Goal: Task Accomplishment & Management: Manage account settings

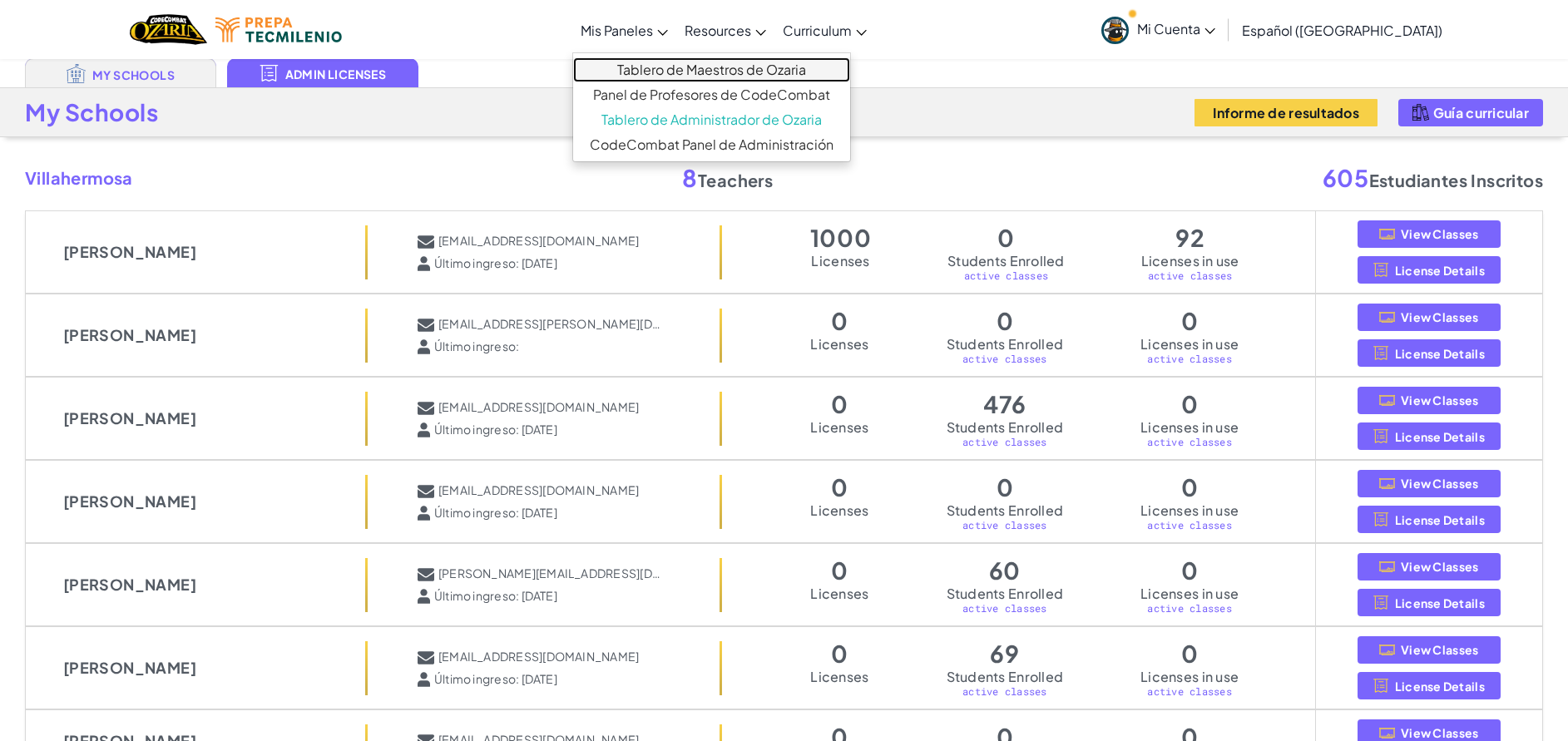
click at [704, 62] on link "Tablero de Maestros de Ozaria" at bounding box center [712, 70] width 277 height 25
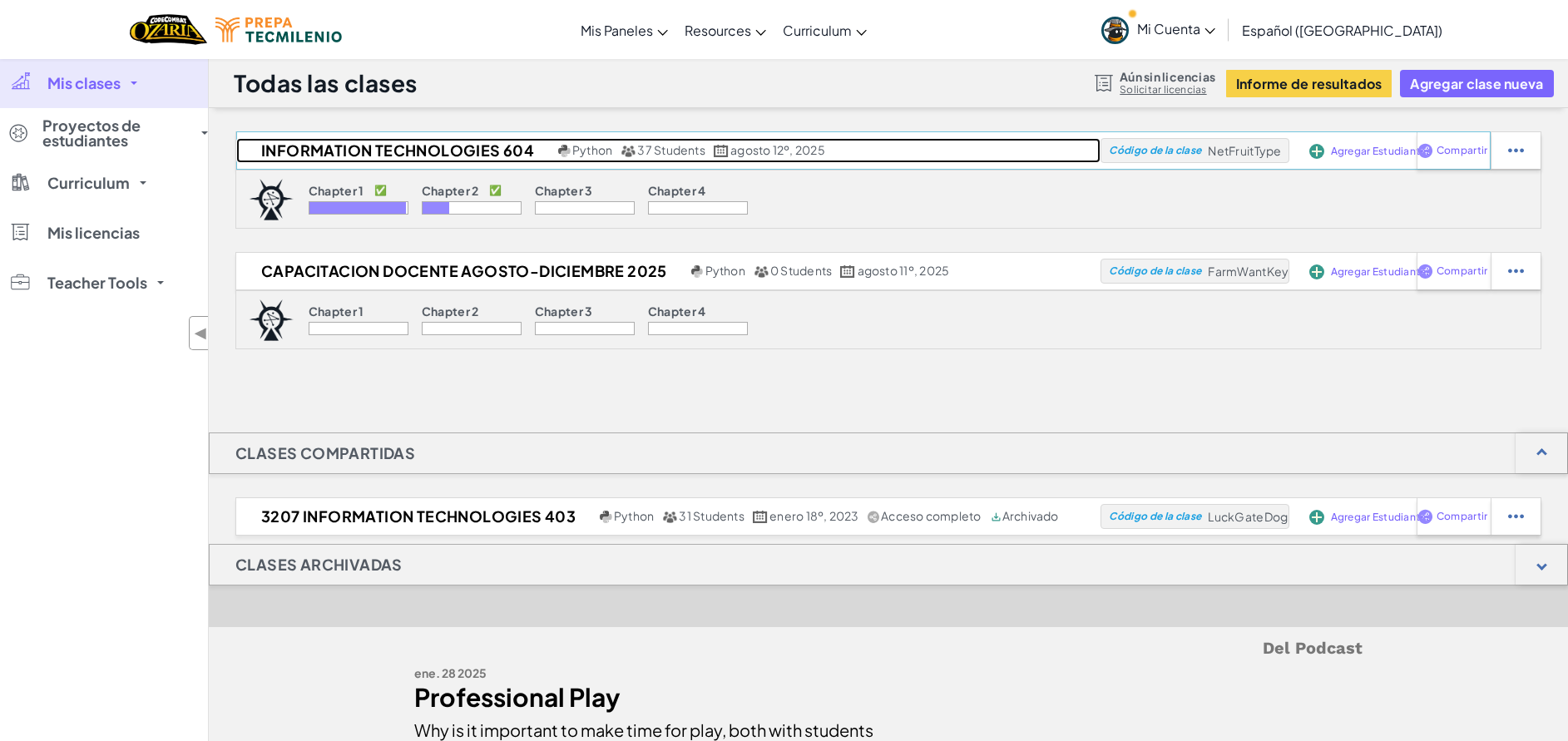
click at [427, 145] on h2 "Information Technologies 604" at bounding box center [394, 150] width 318 height 25
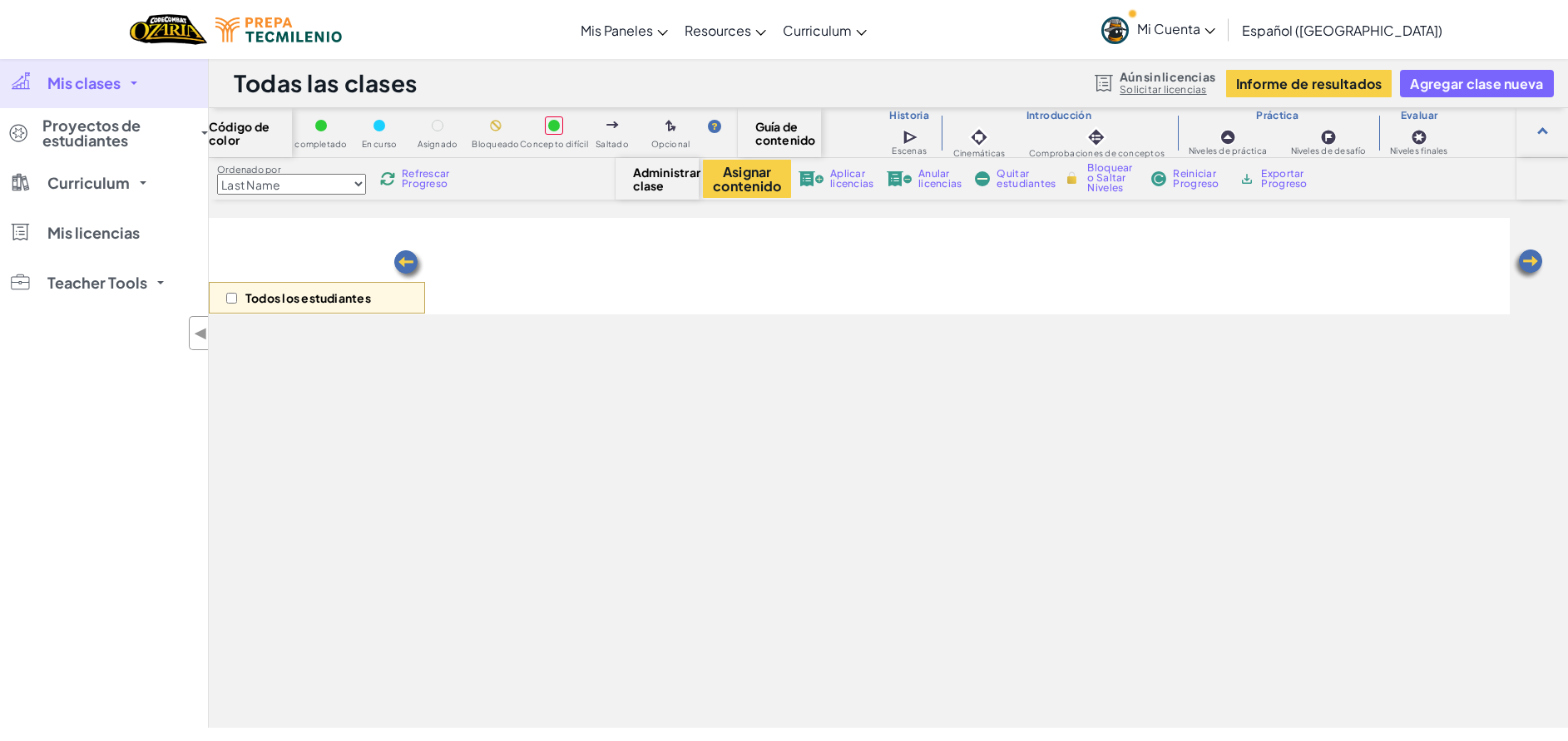
select select "5d8a57abe8919b28d5113af1"
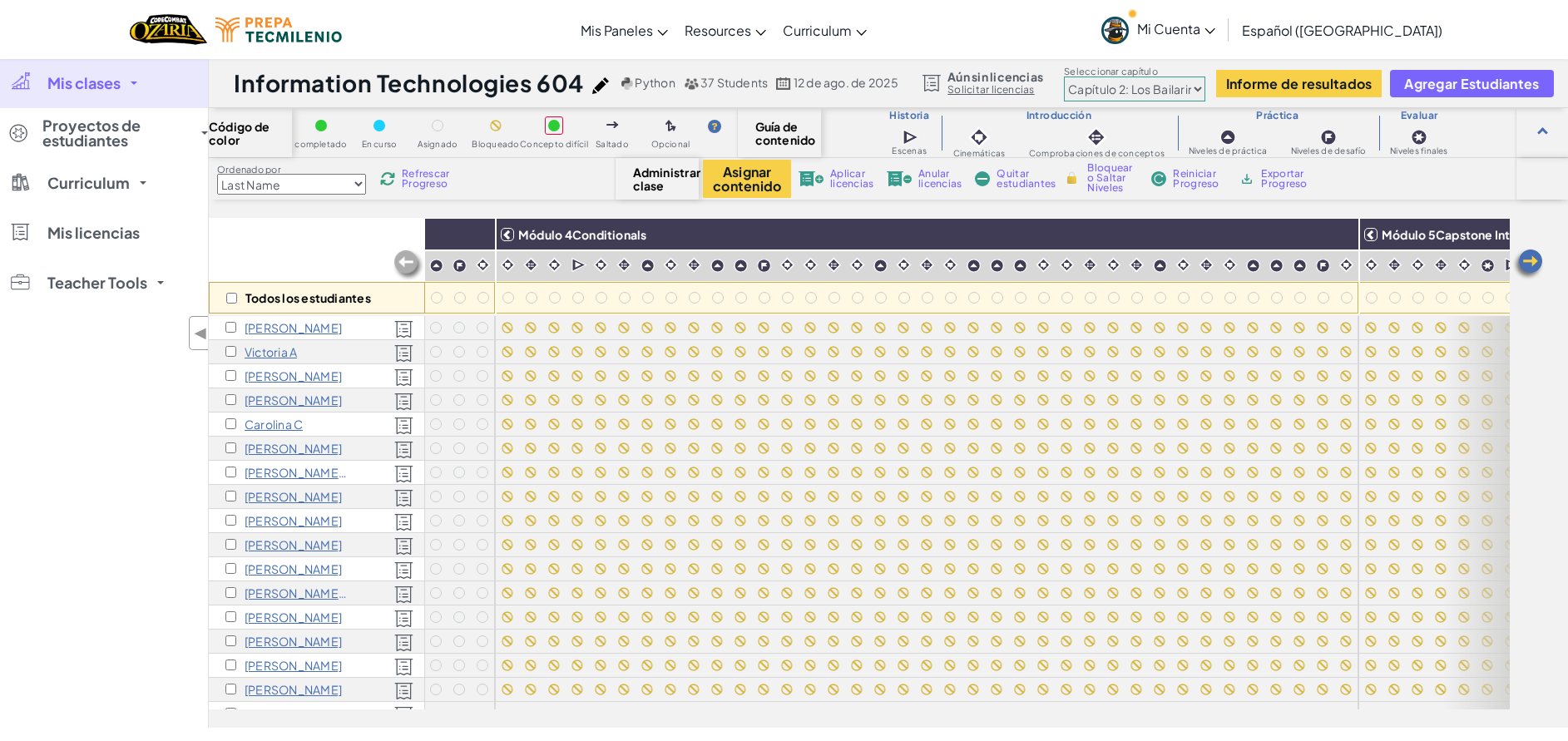
scroll to position [0, 1627]
click at [233, 297] on input "checkbox" at bounding box center [231, 298] width 11 height 11
checkbox input "true"
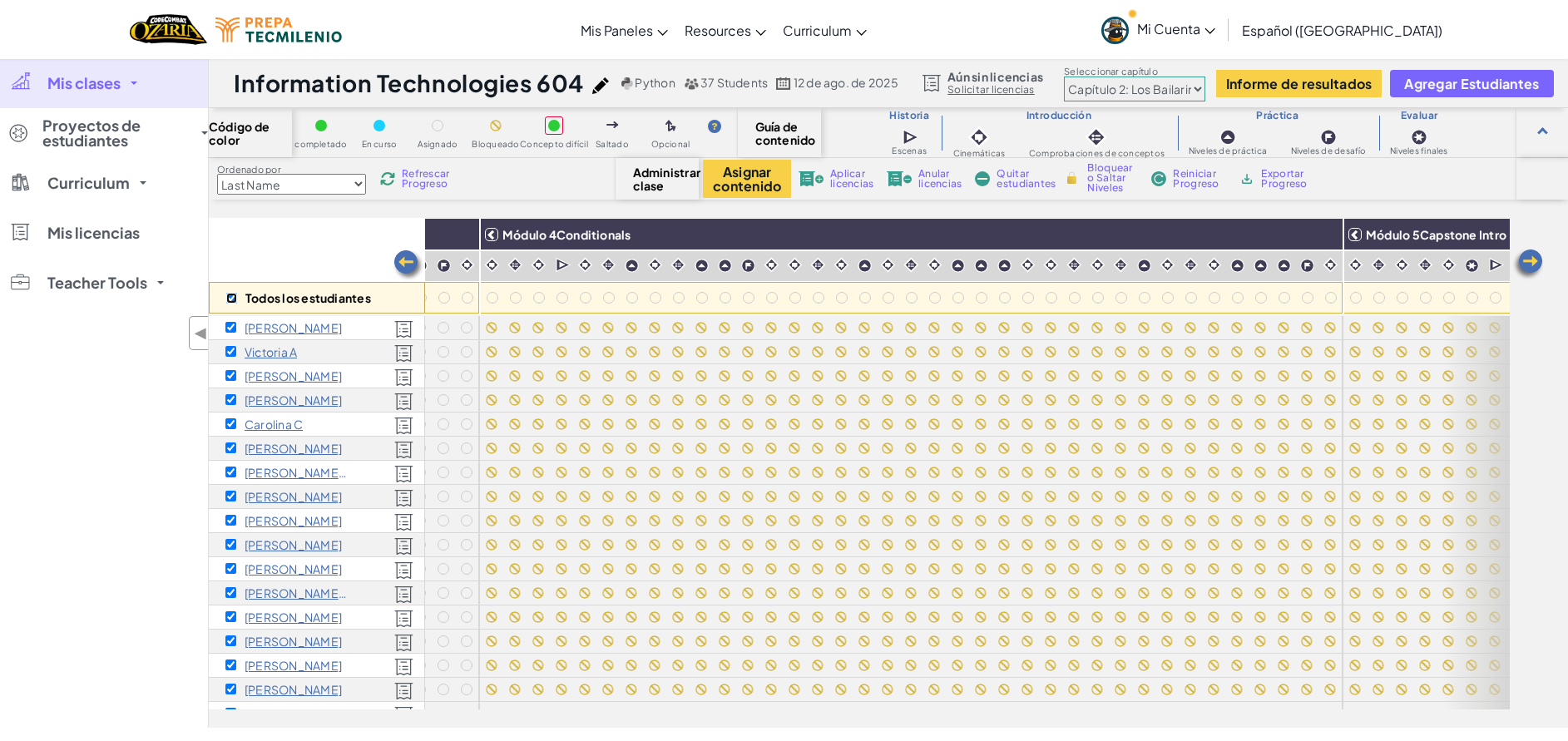
checkbox input "true"
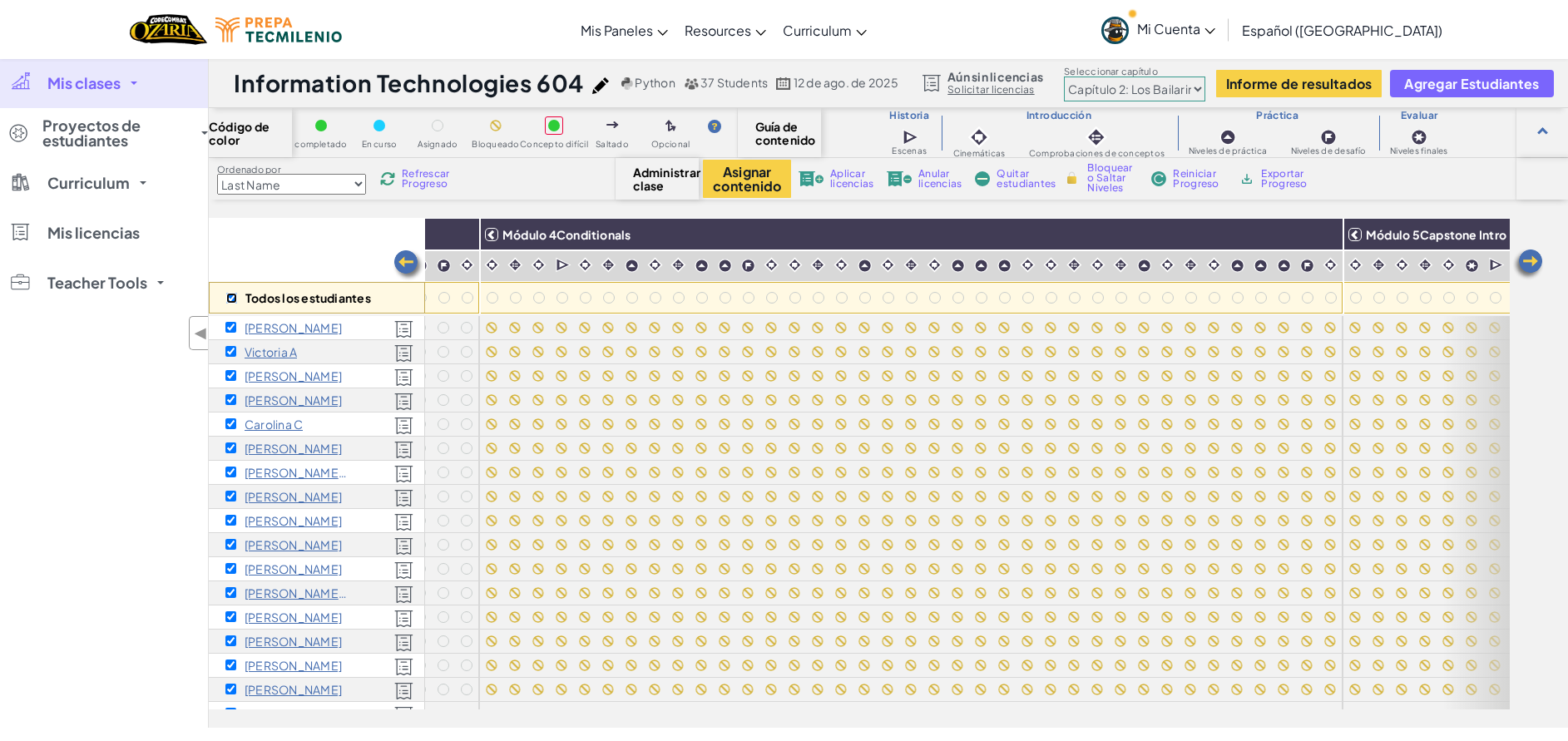
checkbox input "true"
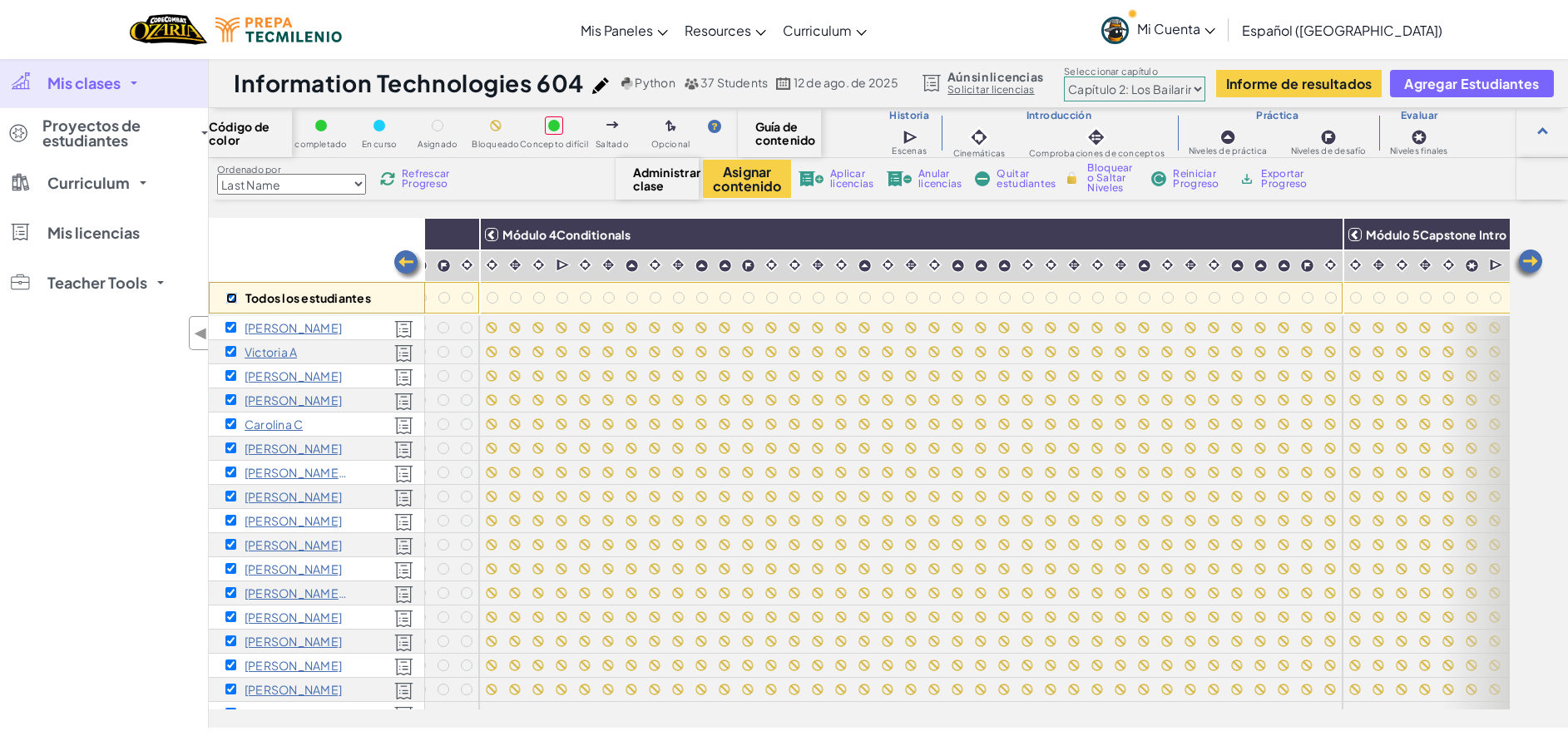
checkbox input "true"
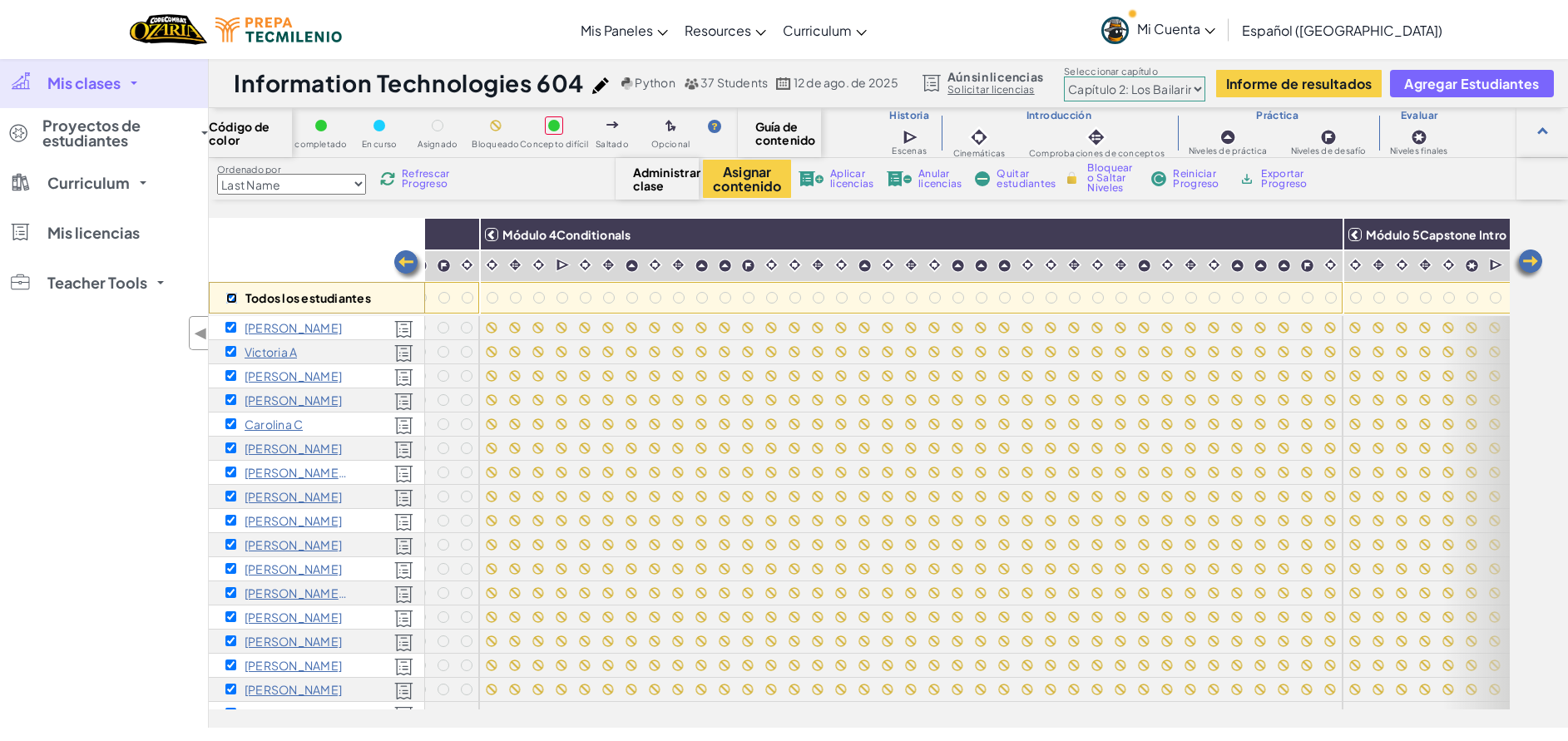
checkbox input "true"
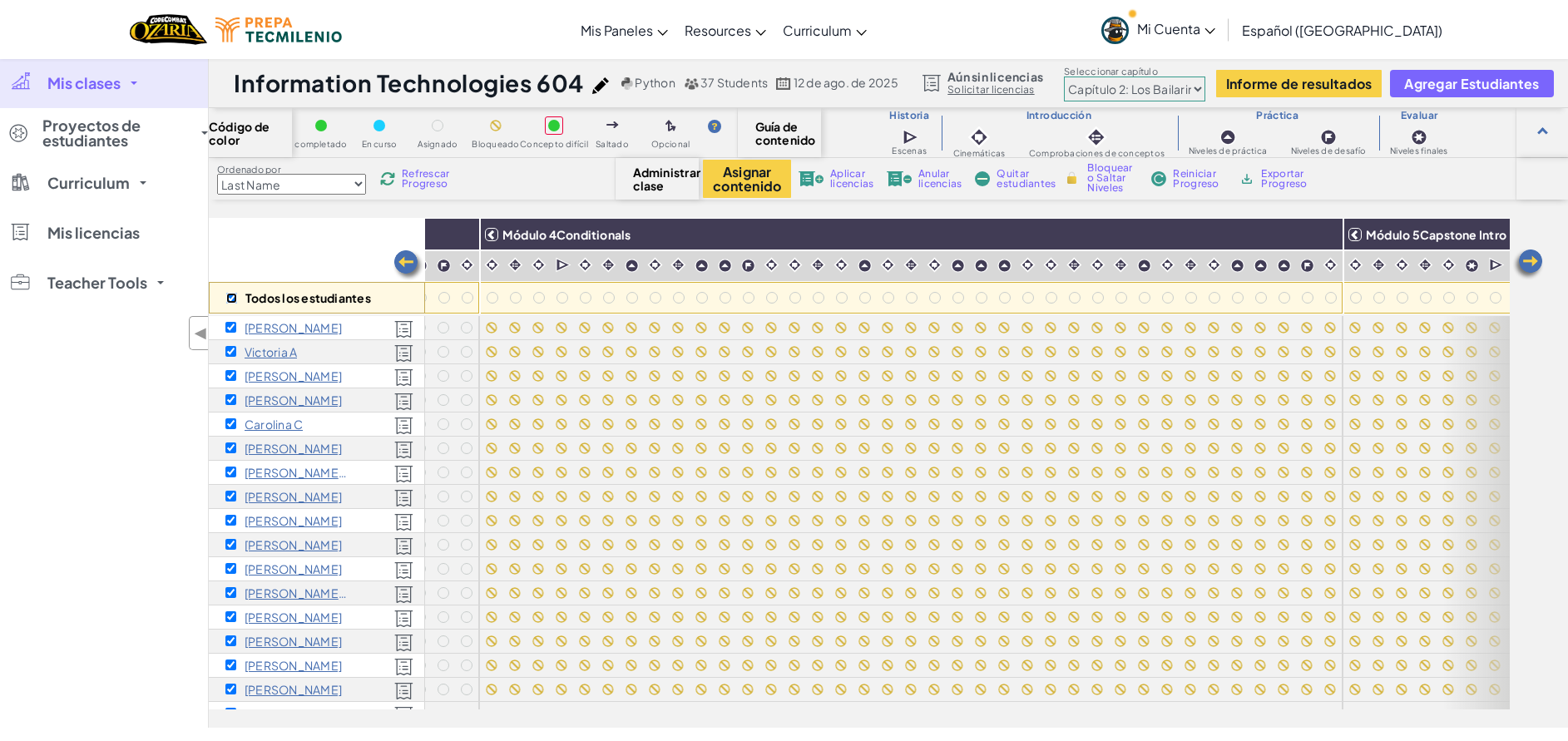
checkbox input "true"
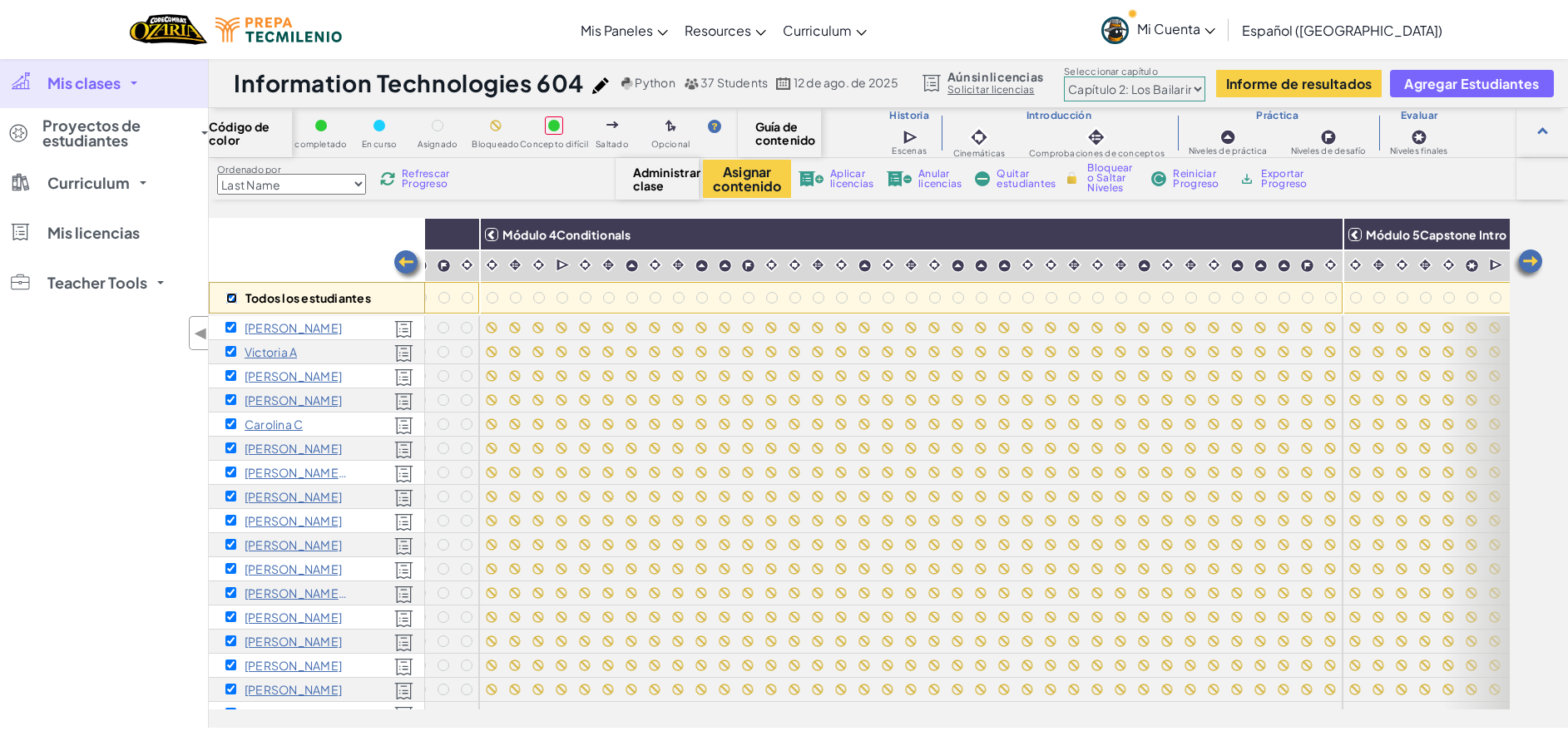
checkbox input "true"
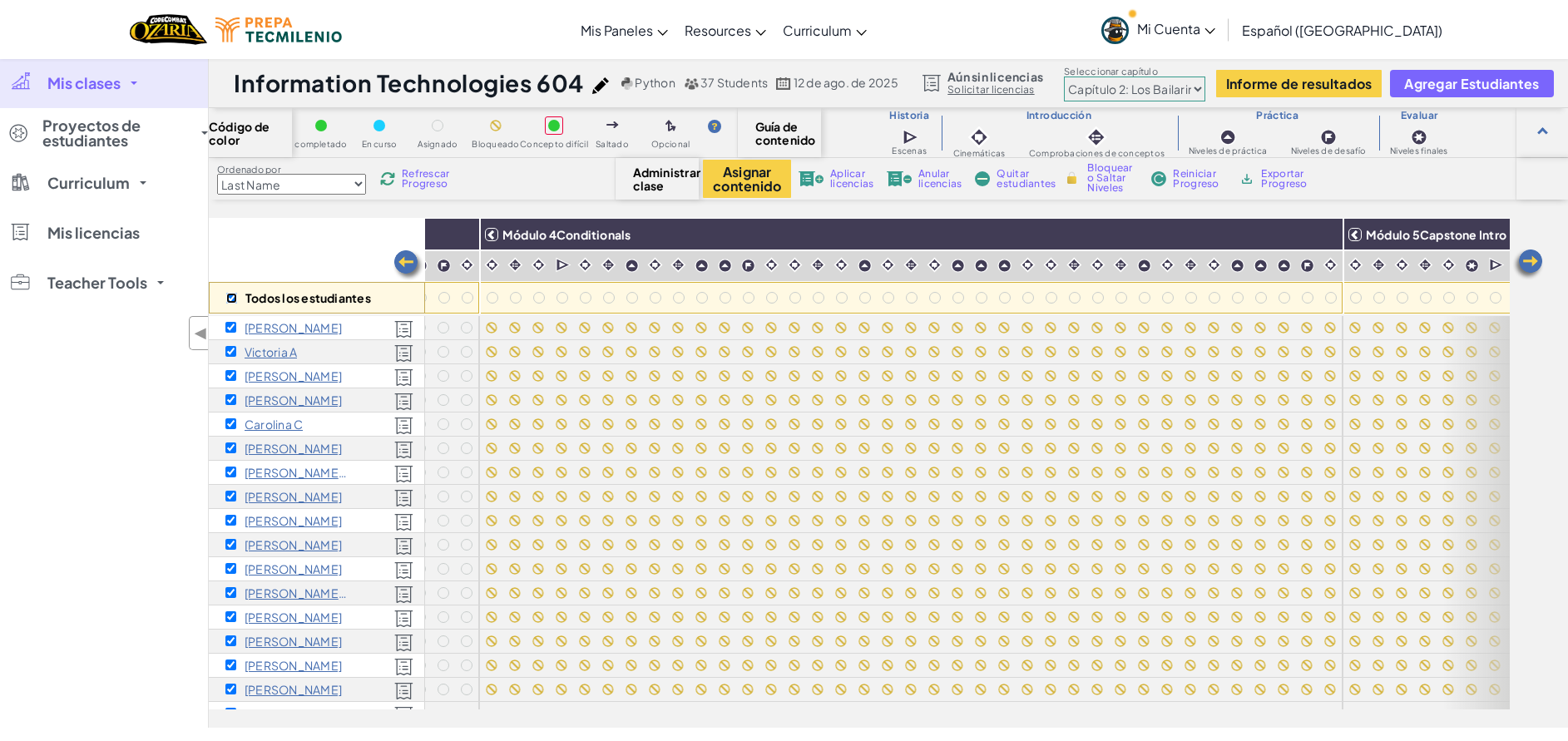
checkbox input "true"
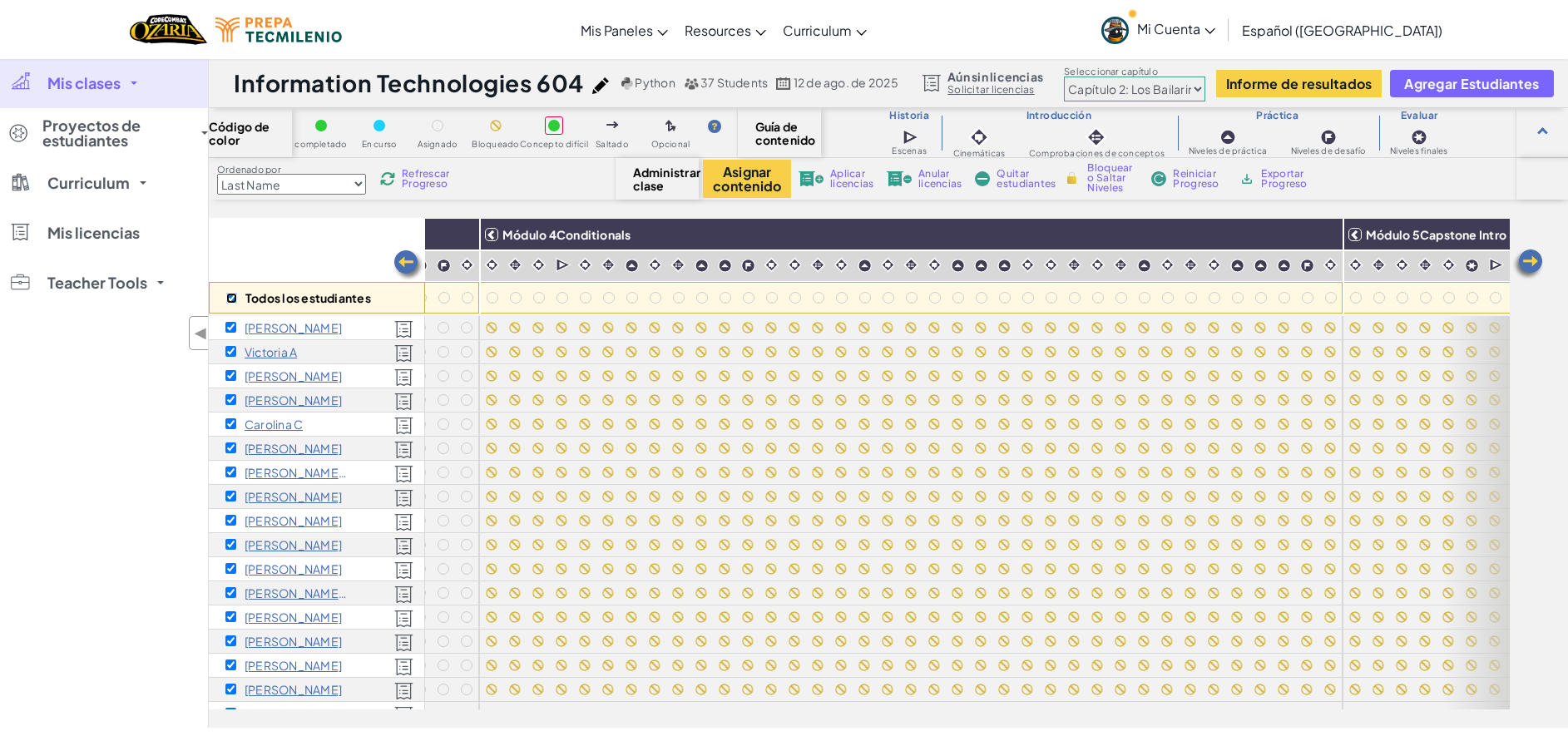
checkbox input "true"
click at [1330, 238] on img at bounding box center [1324, 234] width 29 height 25
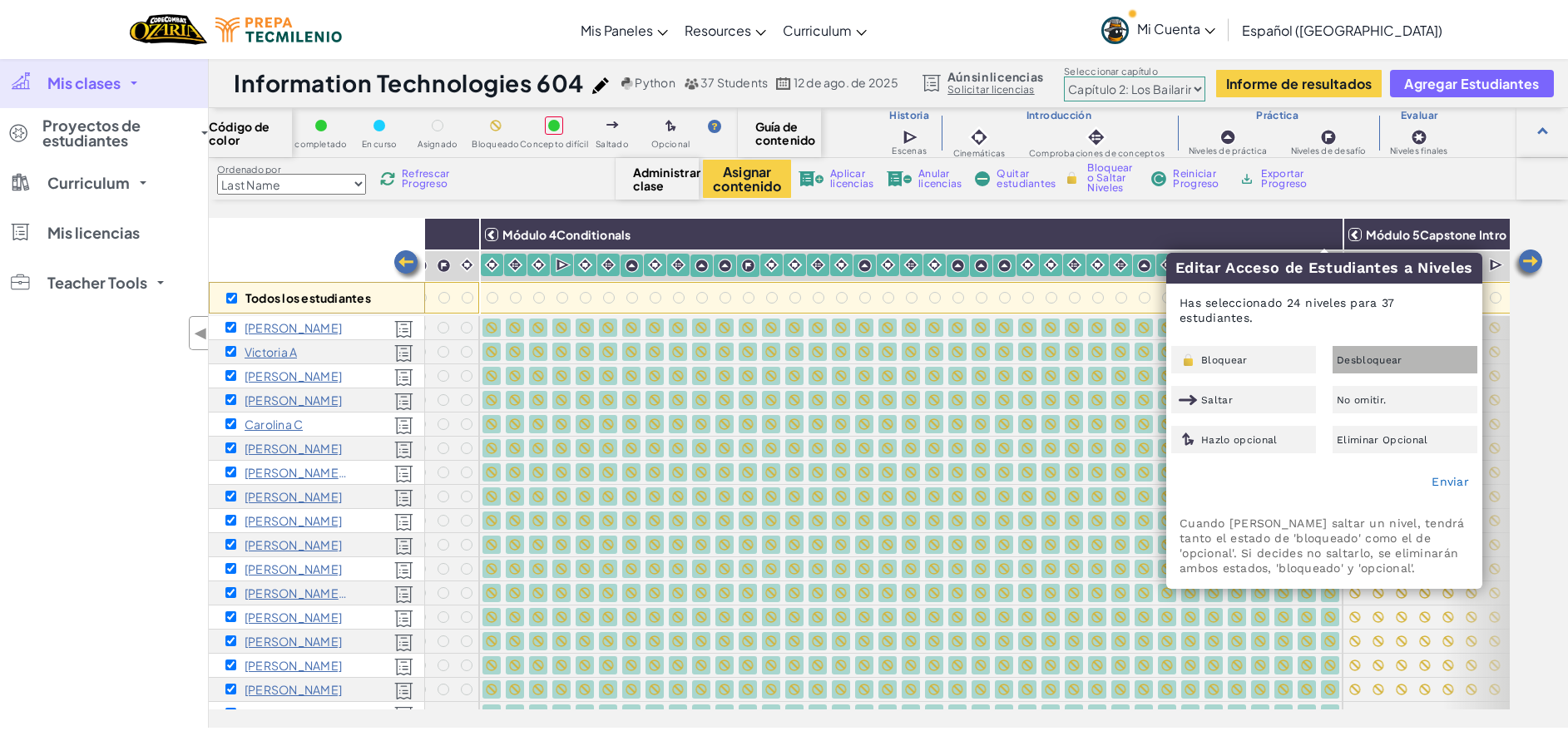
click at [1407, 367] on div "Desbloquear" at bounding box center [1404, 360] width 145 height 28
click at [1460, 483] on link "Enviar" at bounding box center [1449, 481] width 37 height 13
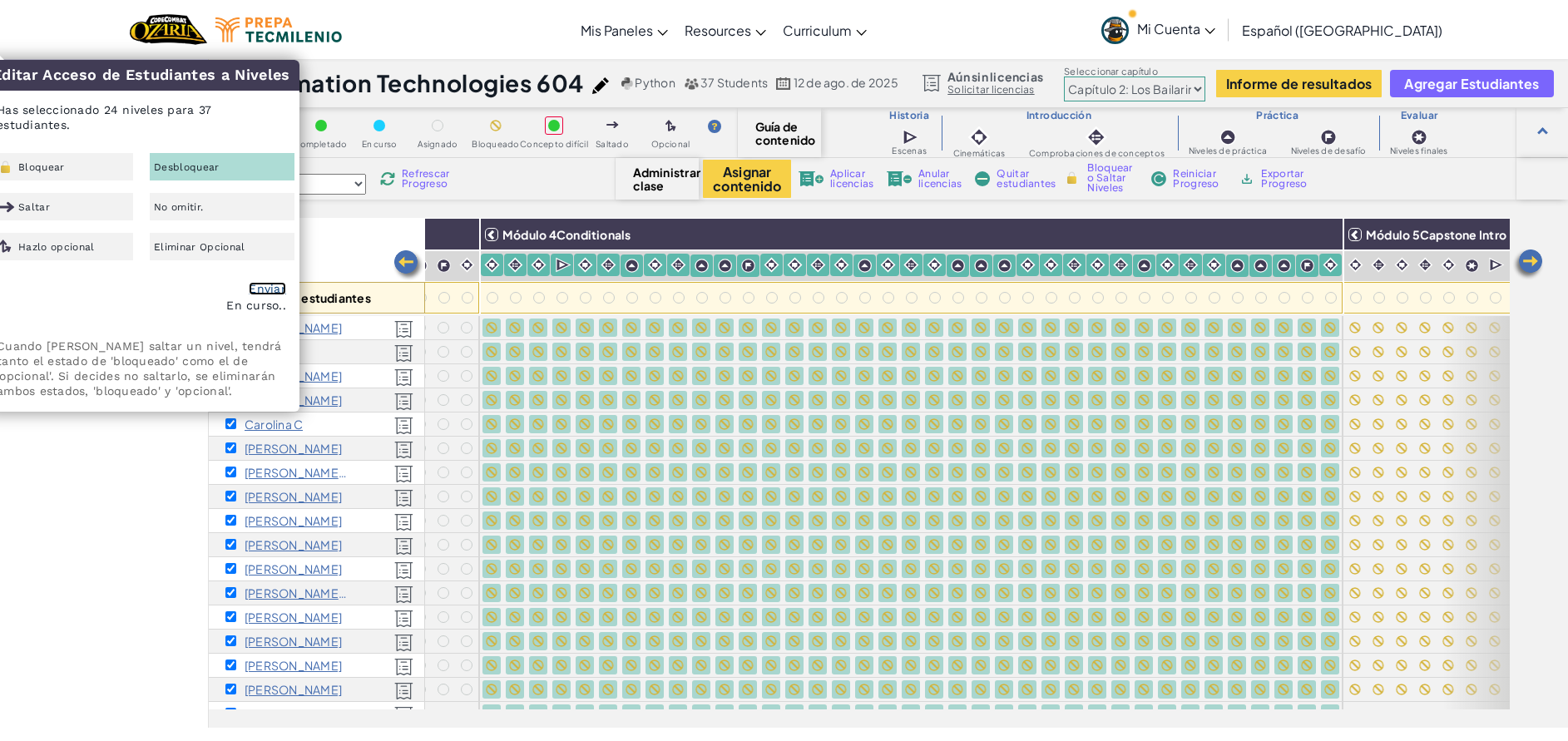
click at [264, 293] on link "Enviar" at bounding box center [267, 288] width 37 height 13
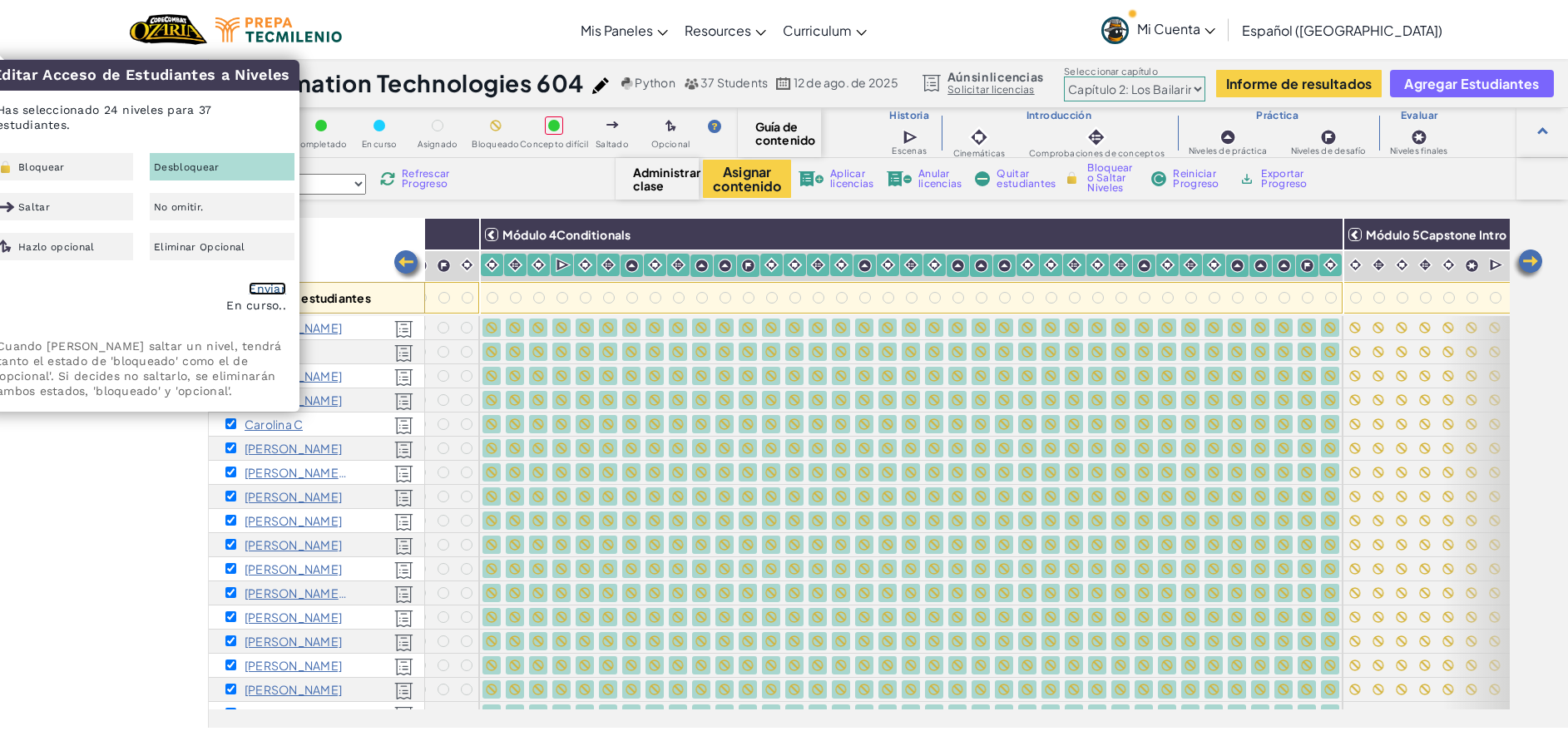
click at [264, 293] on link "Enviar" at bounding box center [267, 288] width 37 height 13
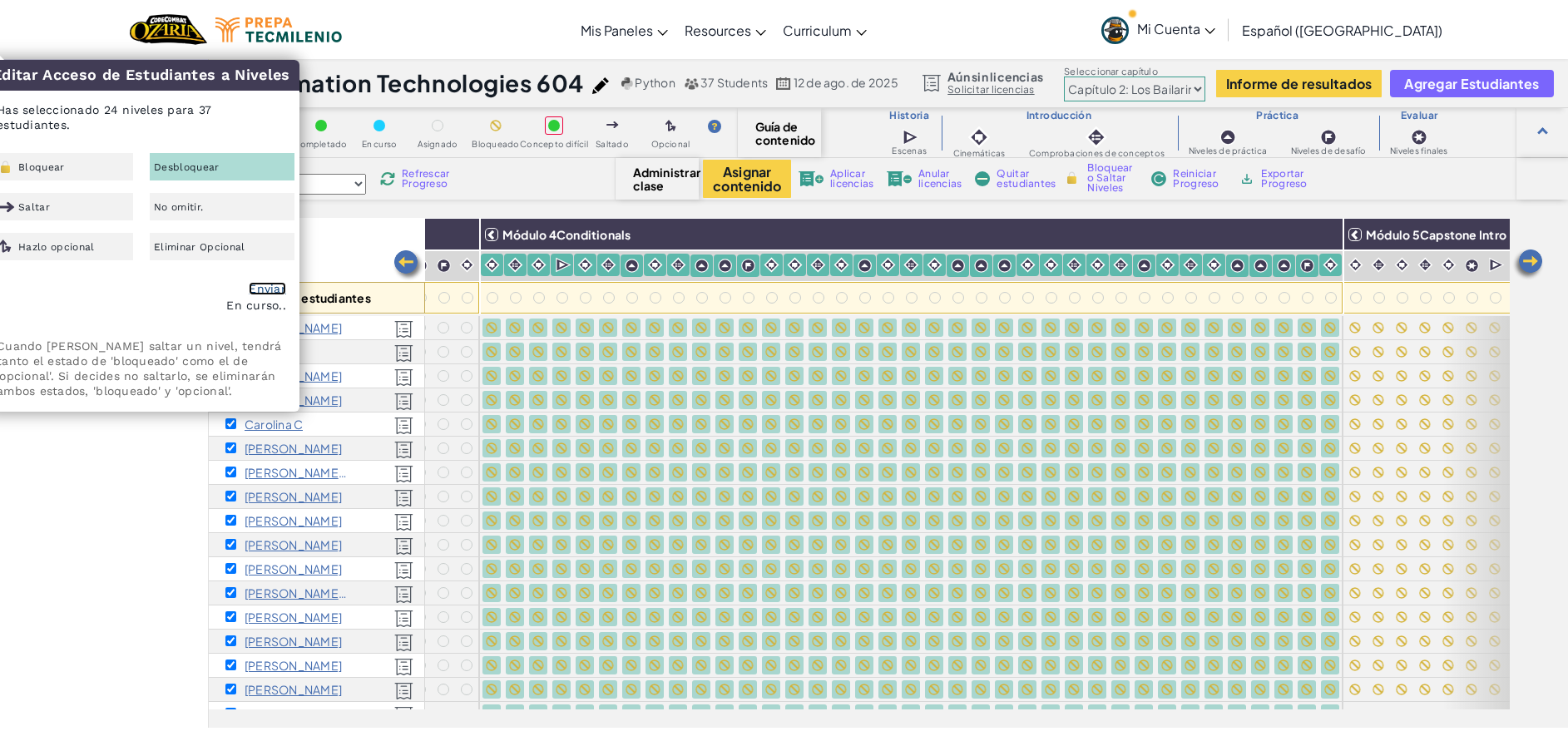
click at [264, 293] on link "Enviar" at bounding box center [267, 288] width 37 height 13
click at [260, 286] on link "Enviar" at bounding box center [267, 288] width 37 height 13
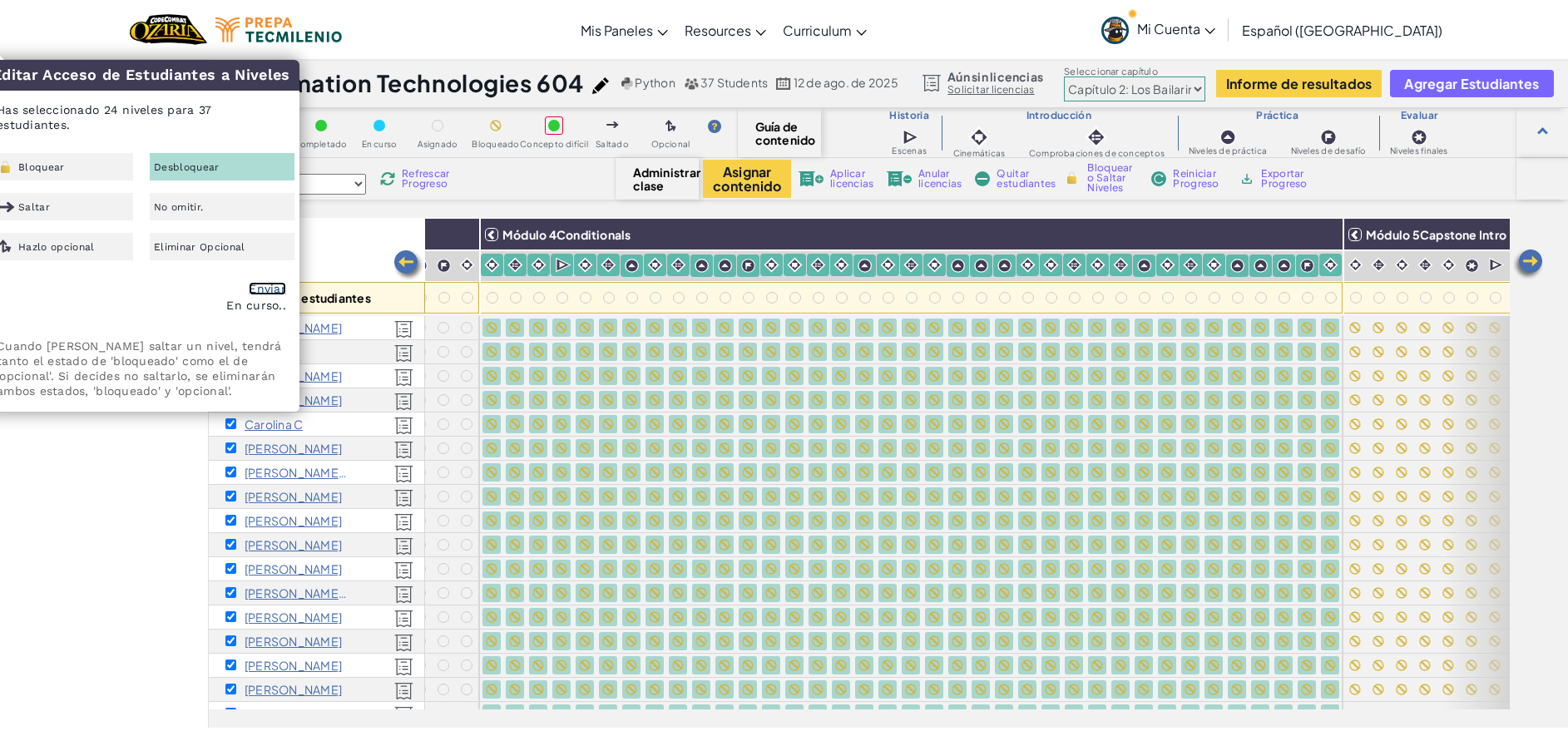
click at [260, 286] on link "Enviar" at bounding box center [267, 288] width 37 height 13
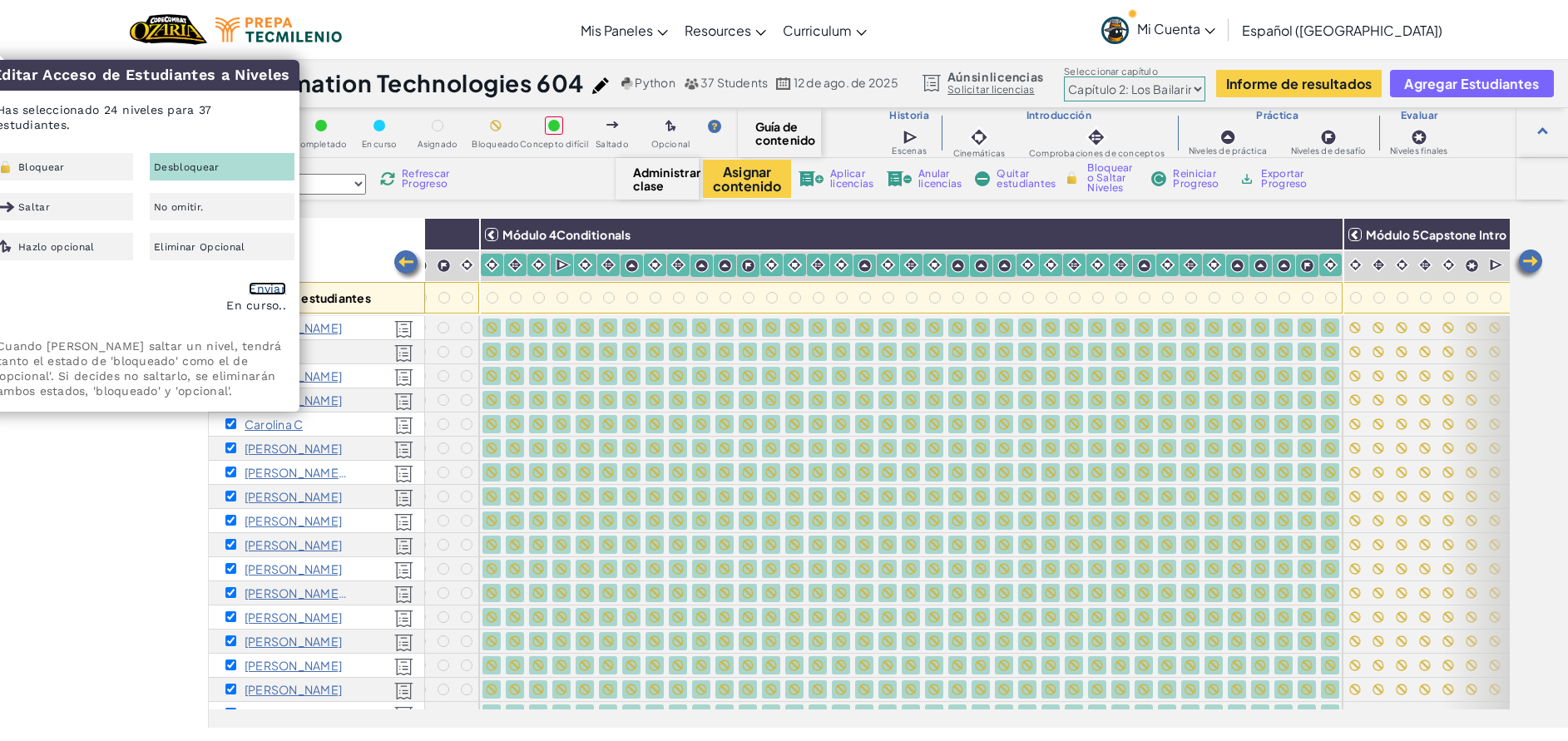
click at [260, 286] on link "Enviar" at bounding box center [267, 288] width 37 height 13
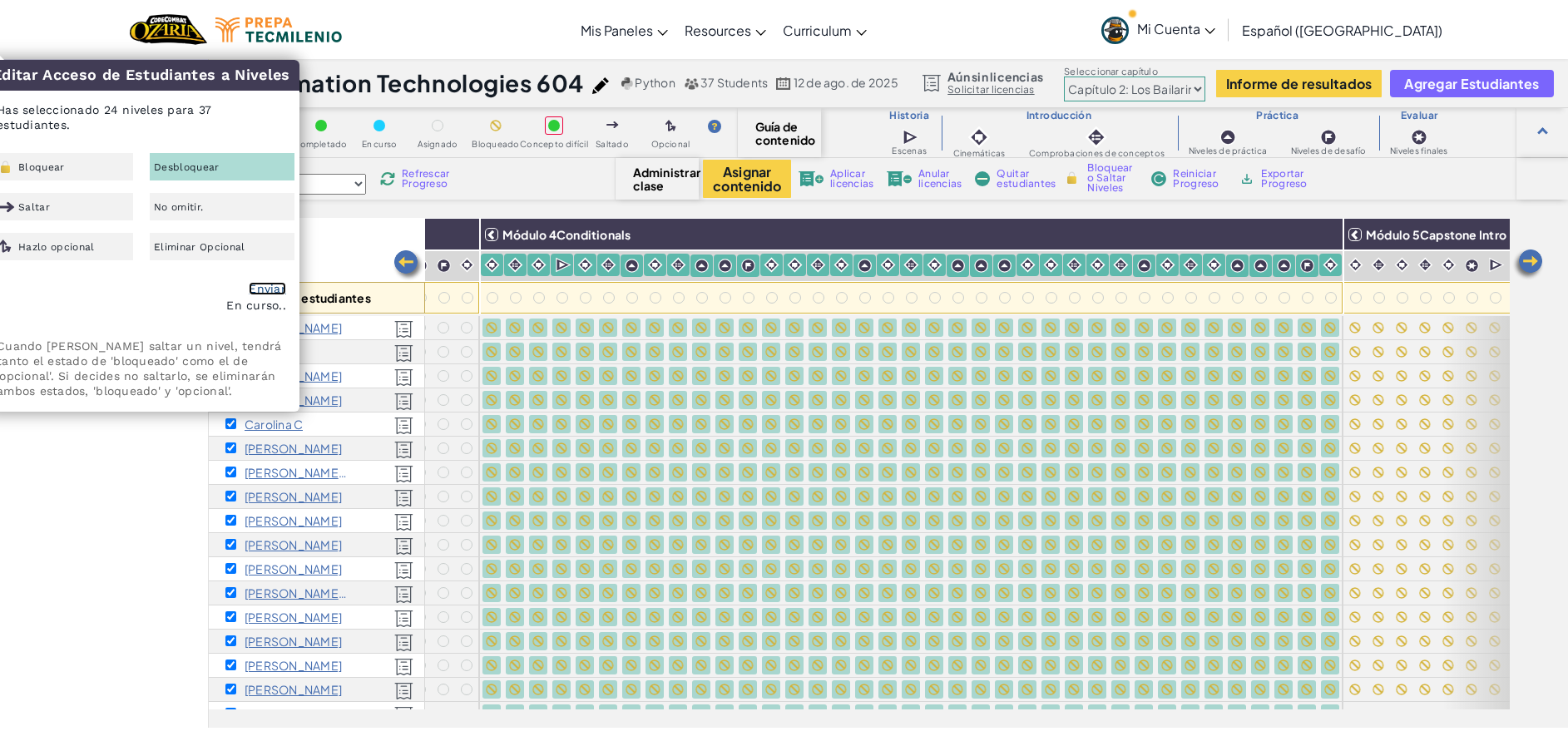
click at [260, 286] on link "Enviar" at bounding box center [267, 288] width 37 height 13
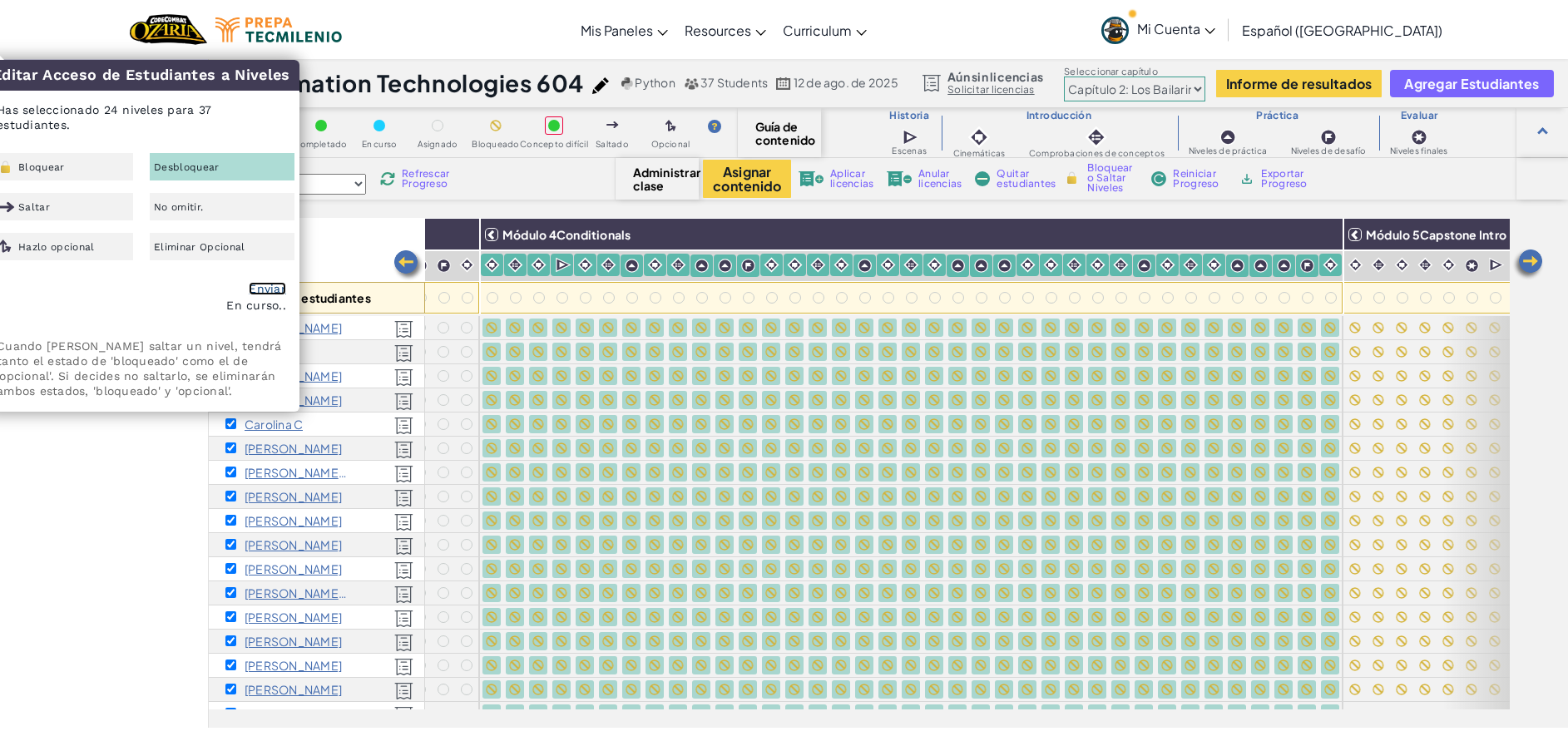
click at [260, 286] on link "Enviar" at bounding box center [267, 288] width 37 height 13
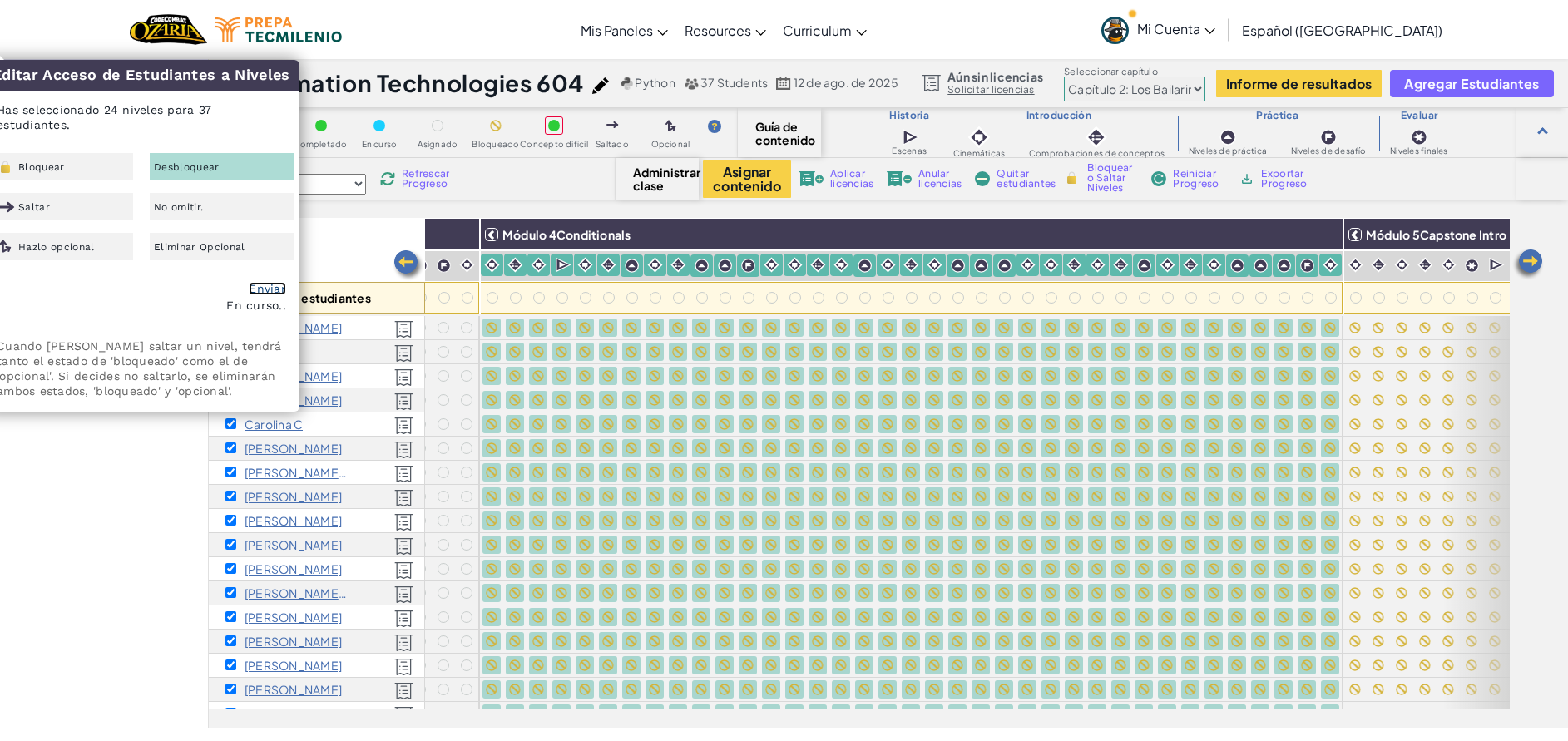
click at [260, 286] on link "Enviar" at bounding box center [267, 288] width 37 height 13
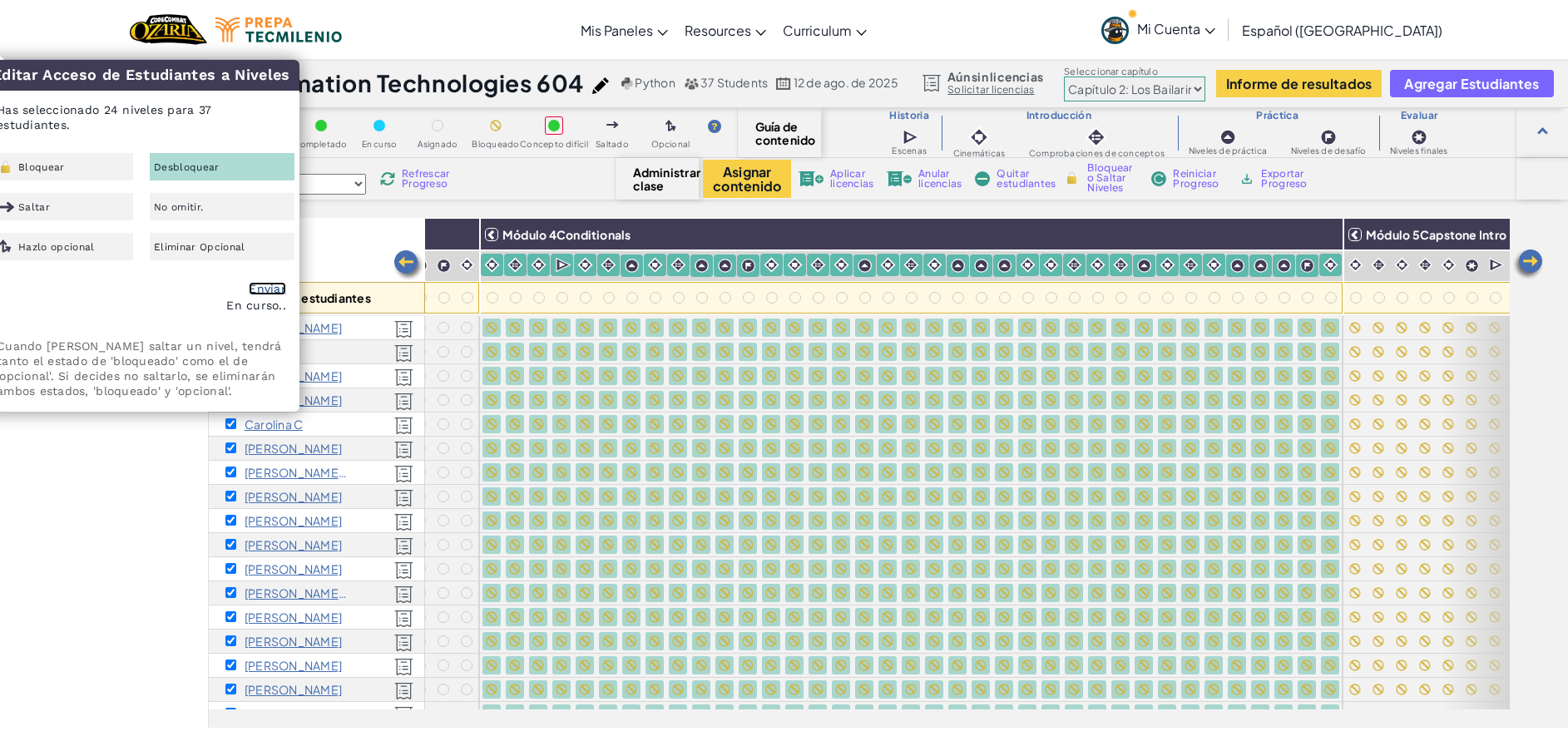
click at [260, 286] on link "Enviar" at bounding box center [267, 288] width 37 height 13
click at [194, 195] on div "No omitir." at bounding box center [222, 207] width 145 height 28
click at [266, 290] on link "Enviar" at bounding box center [267, 288] width 37 height 13
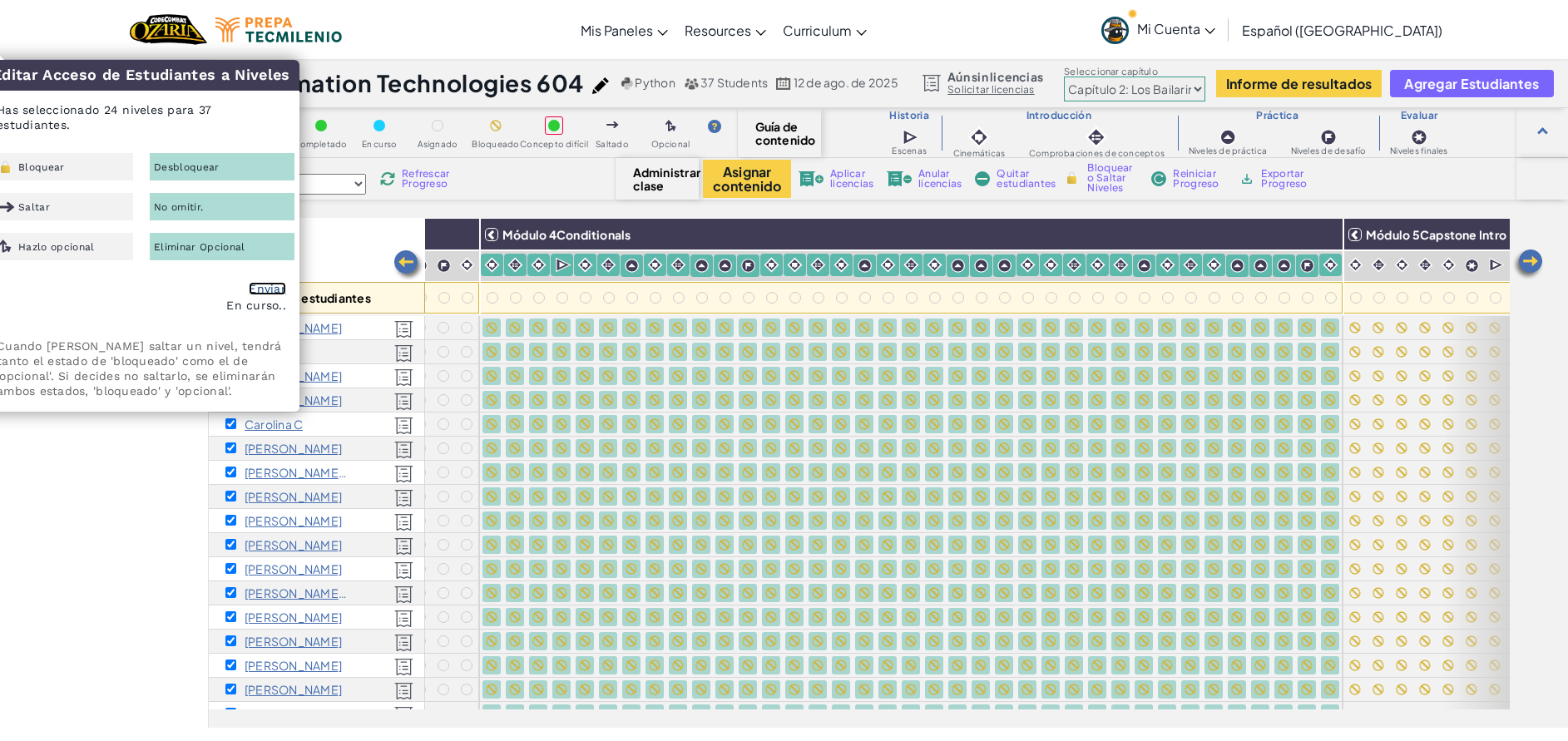
click at [266, 290] on link "Enviar" at bounding box center [267, 288] width 37 height 13
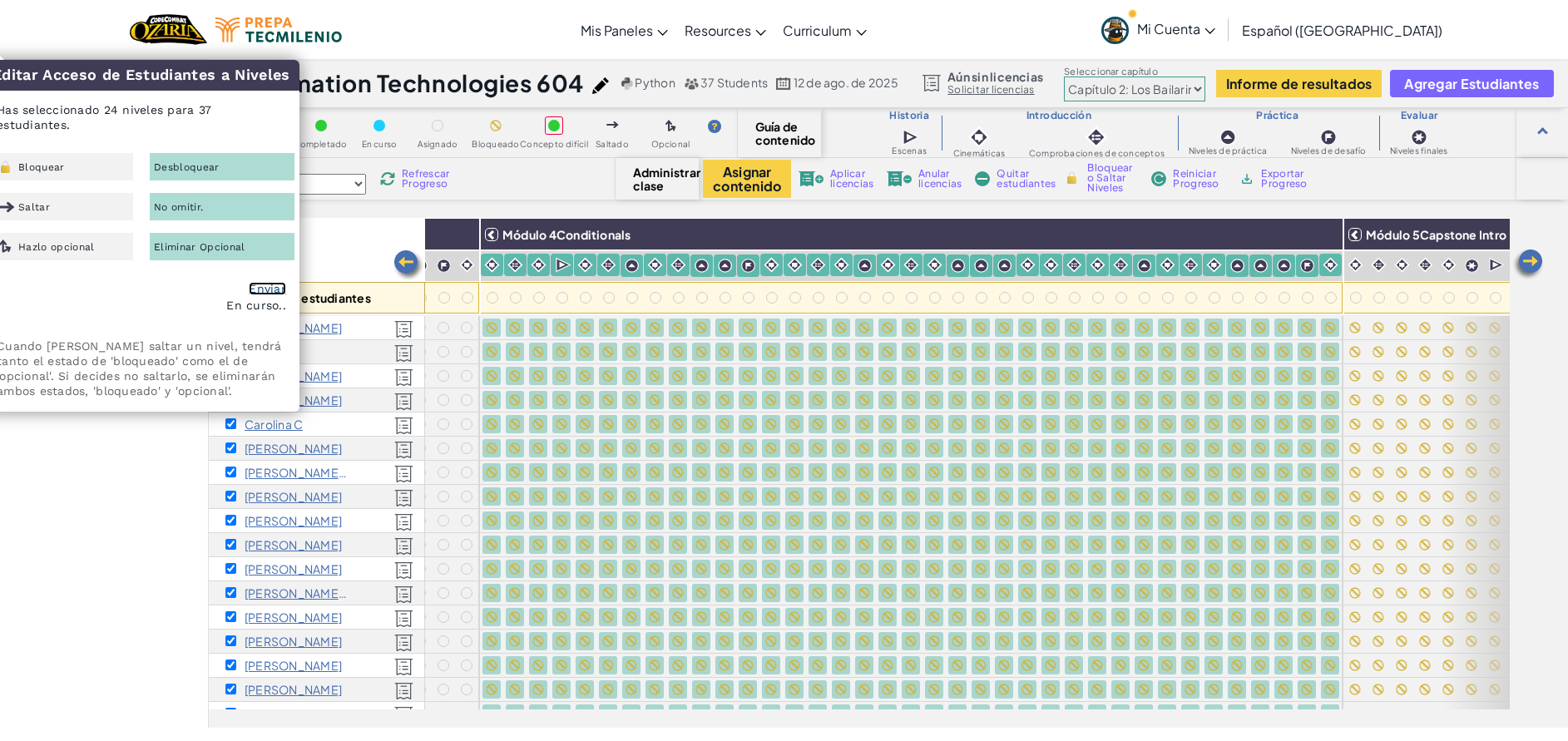
click at [266, 290] on link "Enviar" at bounding box center [267, 288] width 37 height 13
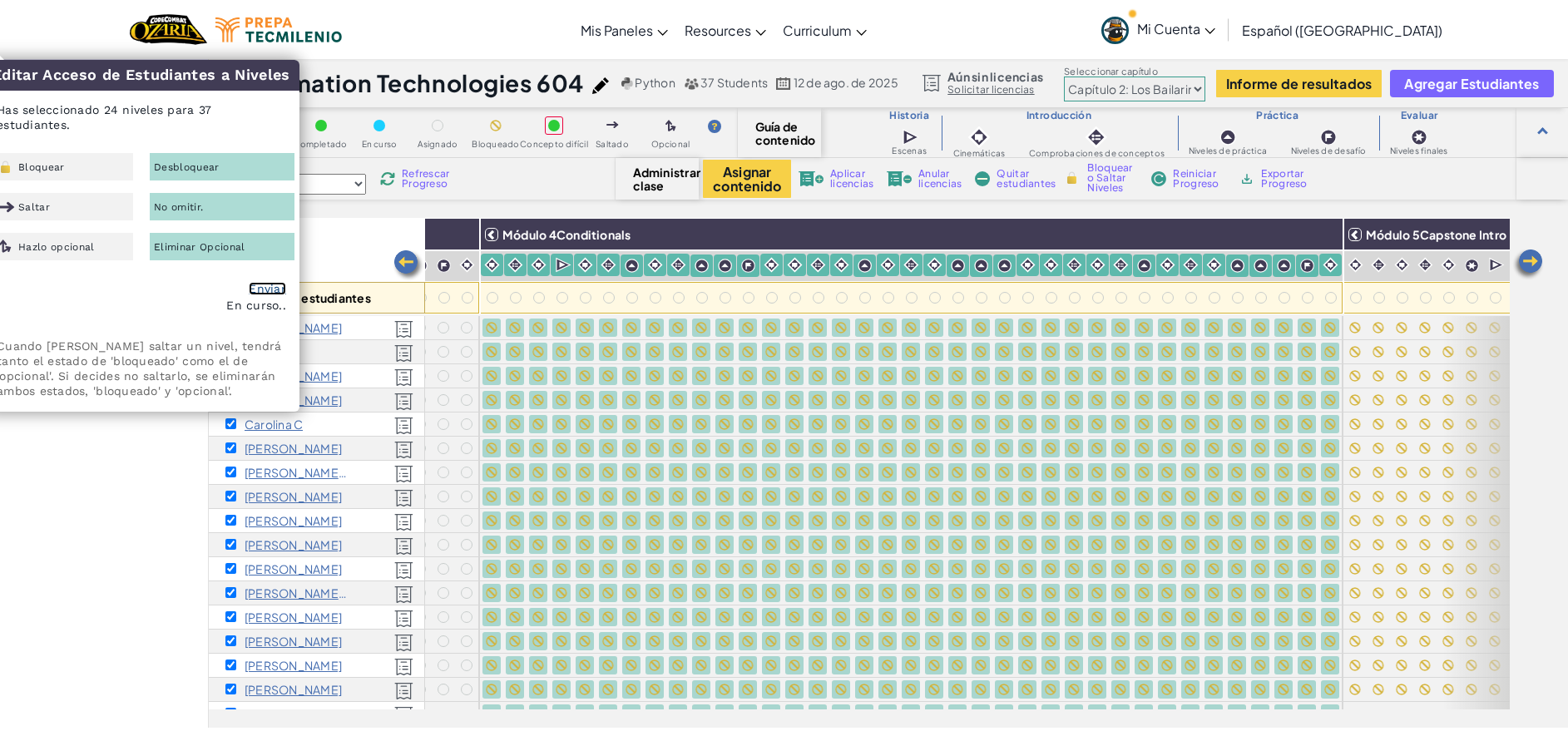
click at [266, 290] on link "Enviar" at bounding box center [267, 288] width 37 height 13
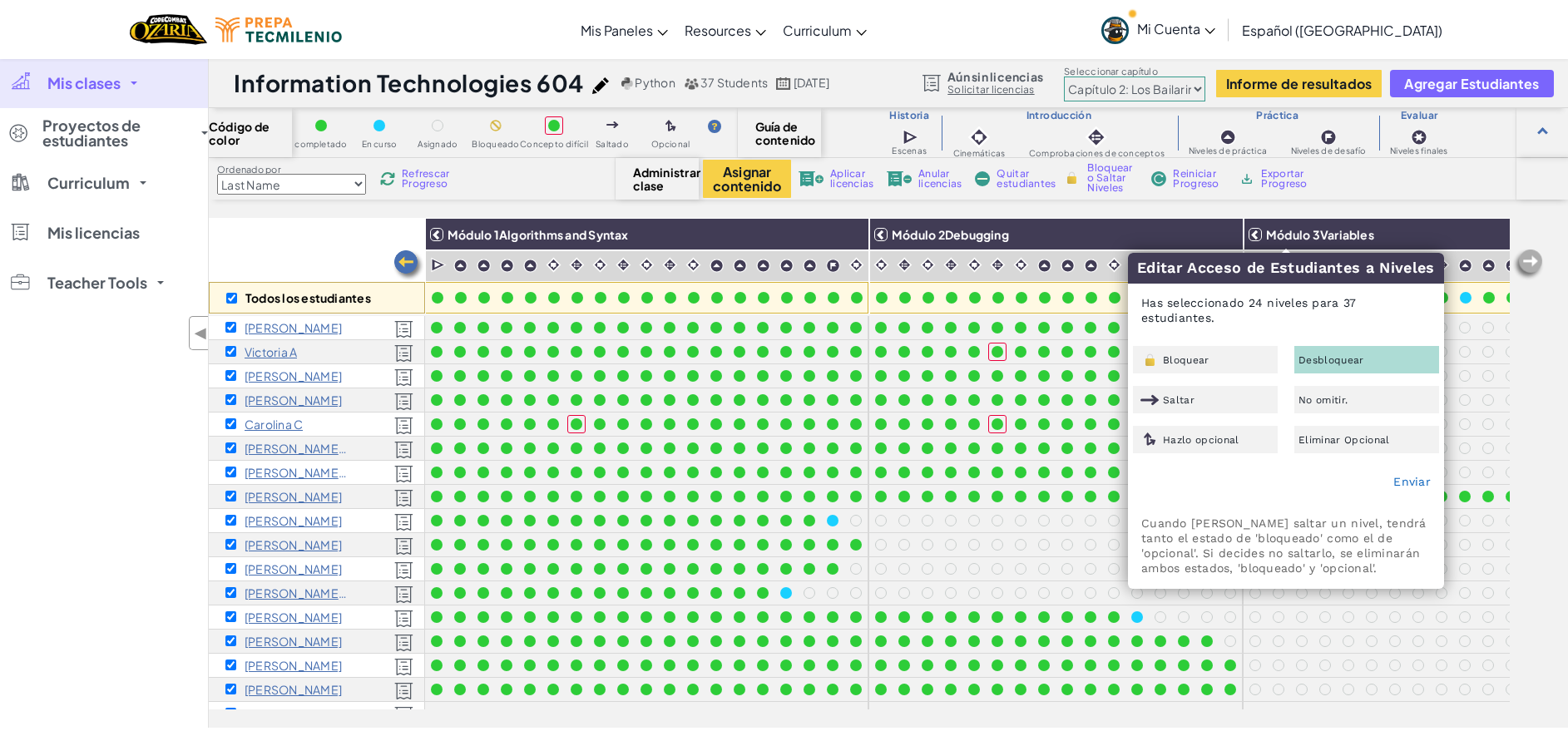
select select "5d8a57abe8919b28d5113af1"
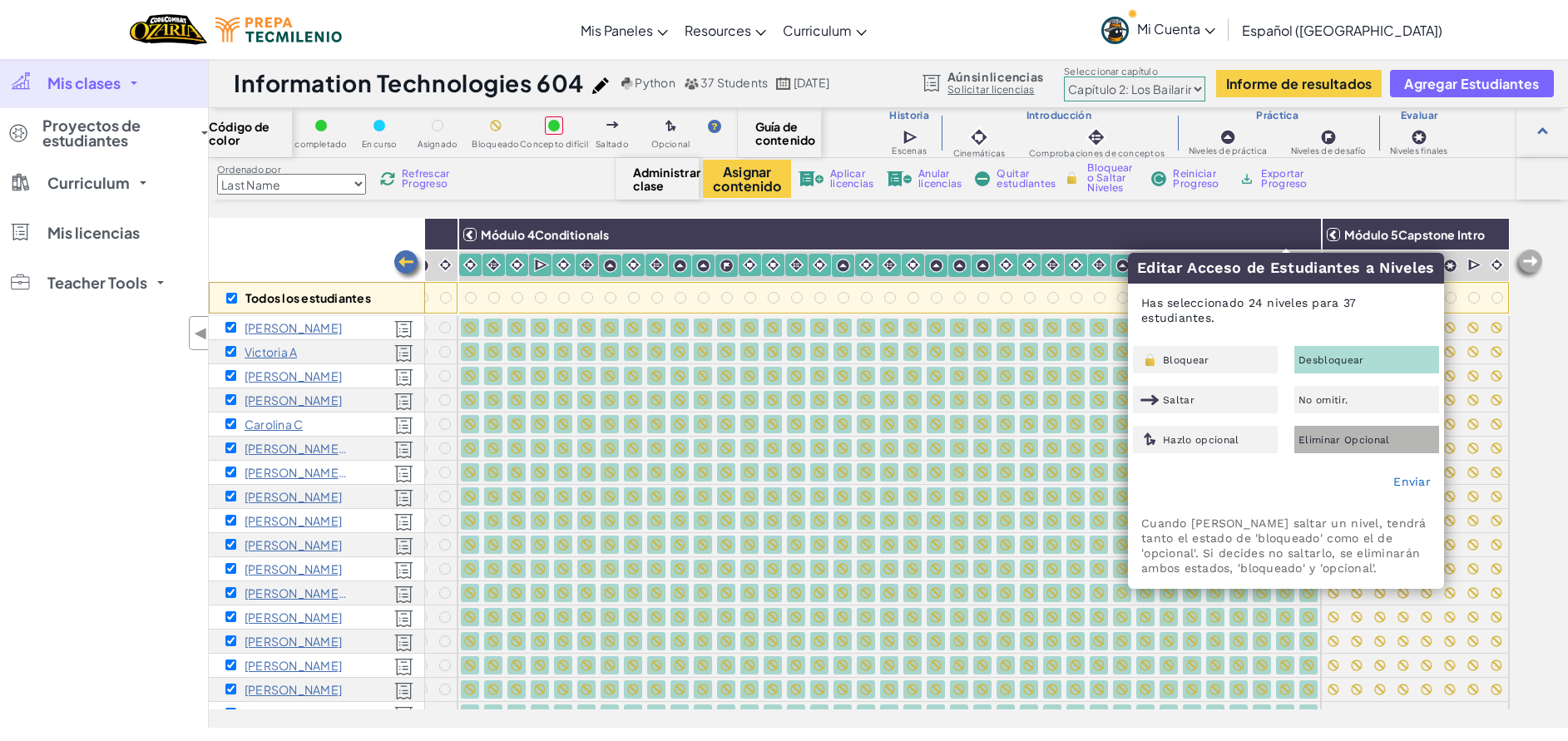
click at [1372, 433] on div "Eliminar Opcional" at bounding box center [1367, 440] width 145 height 28
click at [1423, 478] on link "Enviar" at bounding box center [1411, 481] width 37 height 13
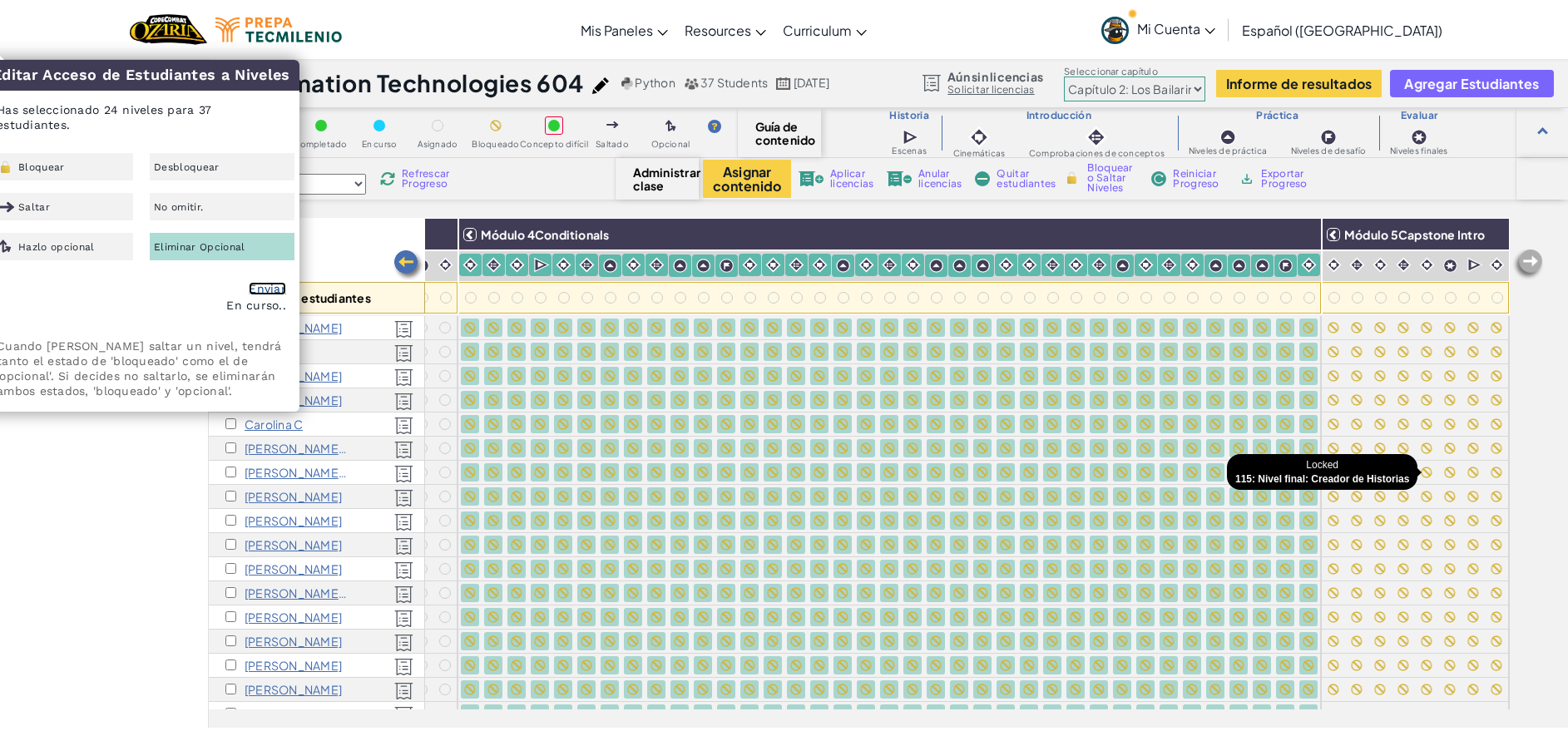
checkbox input "false"
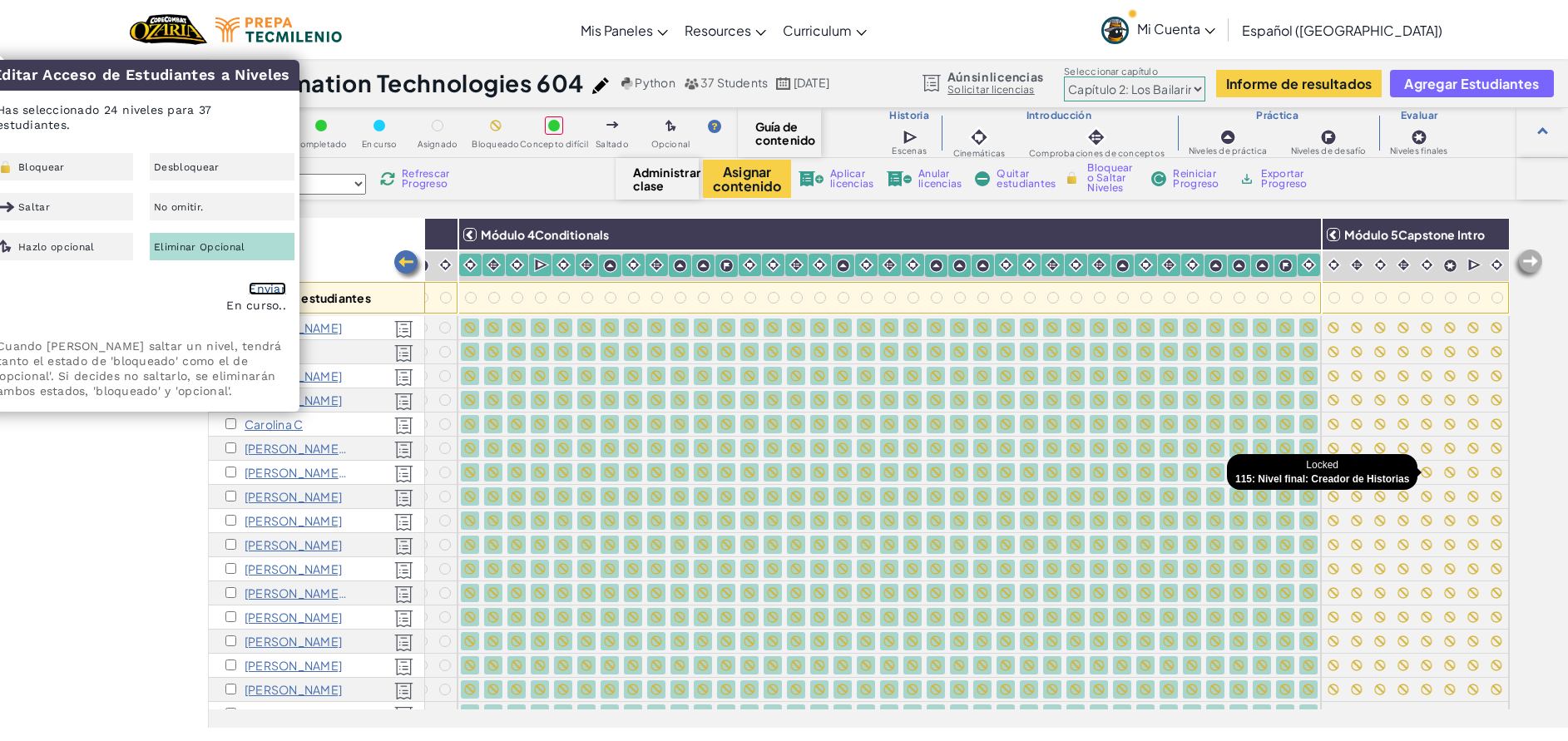
checkbox input "false"
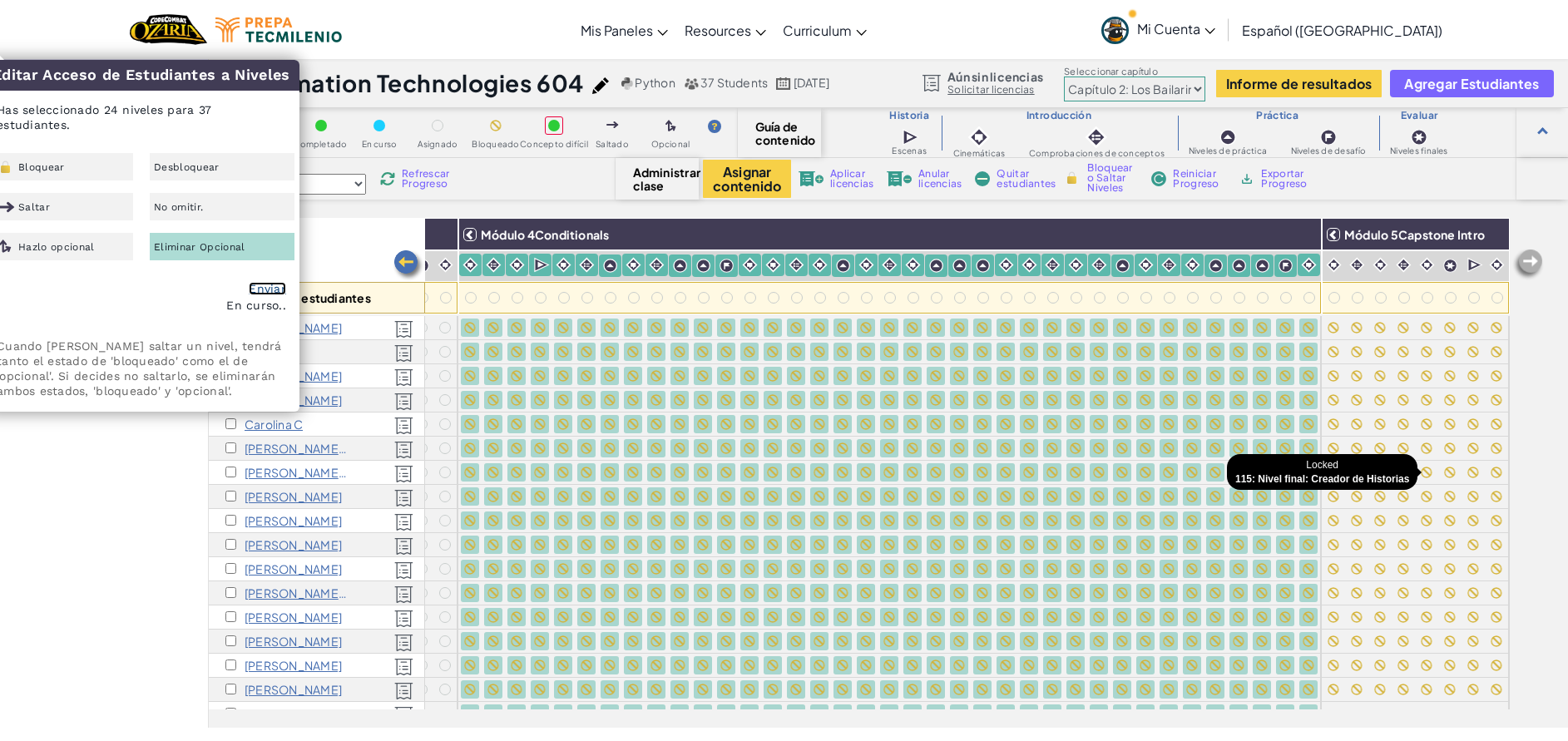
checkbox input "false"
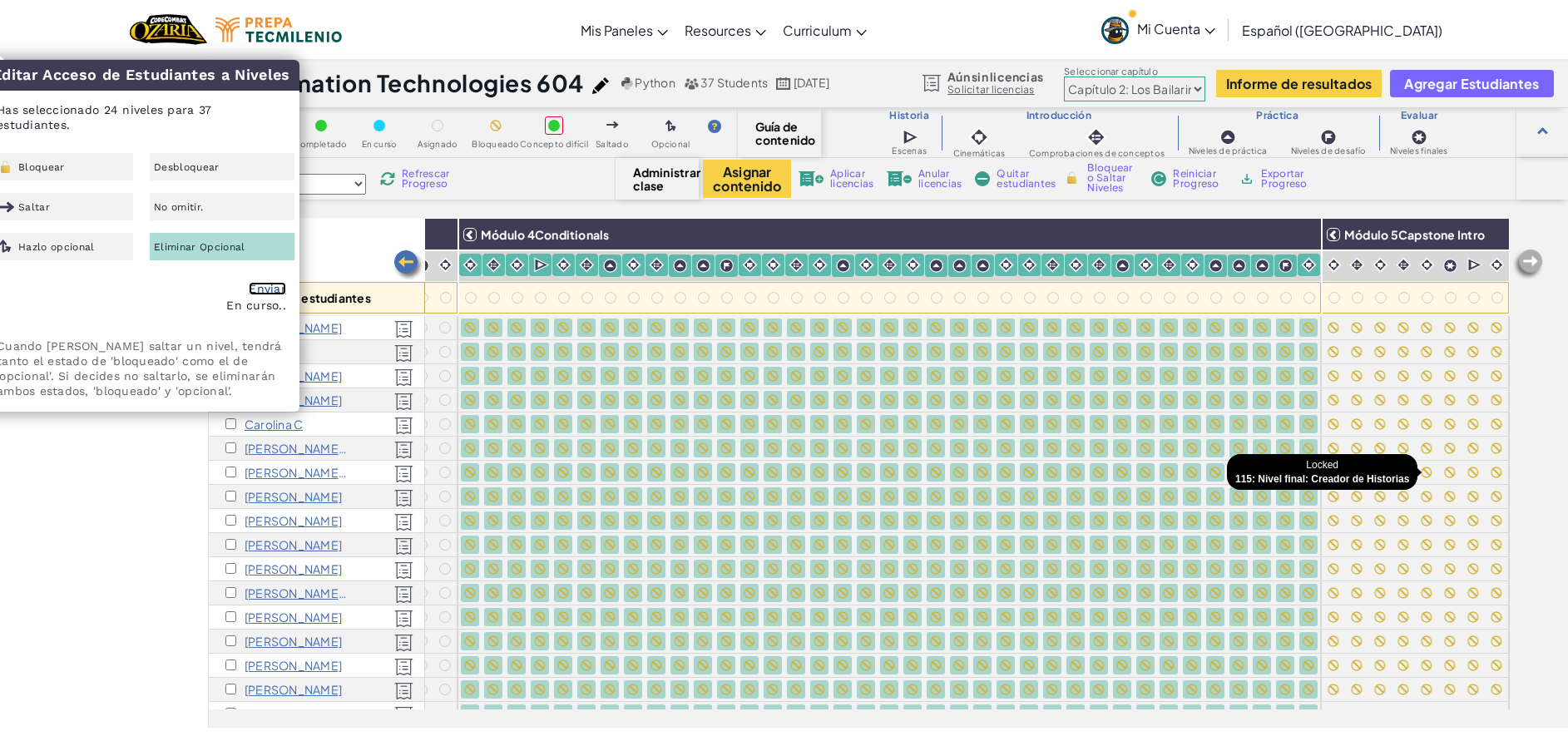
checkbox input "false"
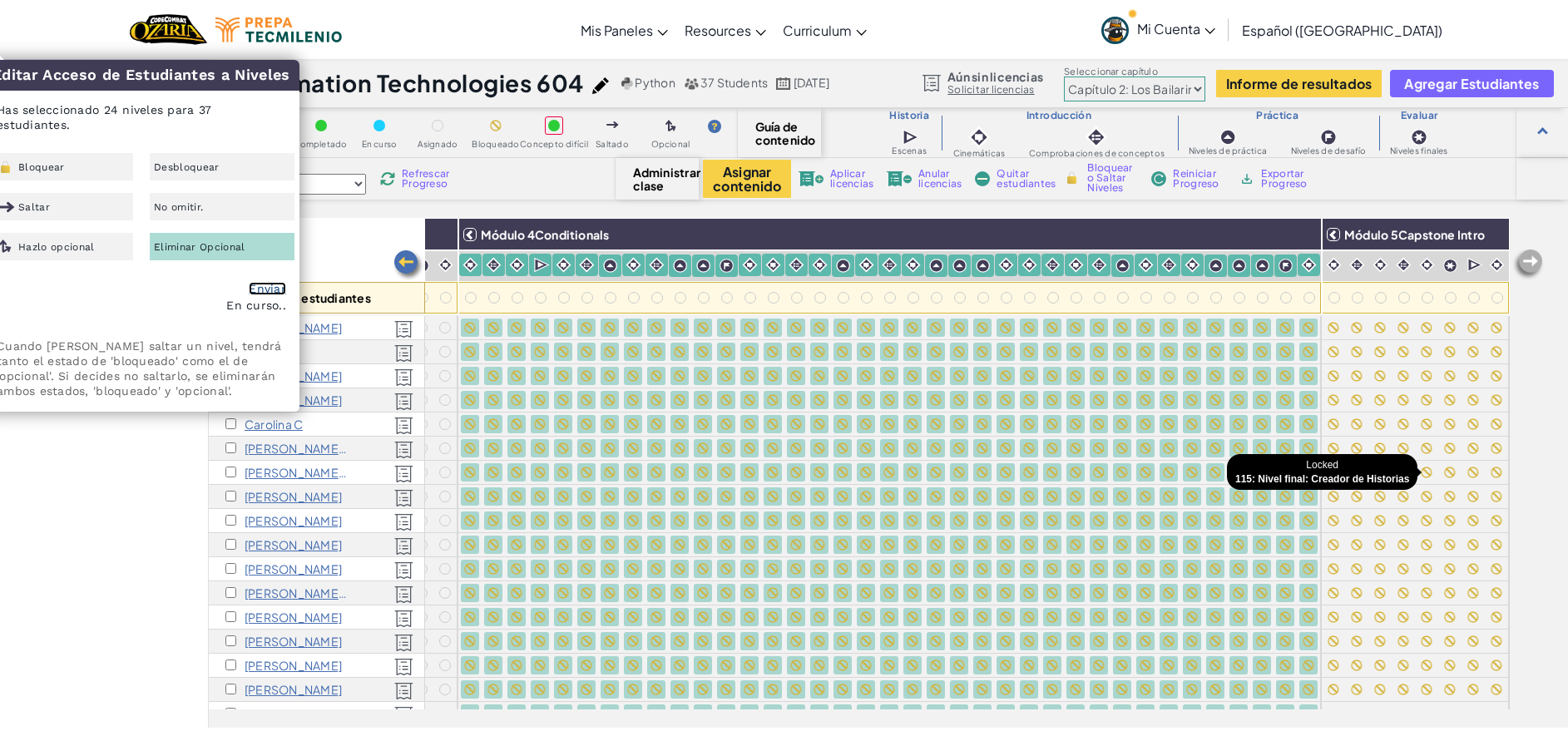
checkbox input "false"
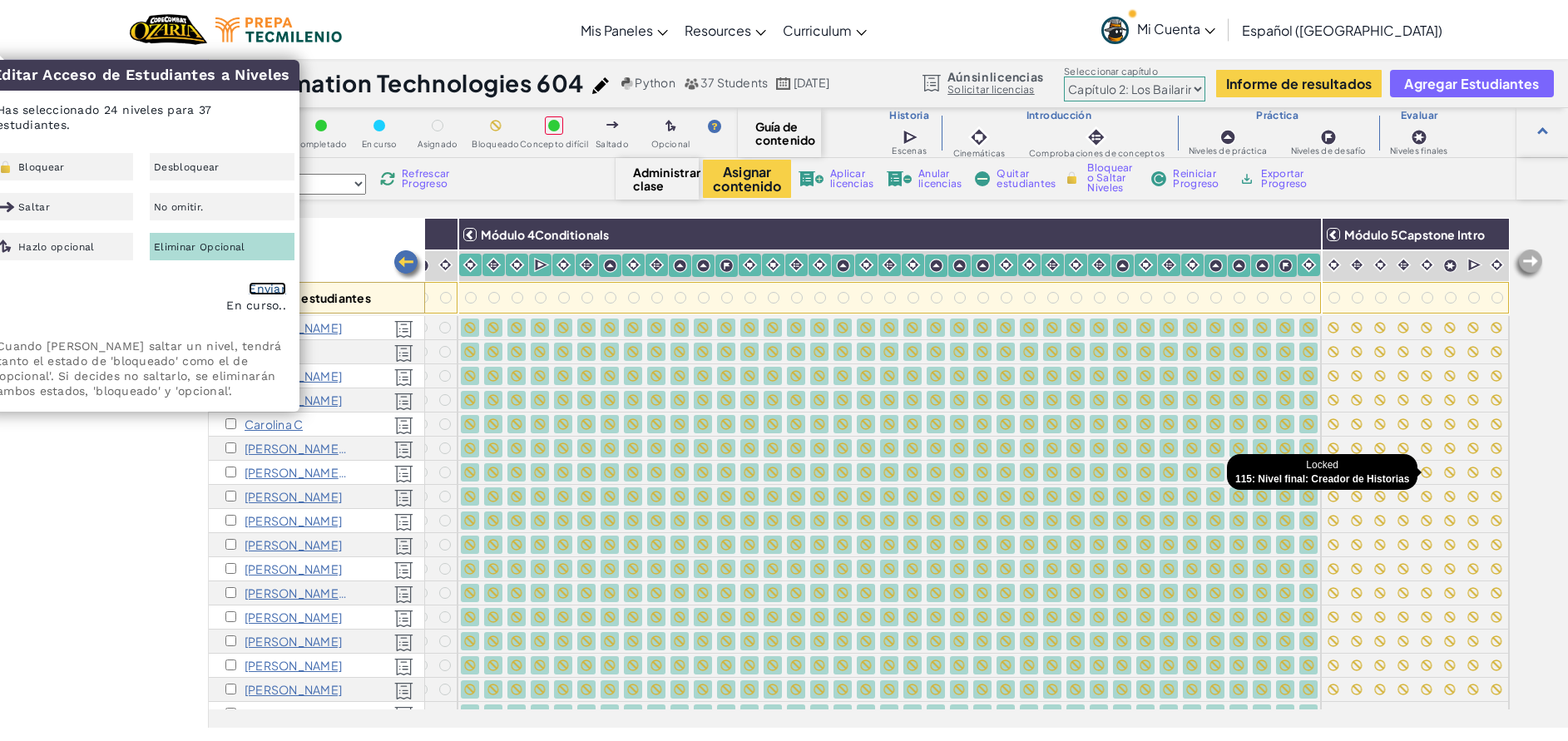
checkbox input "false"
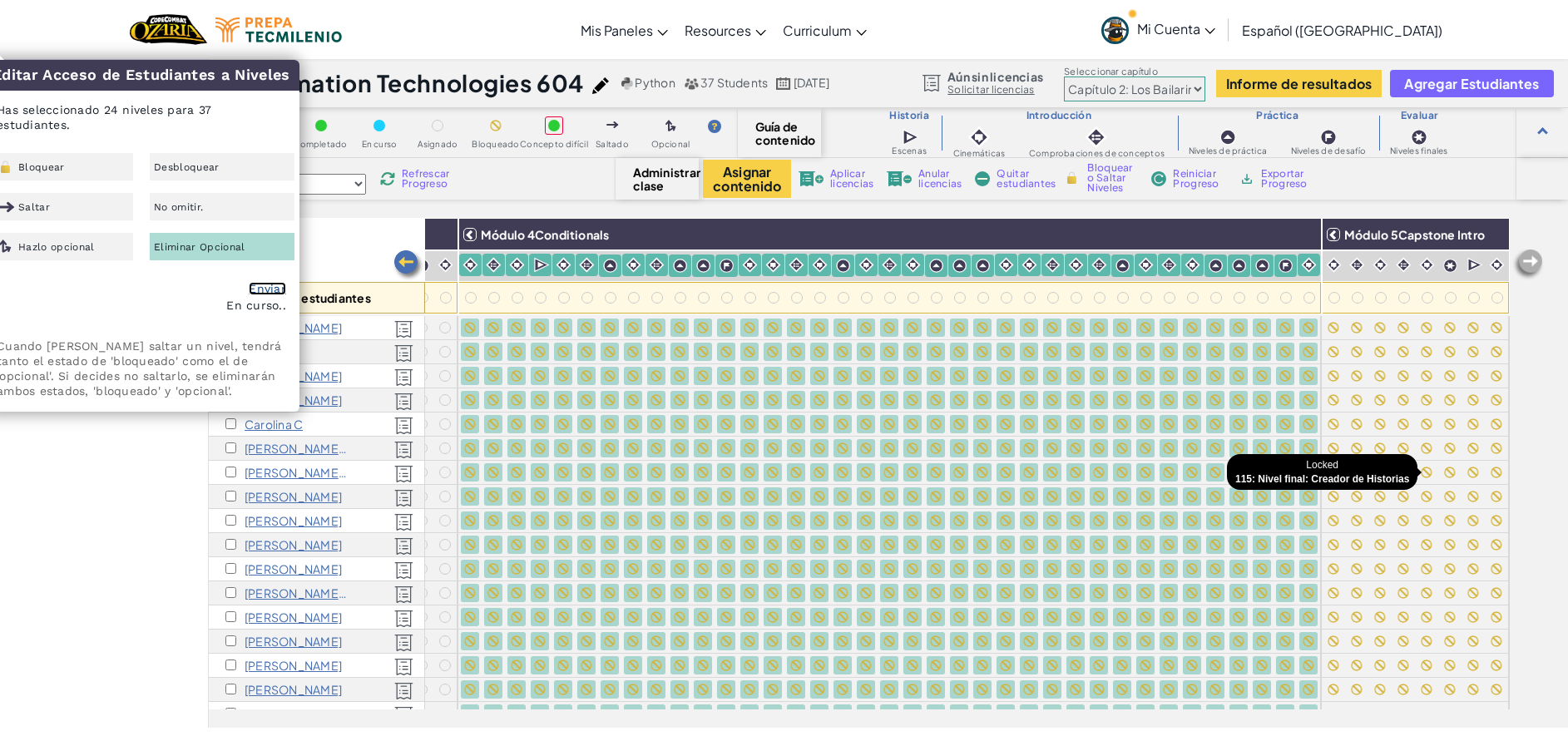
checkbox input "false"
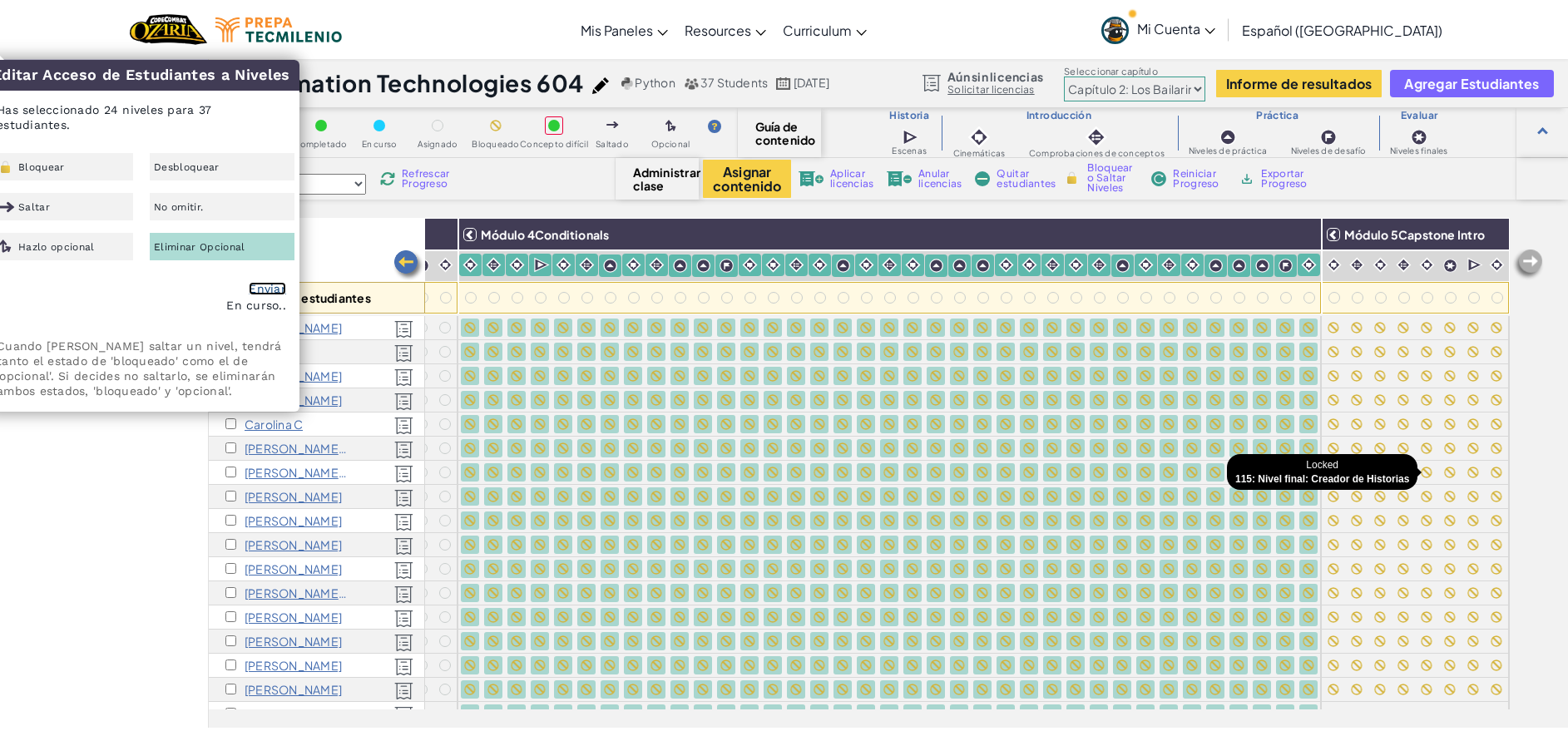
checkbox input "false"
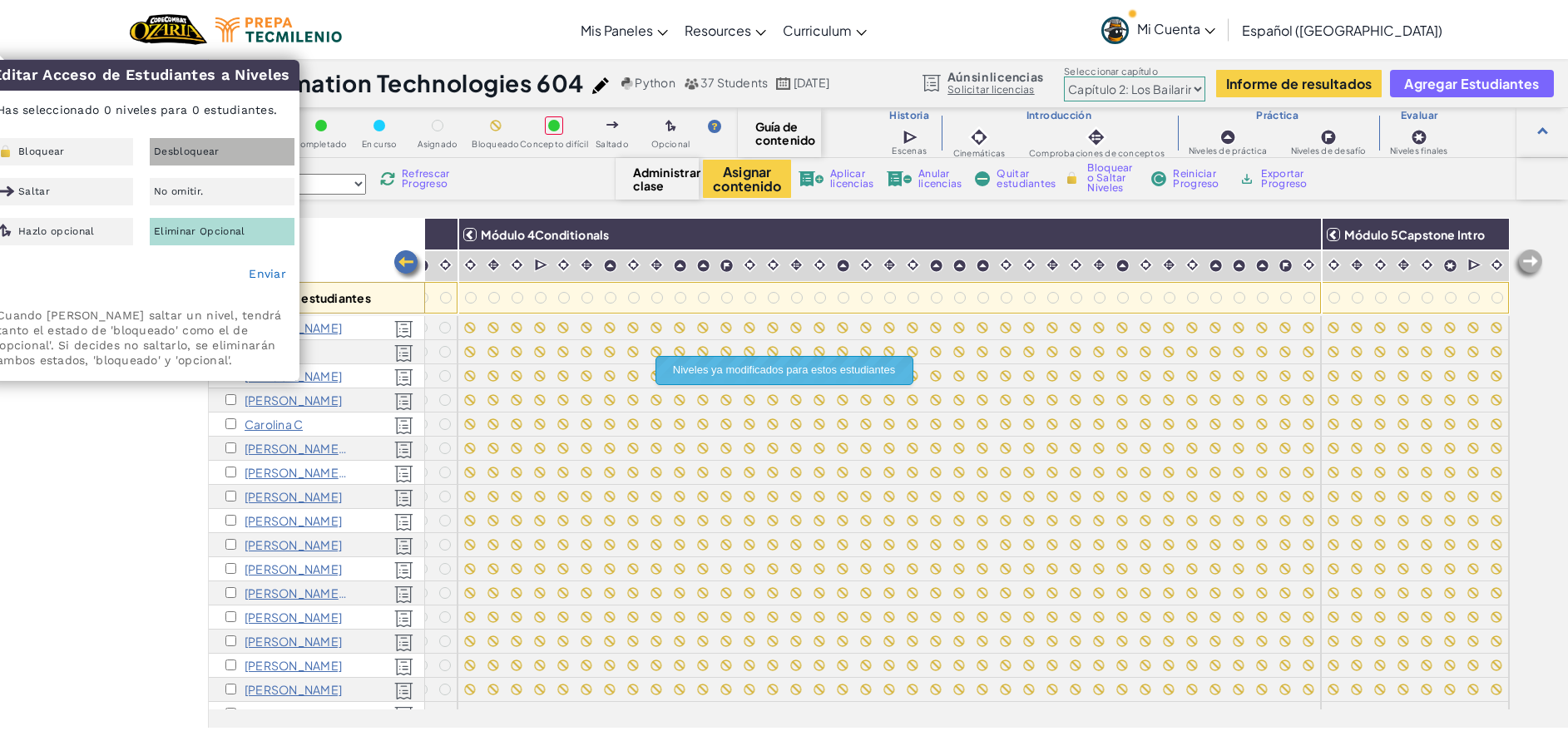
click at [189, 142] on div "Desbloquear" at bounding box center [222, 151] width 145 height 28
click at [269, 275] on link "Enviar" at bounding box center [267, 273] width 37 height 13
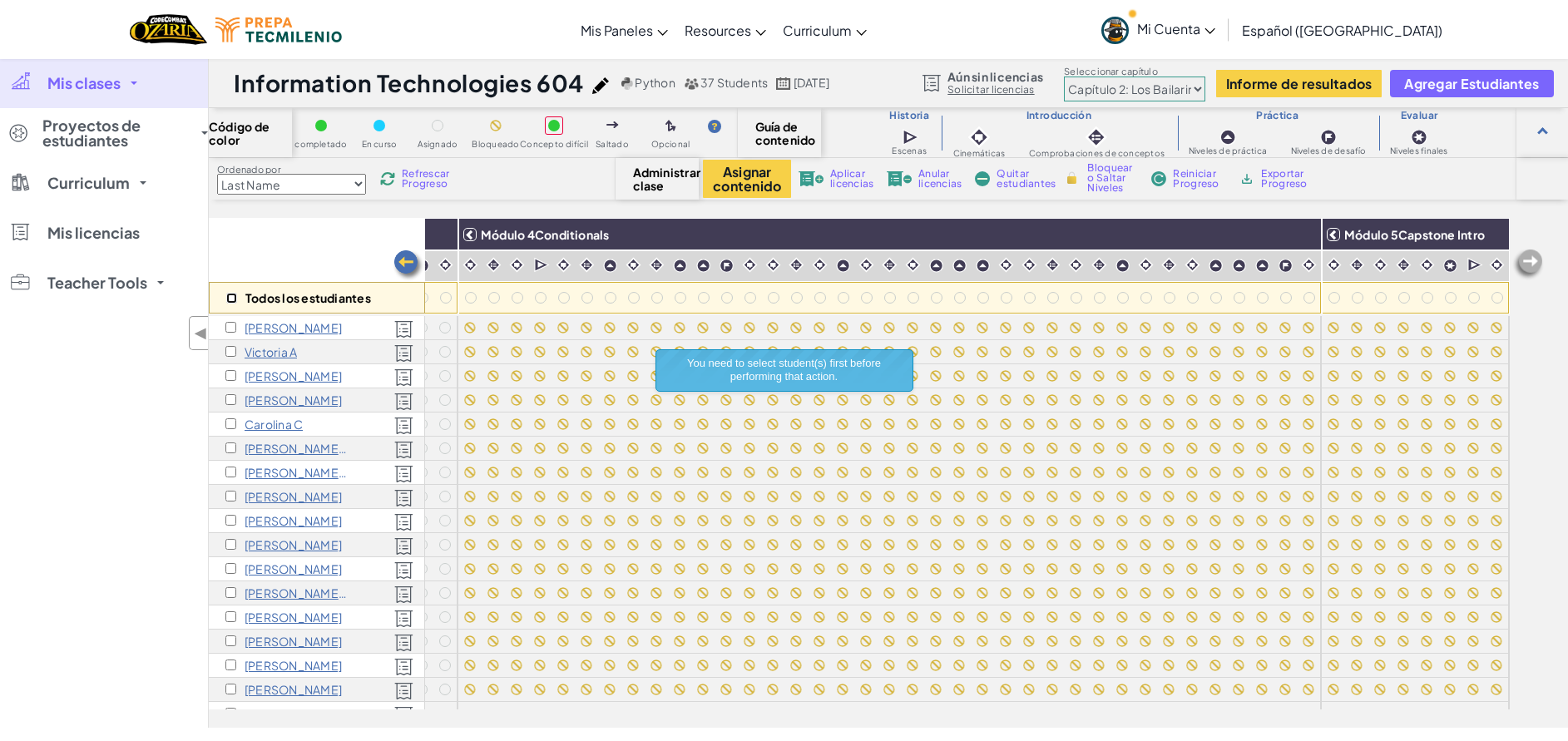
click at [233, 303] on input "checkbox" at bounding box center [231, 298] width 11 height 11
checkbox input "true"
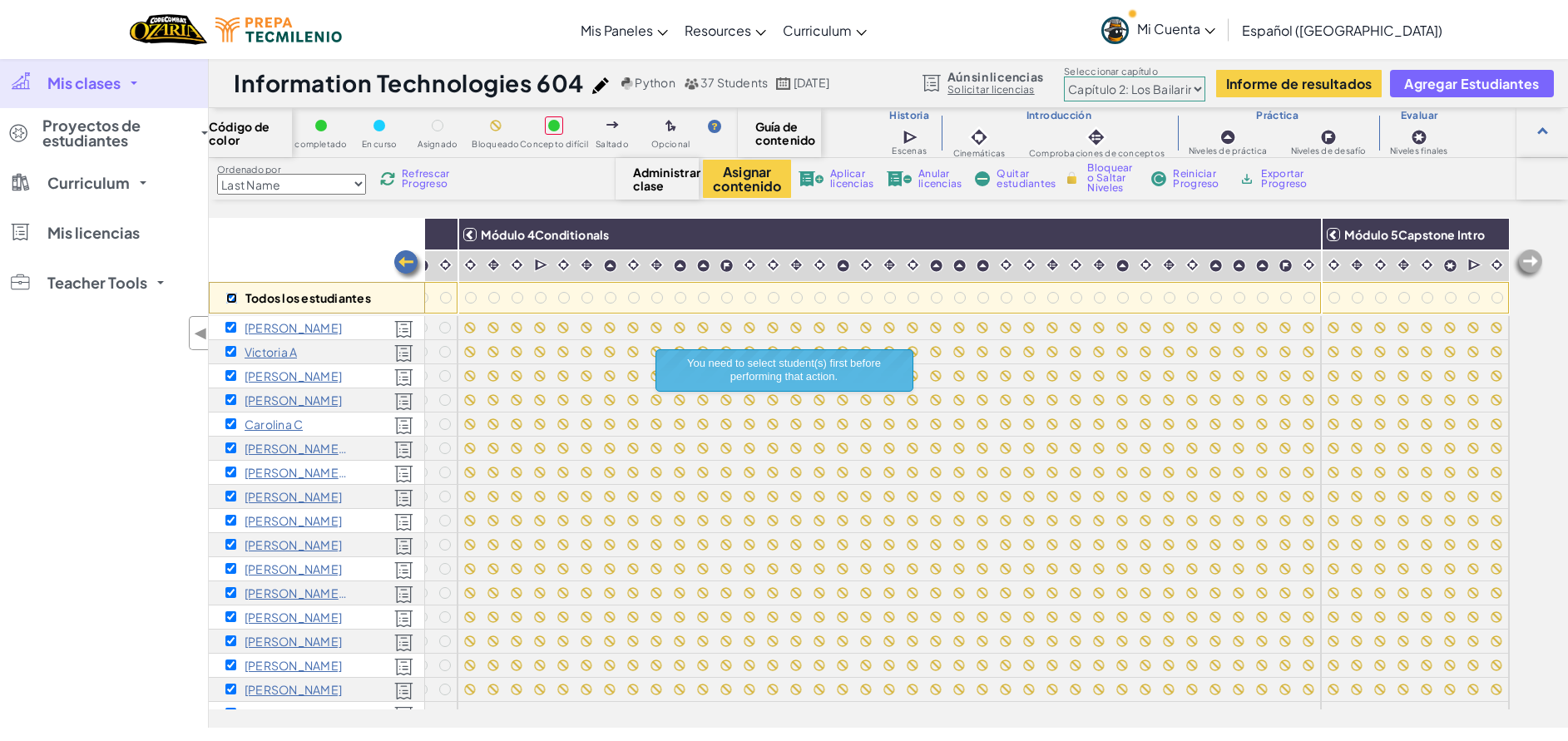
checkbox input "true"
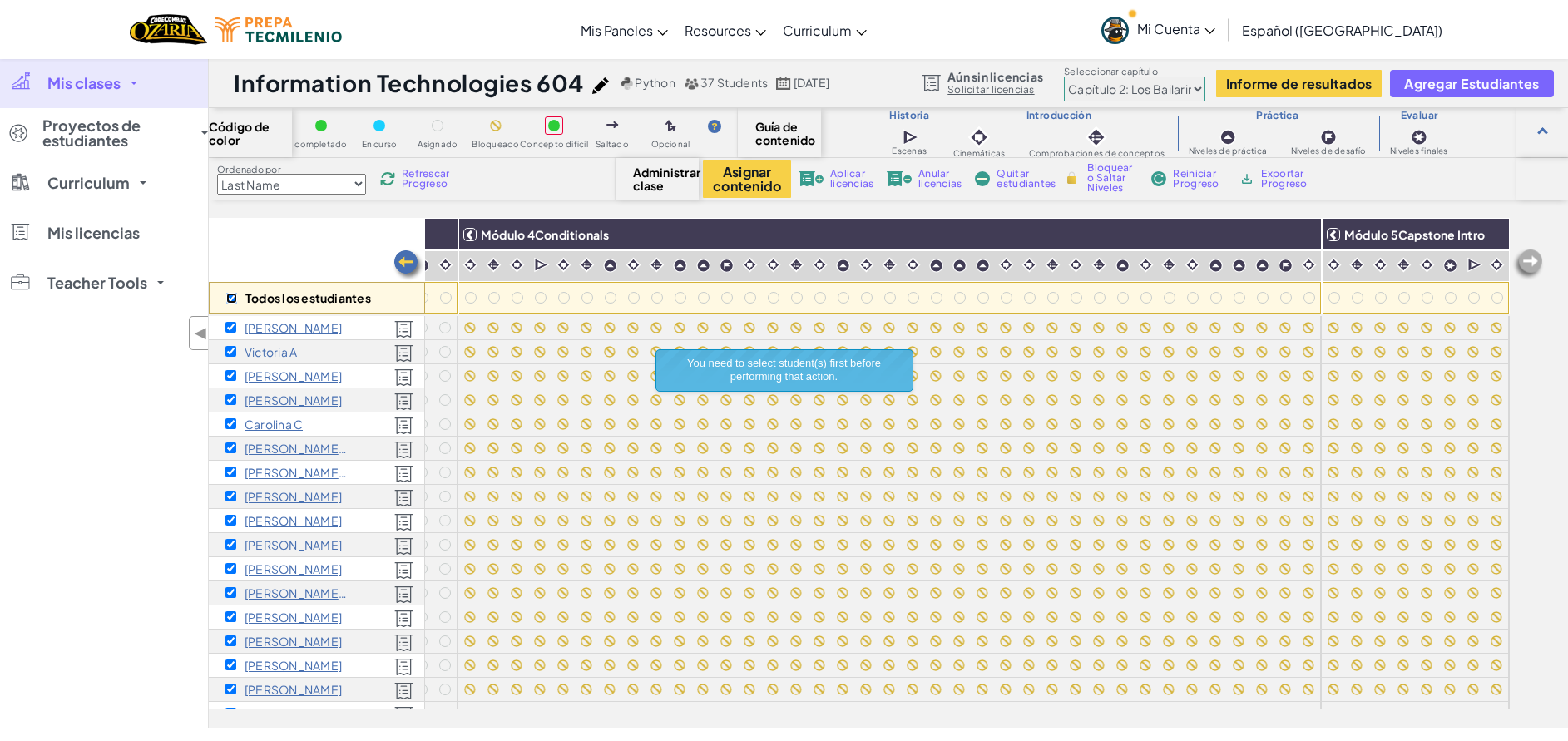
checkbox input "true"
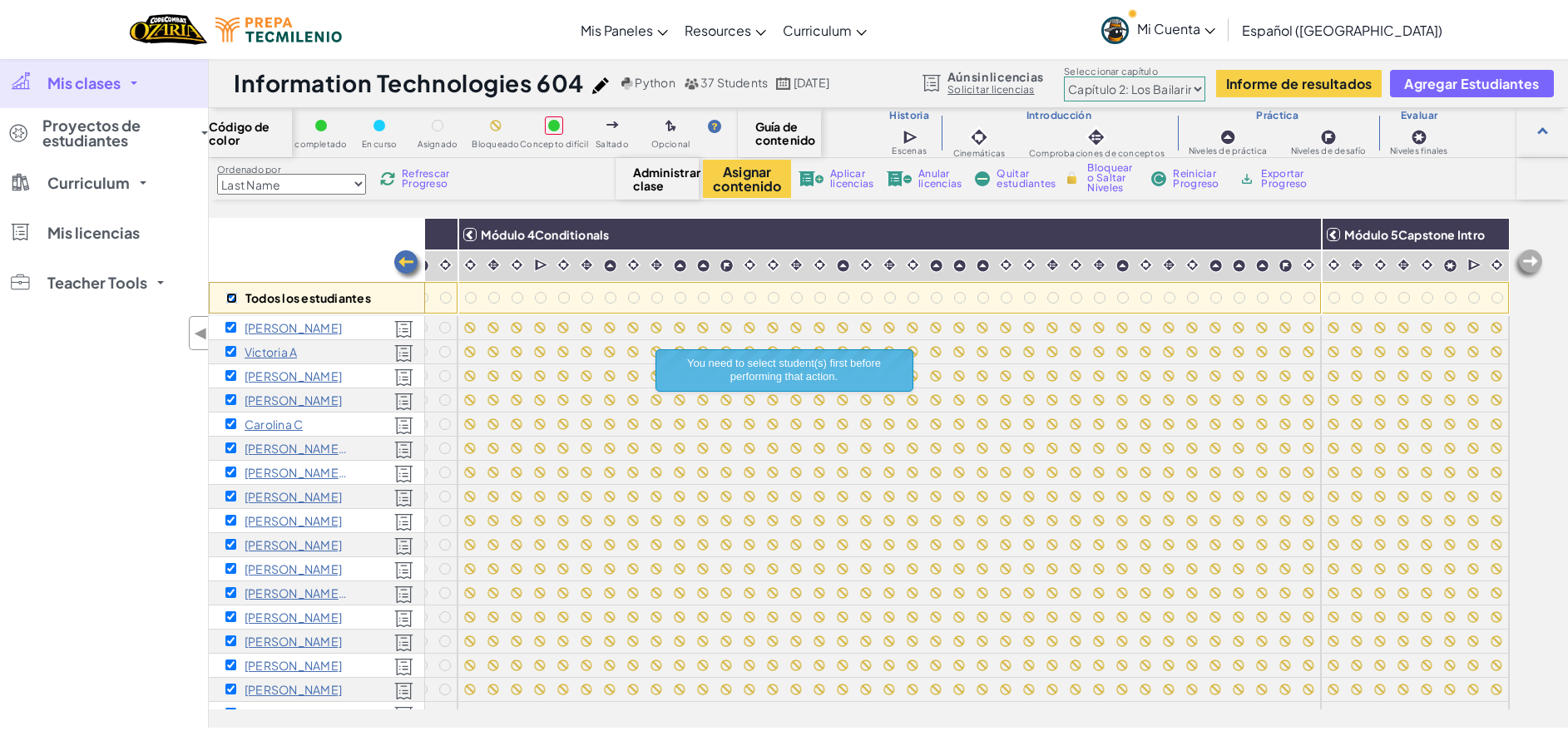
checkbox input "true"
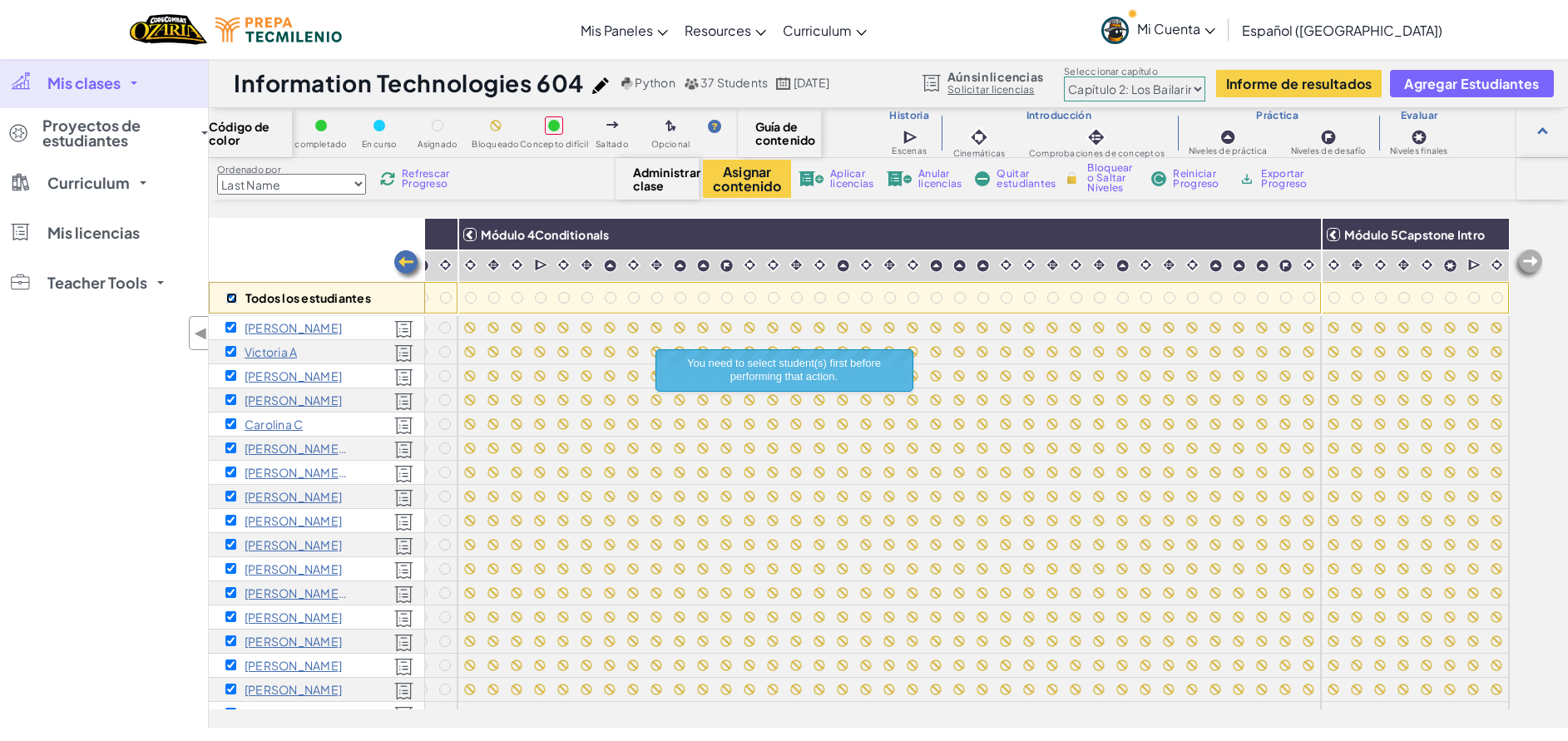
checkbox input "true"
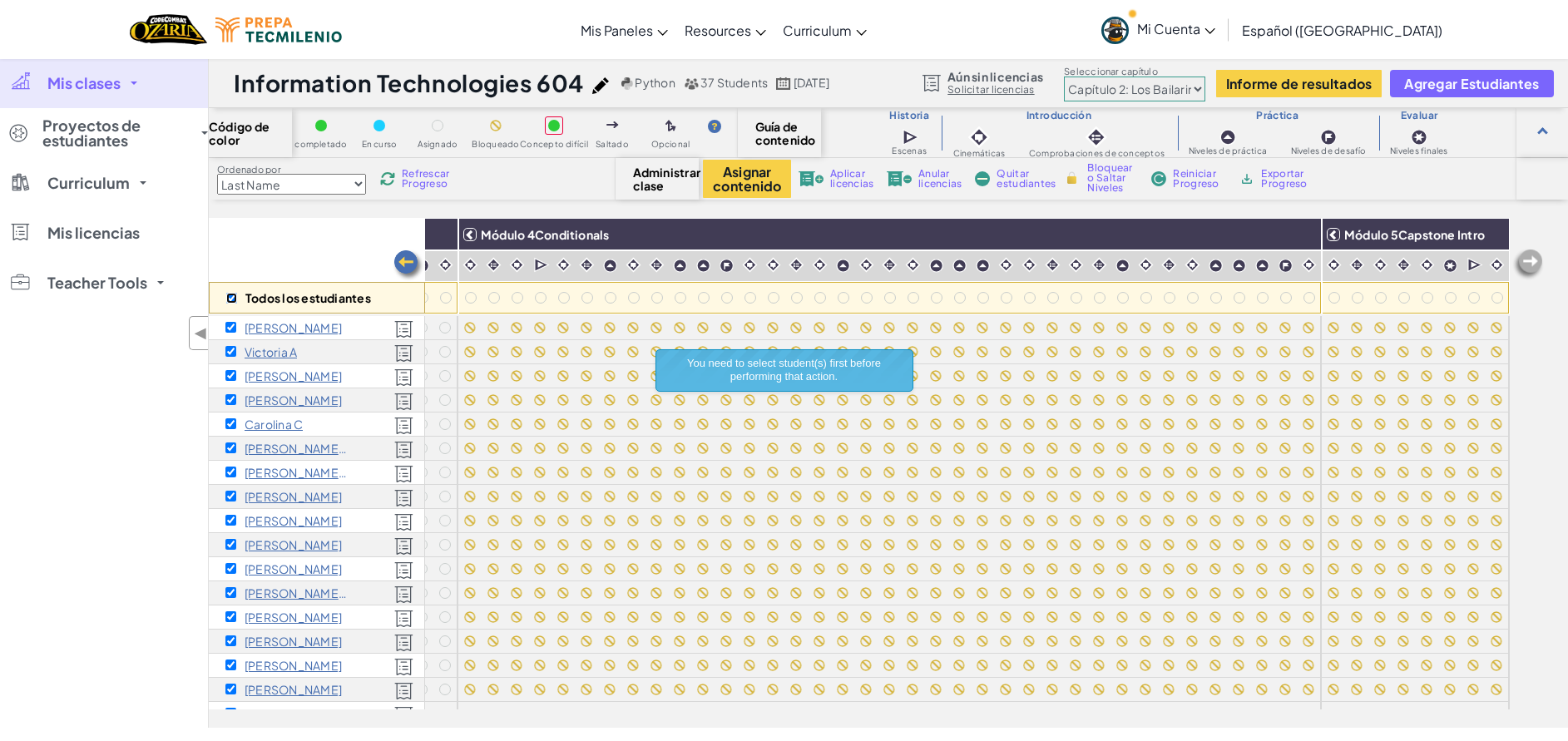
checkbox input "true"
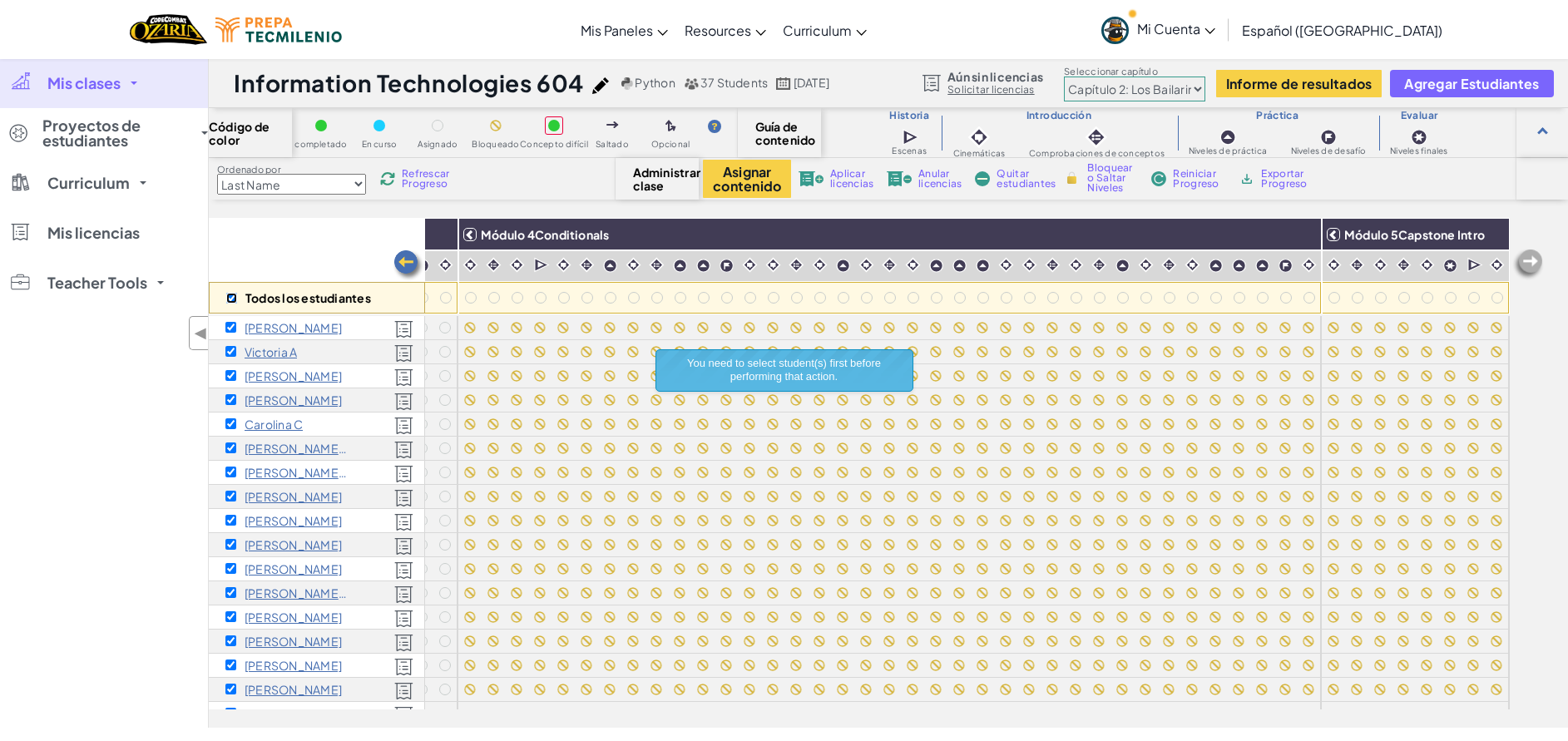
checkbox input "true"
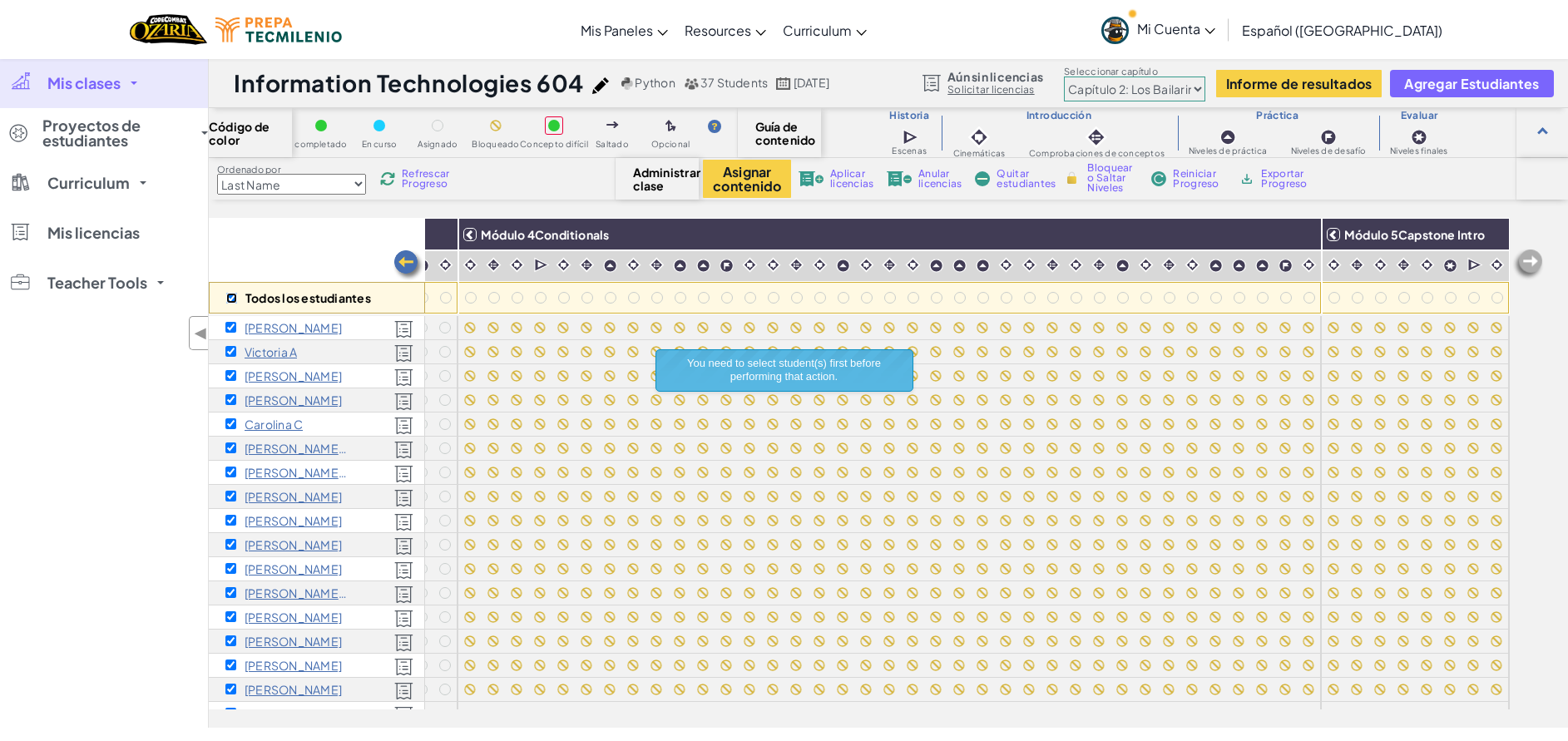
checkbox input "true"
click at [1097, 185] on span "Bloquear o Saltar Niveles" at bounding box center [1111, 177] width 49 height 30
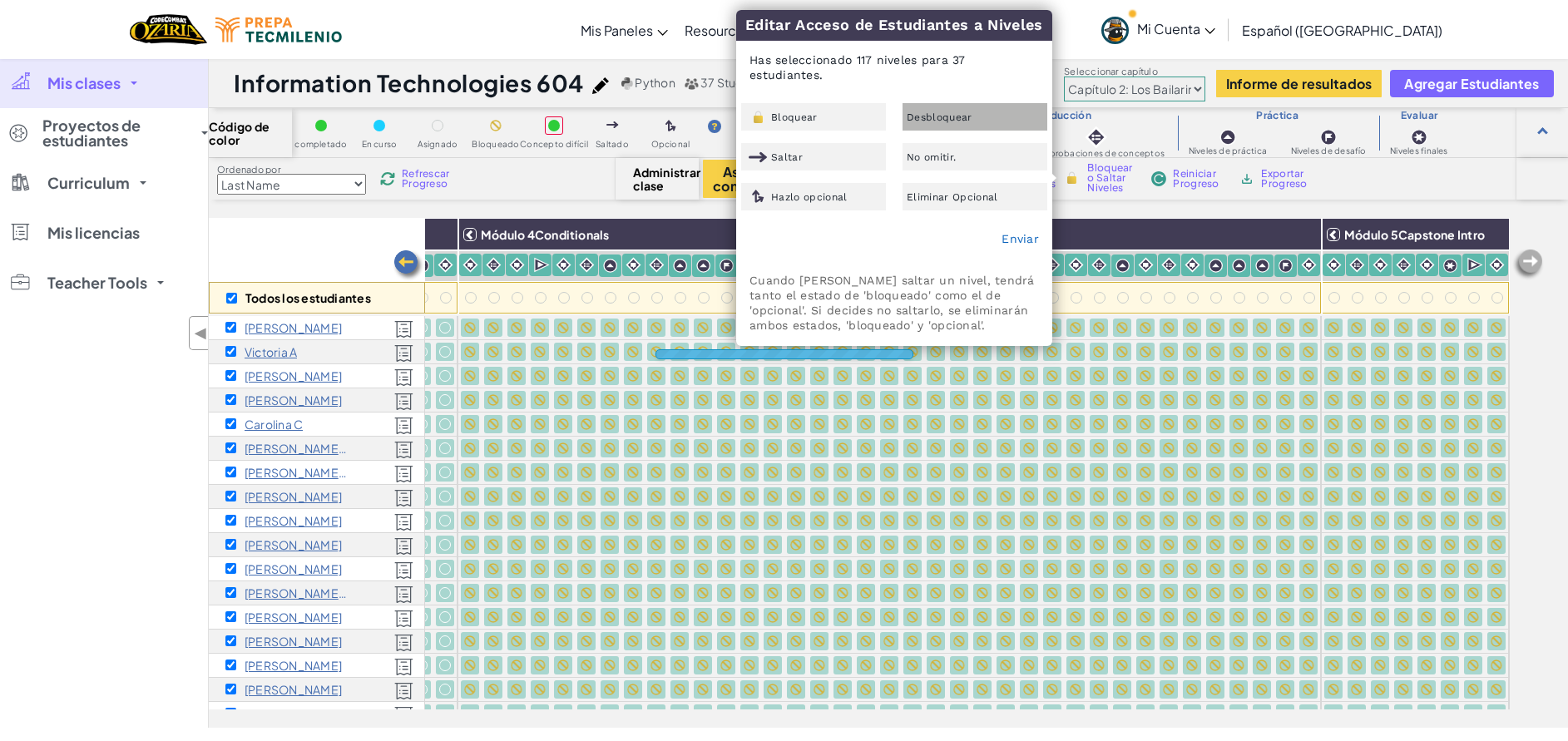
click at [990, 107] on div "Desbloquear" at bounding box center [974, 117] width 145 height 28
click at [1015, 244] on link "Enviar" at bounding box center [1019, 238] width 37 height 13
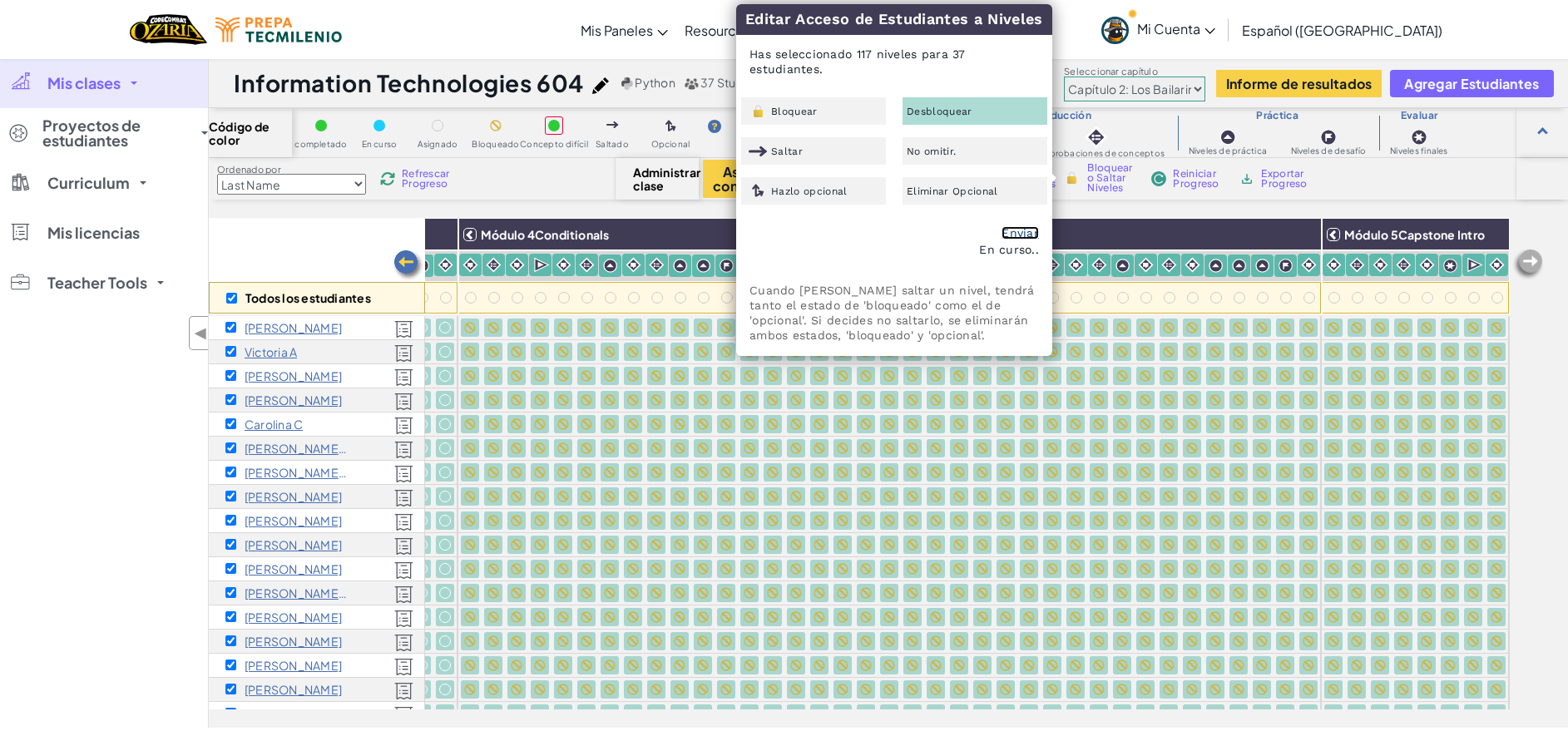
click at [1022, 229] on link "Enviar" at bounding box center [1019, 232] width 37 height 13
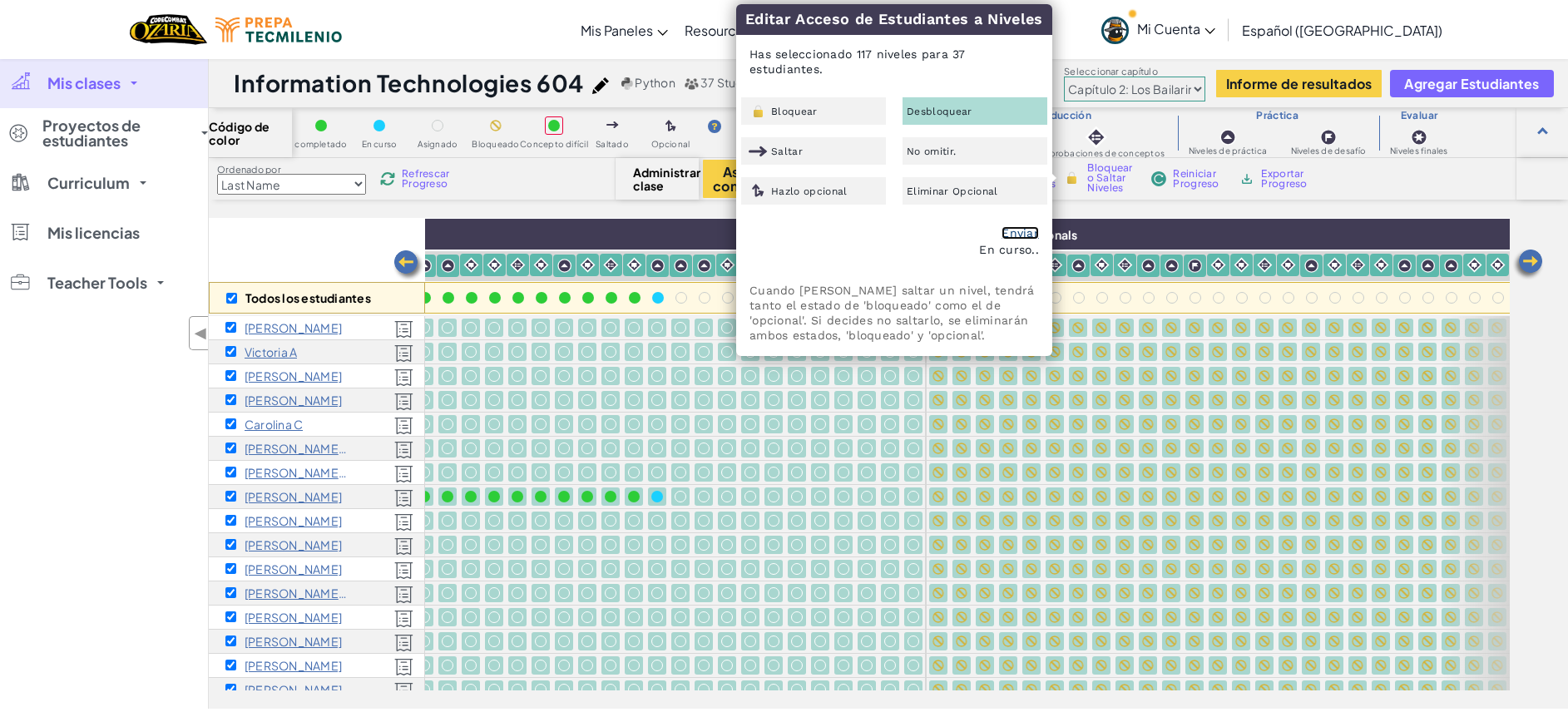
scroll to position [0, 1178]
click at [782, 449] on div at bounding box center [775, 447] width 18 height 18
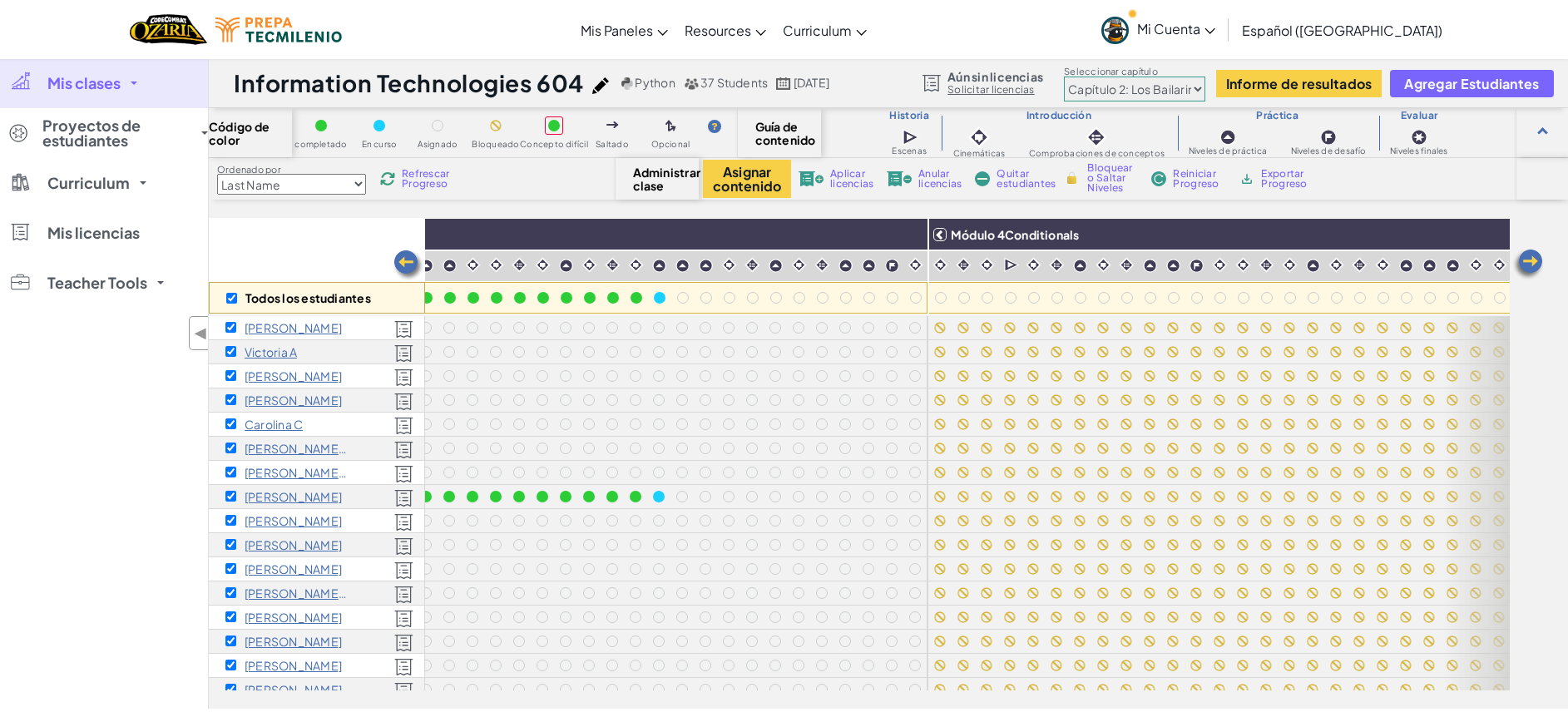
click at [918, 267] on img at bounding box center [915, 265] width 15 height 15
click at [1113, 186] on span "Bloquear o Saltar Niveles" at bounding box center [1111, 177] width 49 height 30
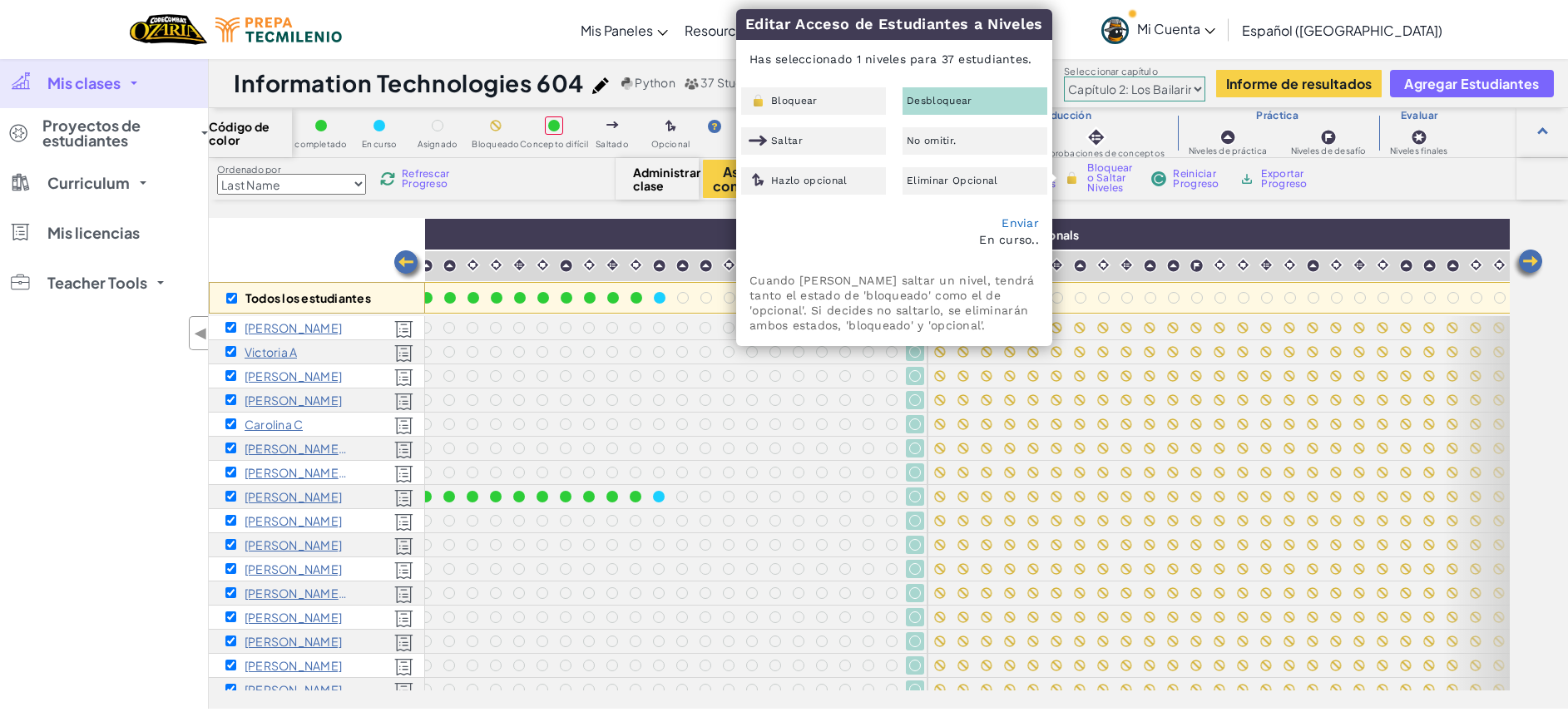
click at [766, 86] on div "Editar Acceso de Estudiantes a Niveles Has seleccionado 1 niveles para 37 estud…" at bounding box center [893, 177] width 314 height 336
click at [775, 96] on span "Bloquear" at bounding box center [794, 101] width 46 height 10
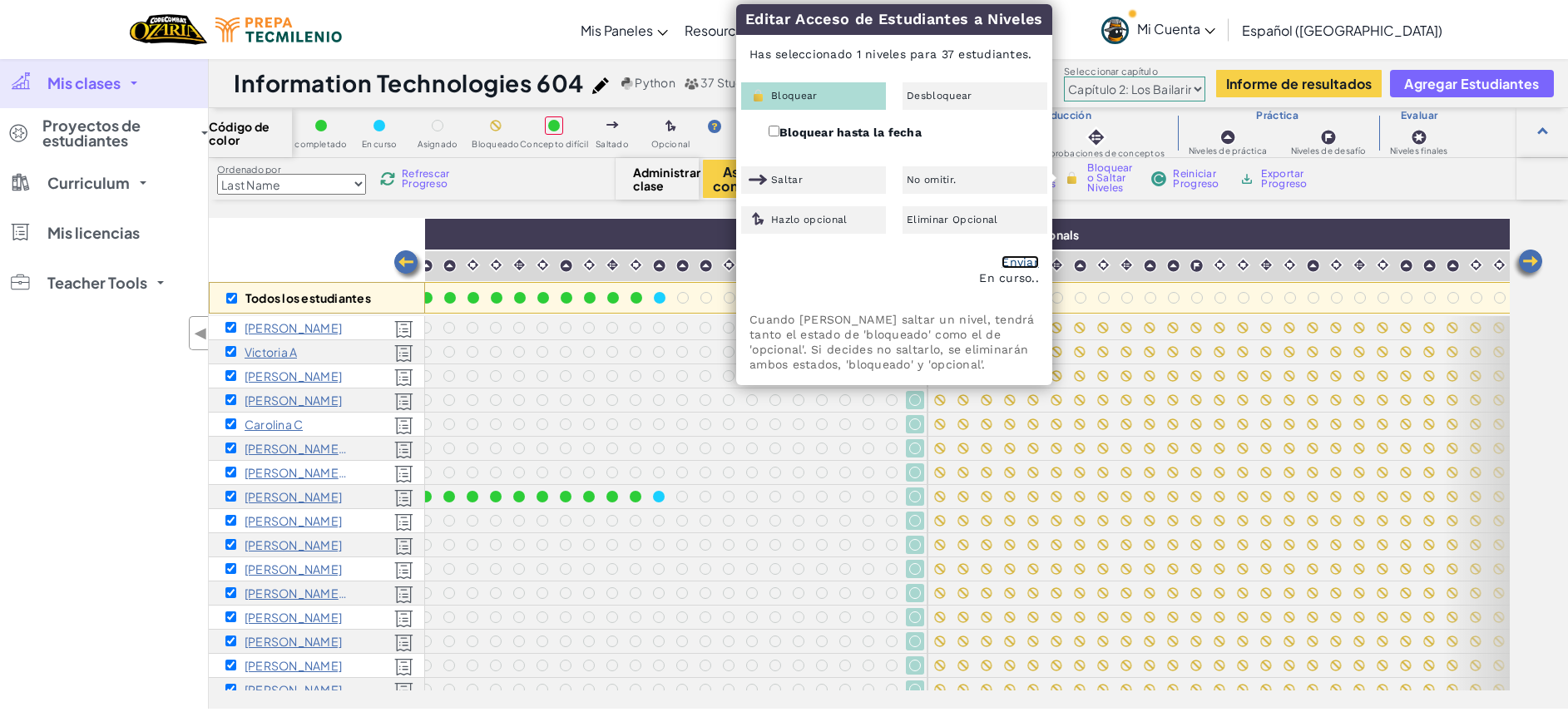
click at [1020, 257] on link "Enviar" at bounding box center [1019, 262] width 37 height 13
click at [132, 548] on div "Mis clases Todas las clases Information Technologies 604 Capacitacion Docente […" at bounding box center [104, 384] width 208 height 651
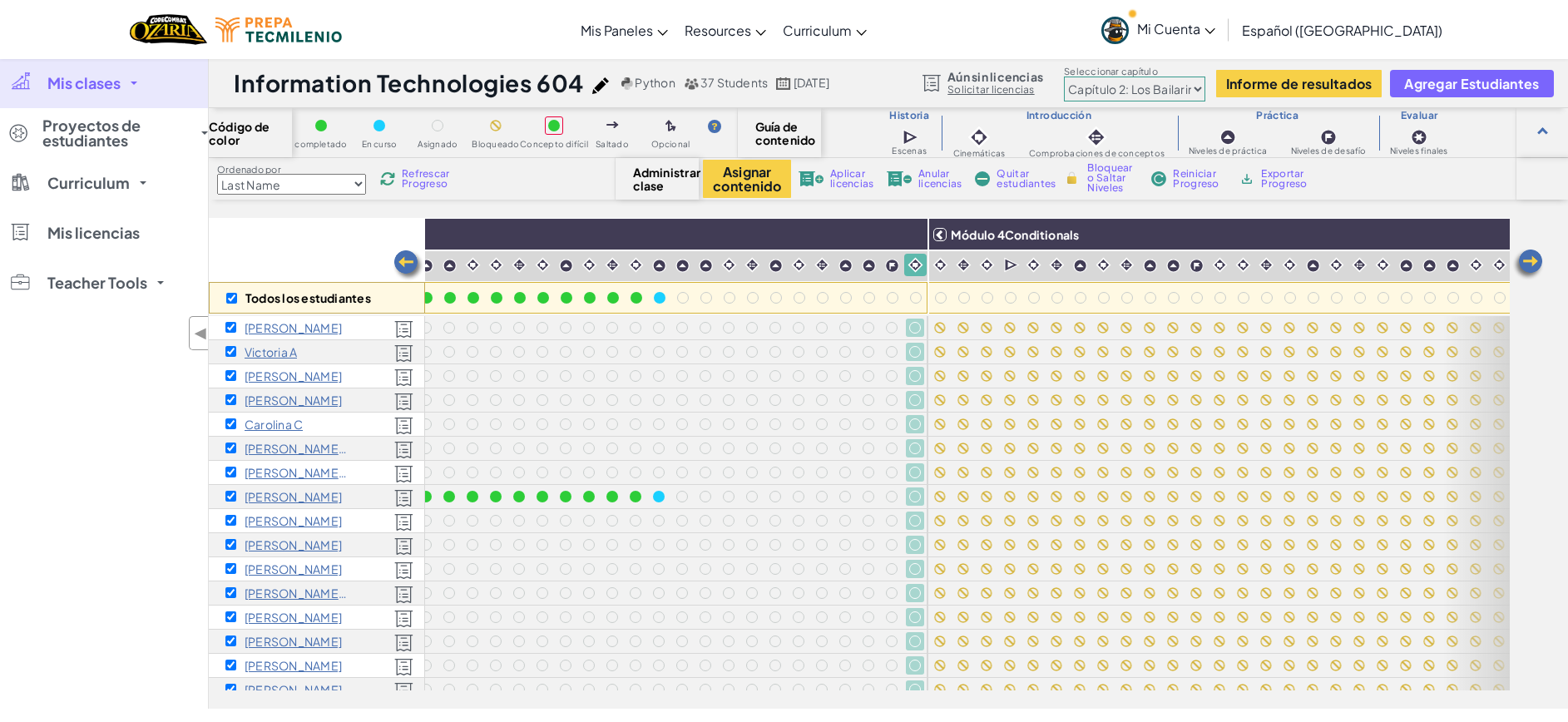
click at [1224, 19] on link "Mi Cuenta" at bounding box center [1158, 29] width 131 height 52
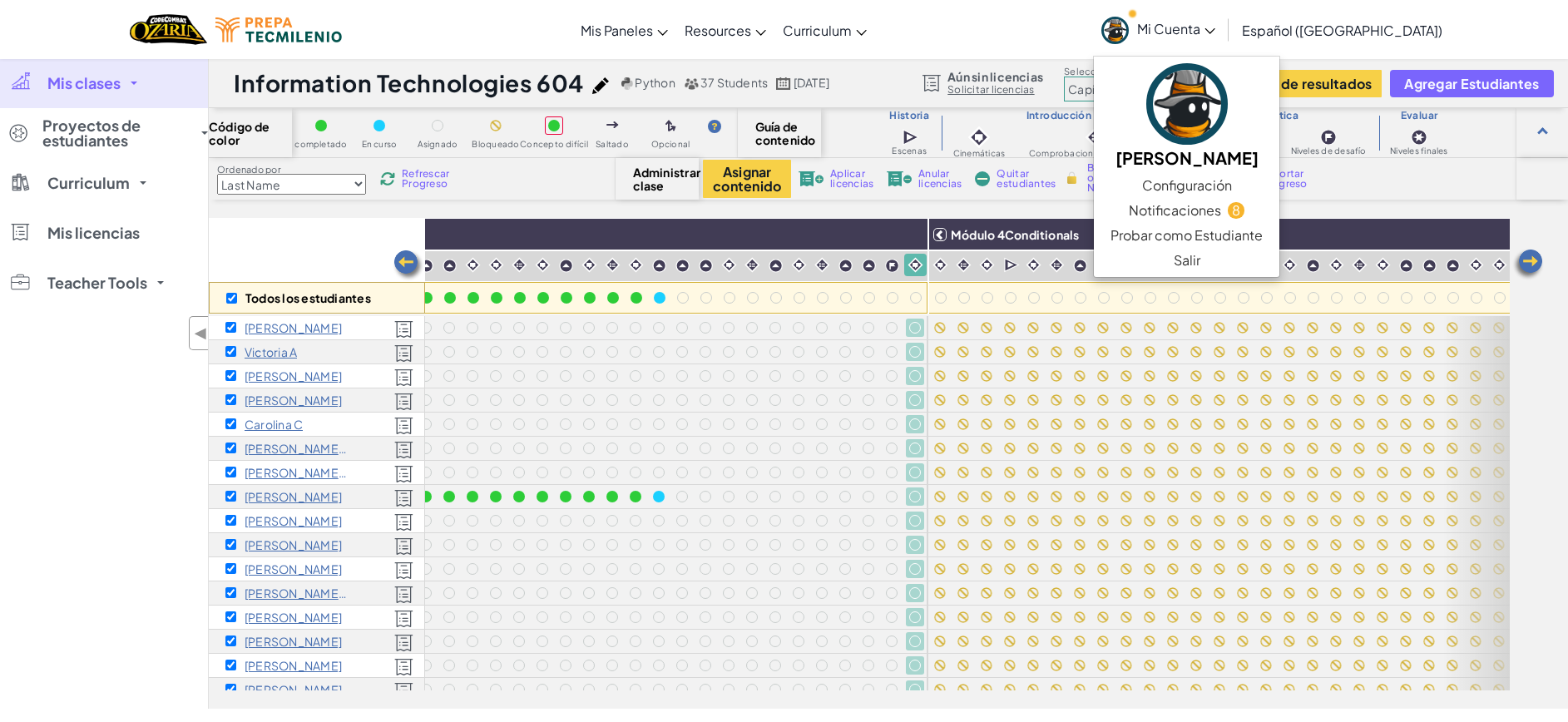
click at [45, 408] on div "Mis clases Todas las clases Information Technologies 604 Capacitacion Docente […" at bounding box center [104, 384] width 208 height 651
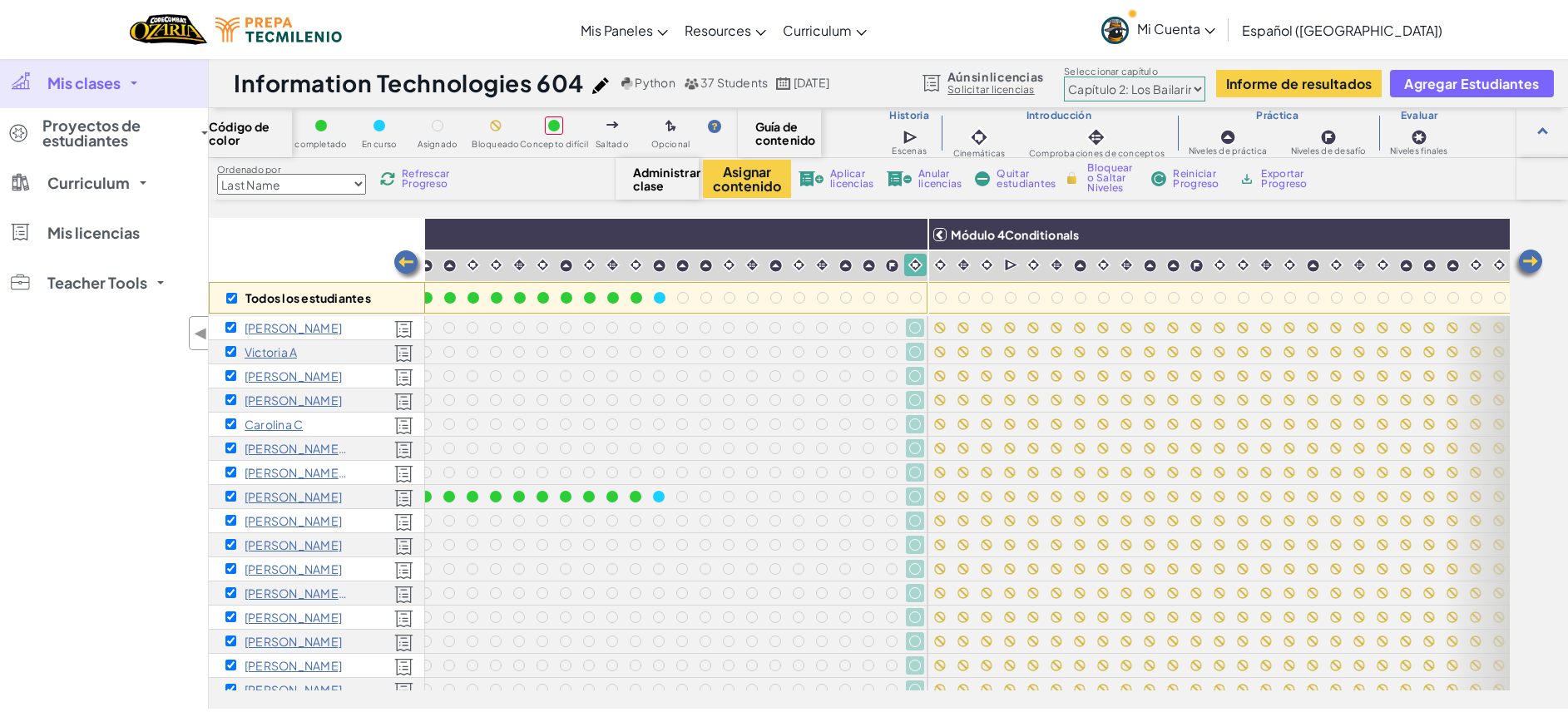
click at [82, 428] on div "Mis clases Todas las clases Information Technologies 604 Capacitacion Docente […" at bounding box center [104, 384] width 208 height 651
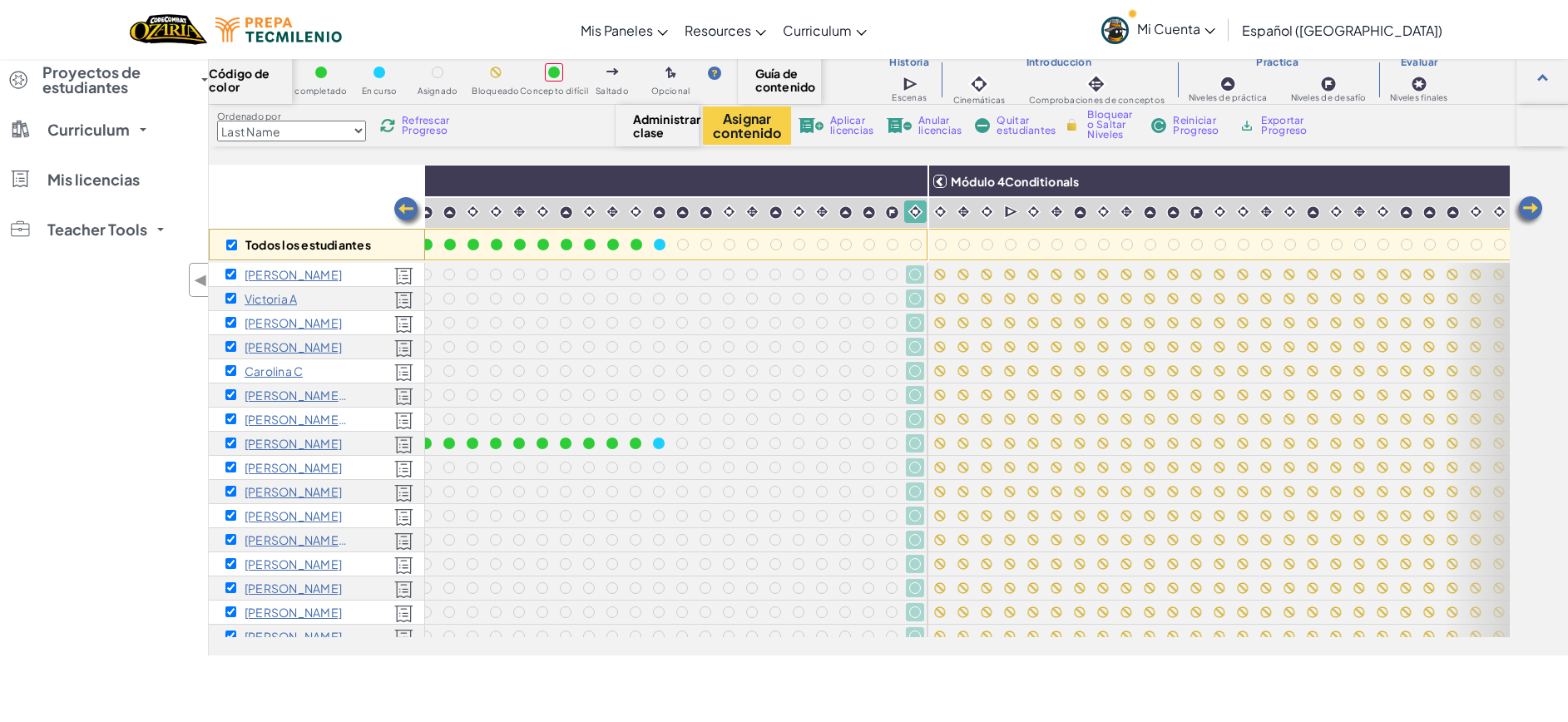
scroll to position [52, 0]
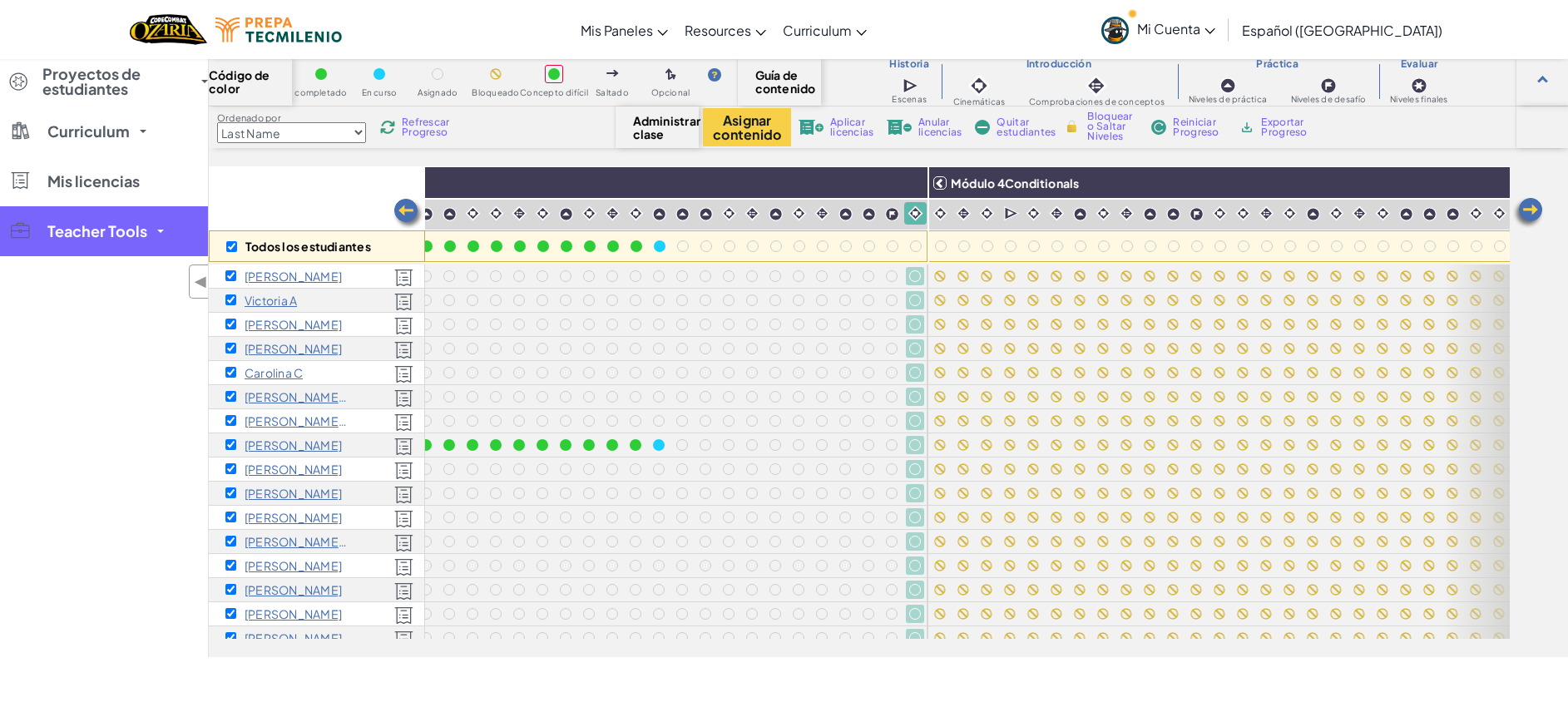
click at [157, 231] on span at bounding box center [161, 231] width 7 height 3
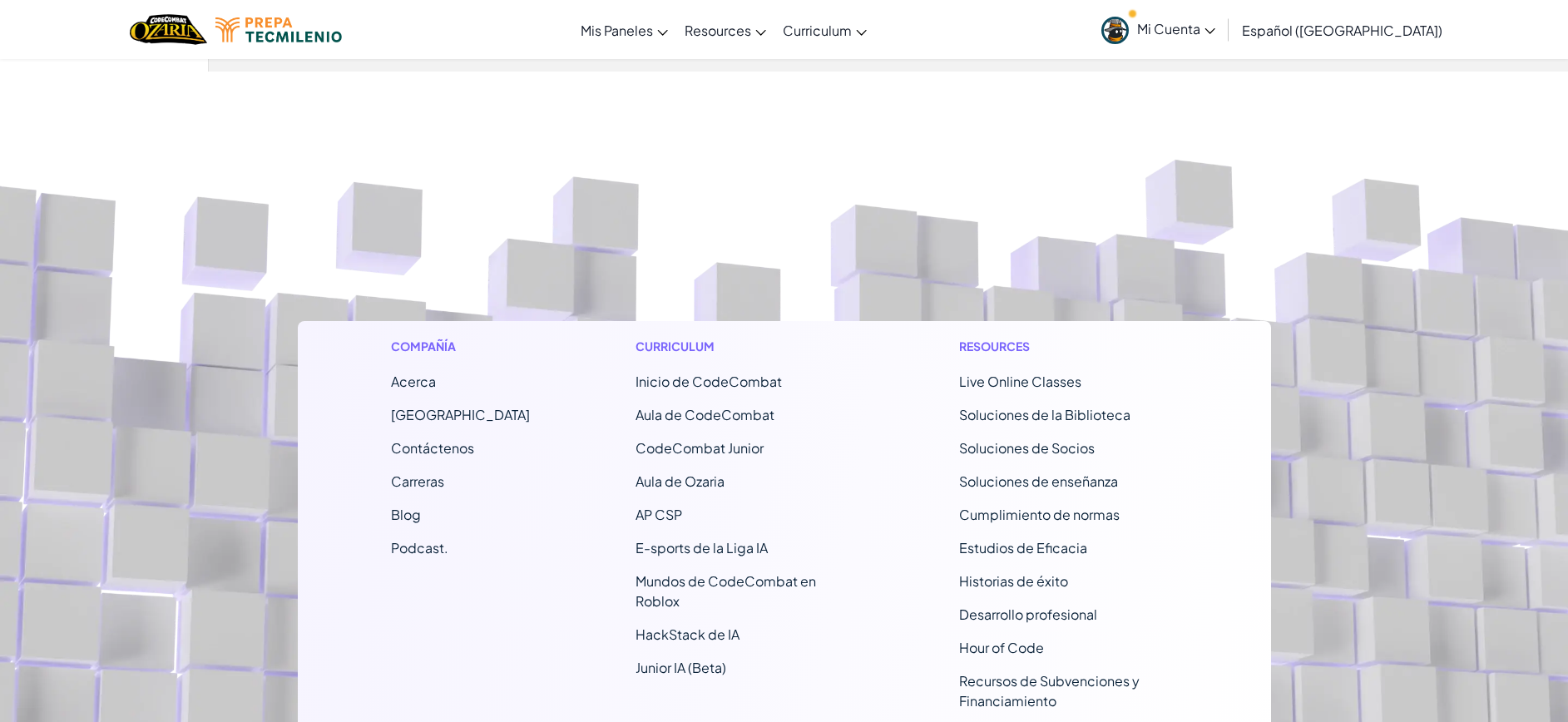
scroll to position [638, 0]
click at [447, 456] on span "Contáctenos" at bounding box center [432, 447] width 83 height 17
click at [198, 679] on footer "Compañía Acerca Centro de Ayuda Contáctenos Carreras Blog Podcast. Curriculum I…" at bounding box center [784, 531] width 1568 height 921
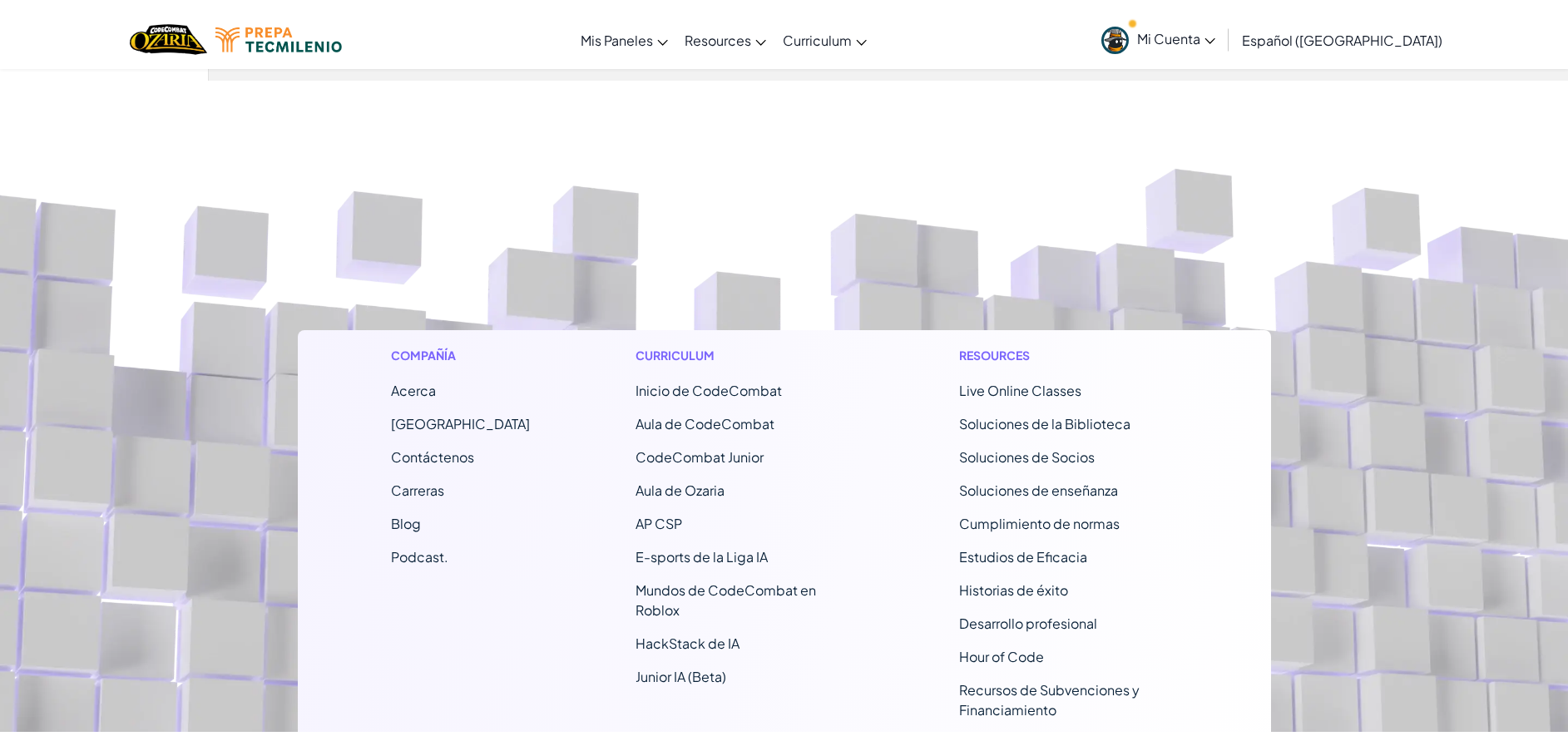
scroll to position [0, 0]
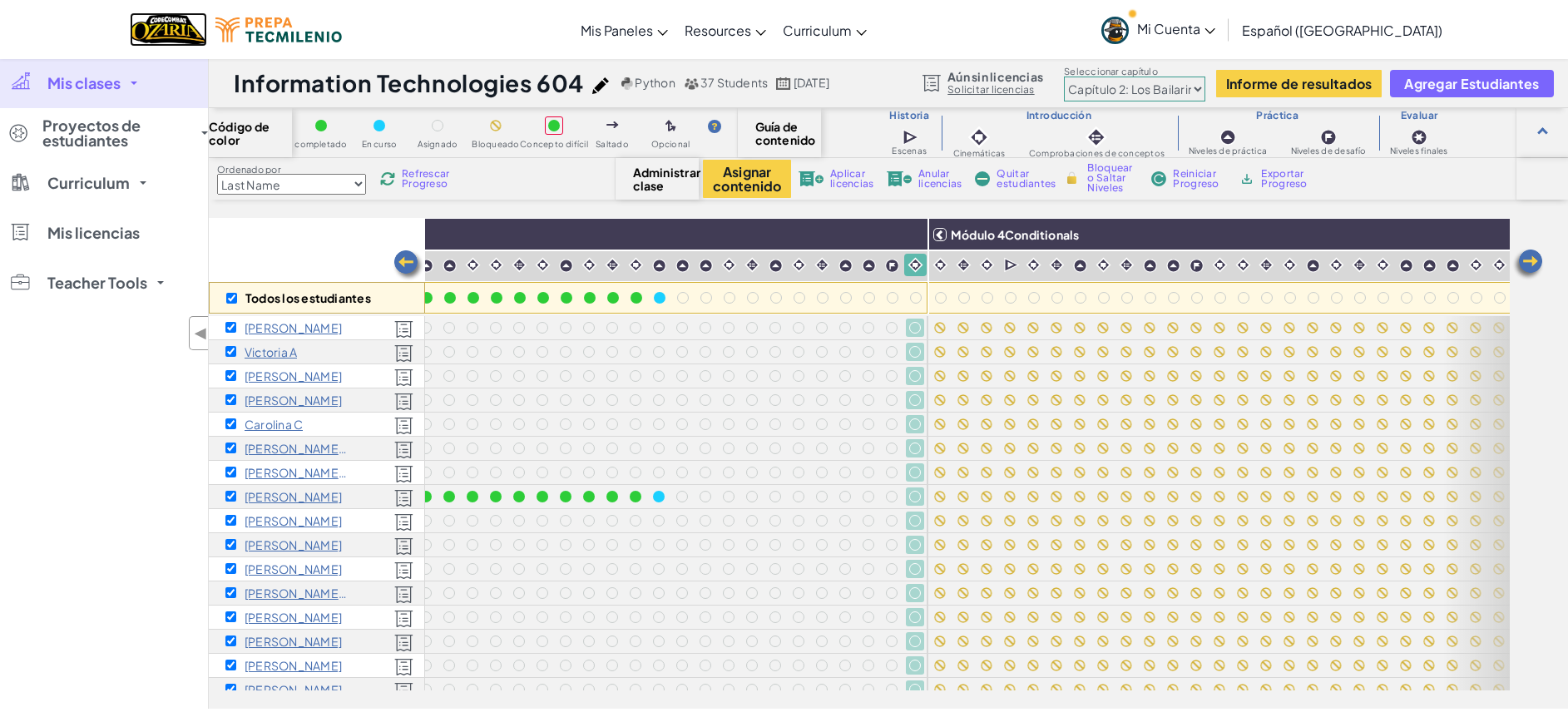
click at [142, 31] on img "Home" at bounding box center [169, 29] width 77 height 34
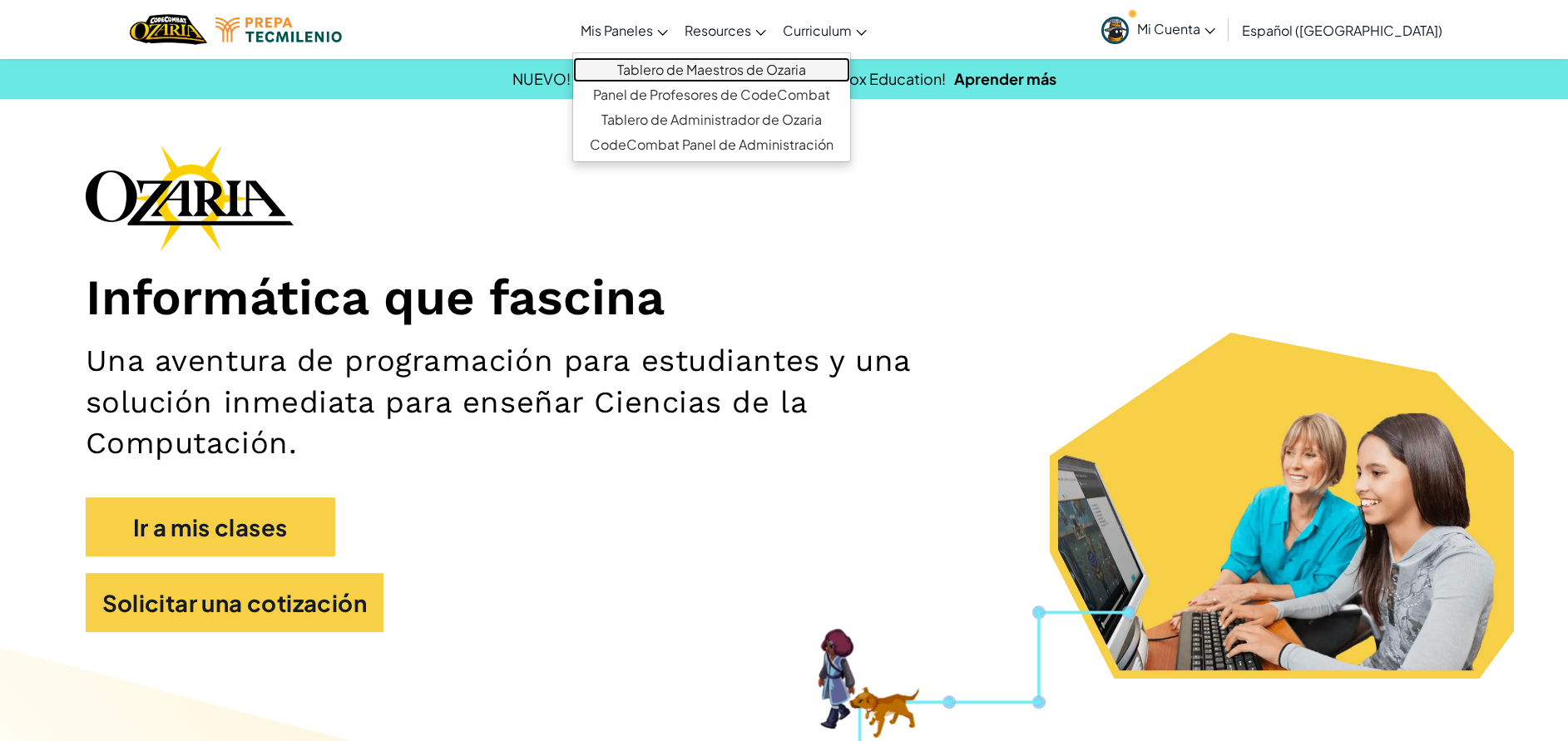
click at [656, 68] on link "Tablero de Maestros de Ozaria" at bounding box center [712, 70] width 277 height 25
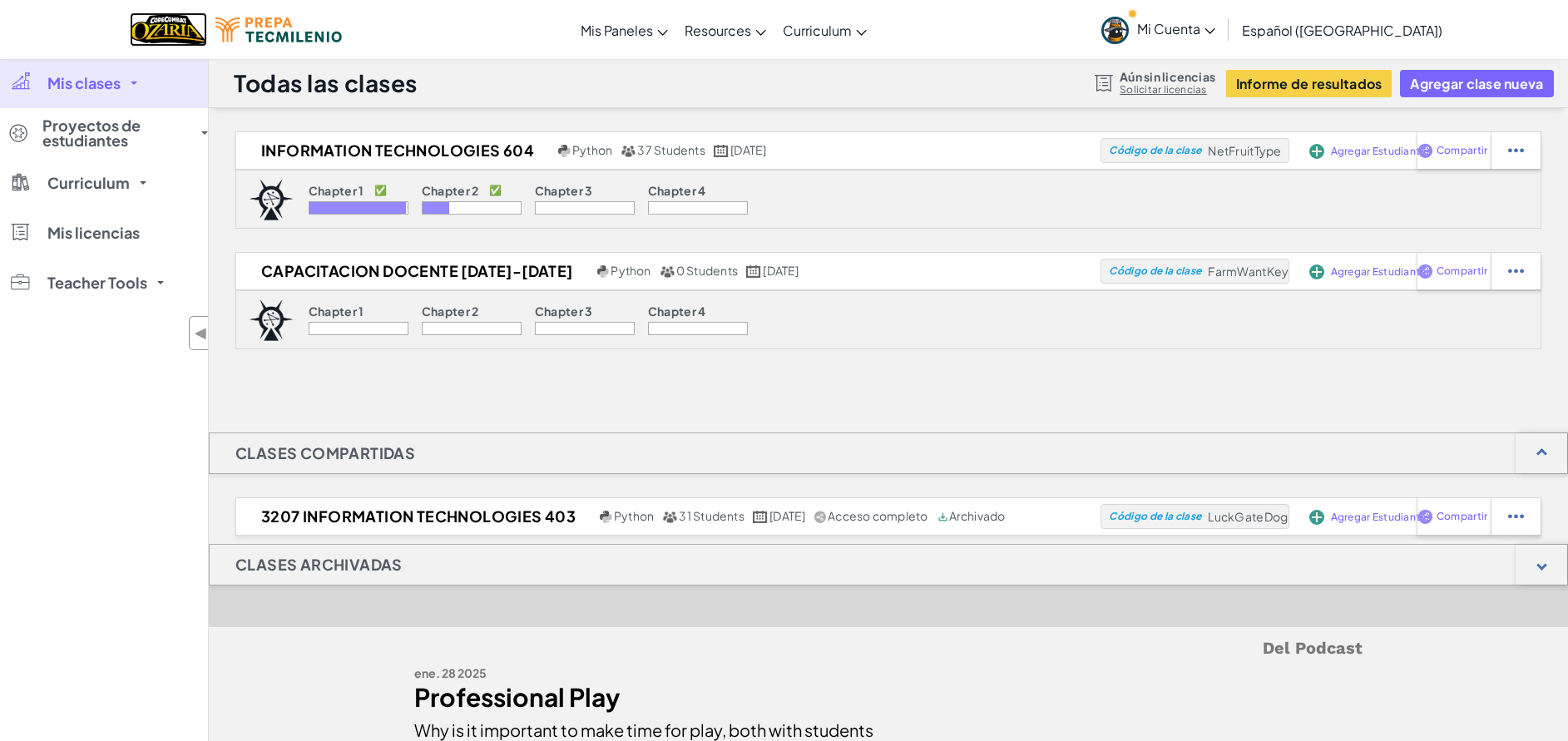
click at [164, 32] on img "Home" at bounding box center [169, 29] width 77 height 34
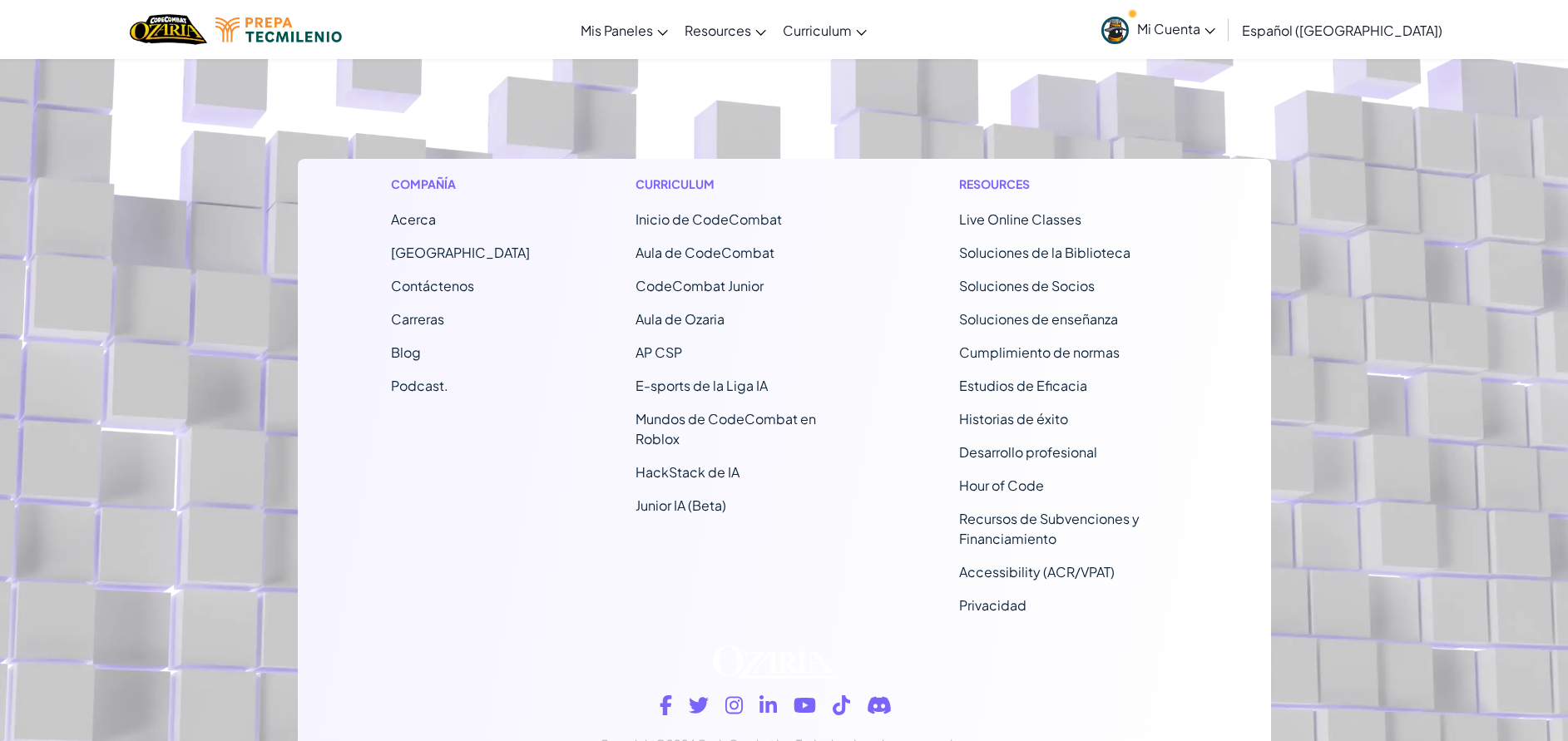
scroll to position [15624, 0]
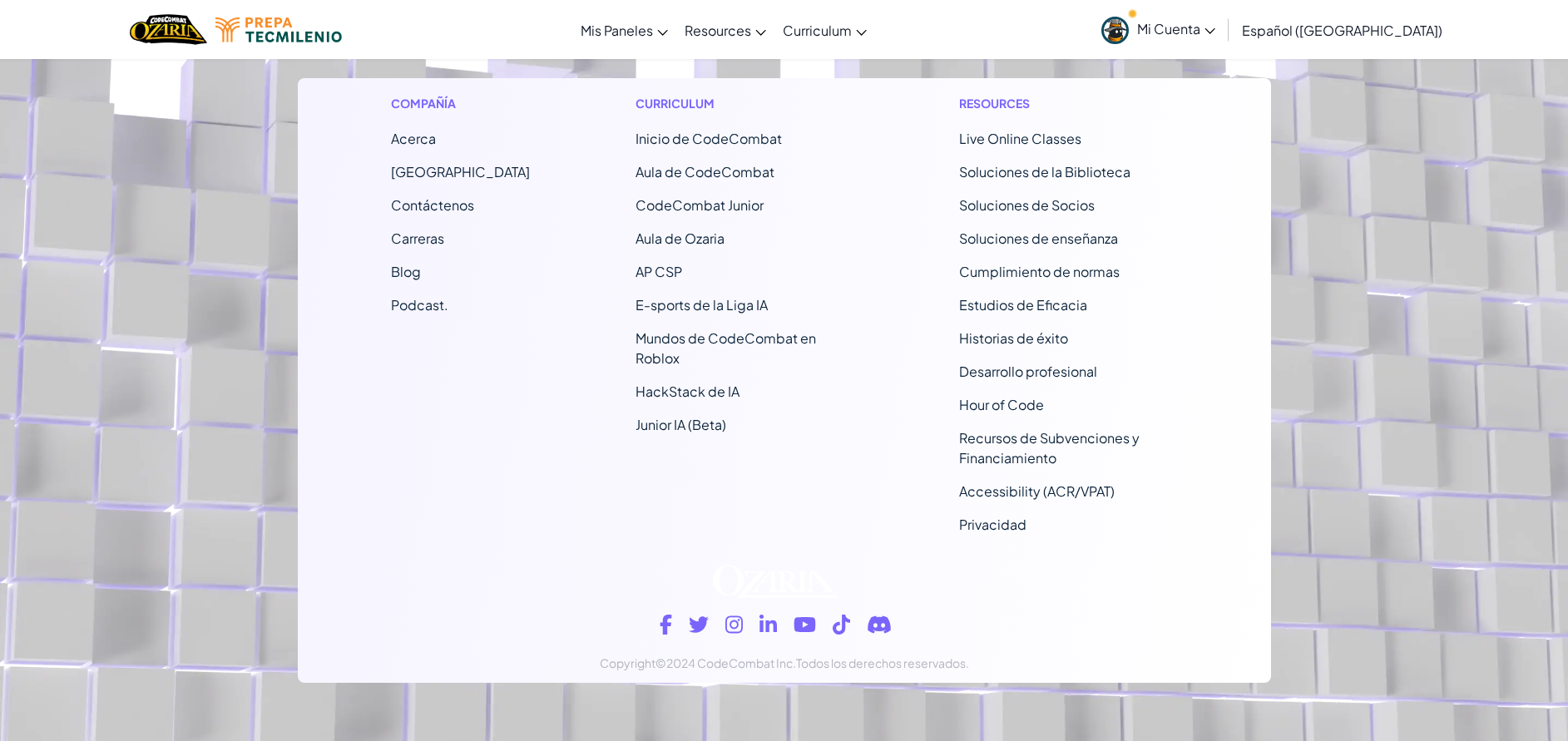
click at [448, 197] on span "Contáctenos" at bounding box center [432, 205] width 83 height 17
click at [275, 537] on footer "Compañía Acerca Centro de Ayuda Contáctenos Carreras Blog Podcast. Curriculum I…" at bounding box center [784, 289] width 1568 height 921
click at [450, 202] on span "Contáctenos" at bounding box center [432, 205] width 83 height 17
click at [389, 589] on div "Copyright ©2024 CodeCombat Inc. Todos los derechos reservados." at bounding box center [784, 615] width 948 height 135
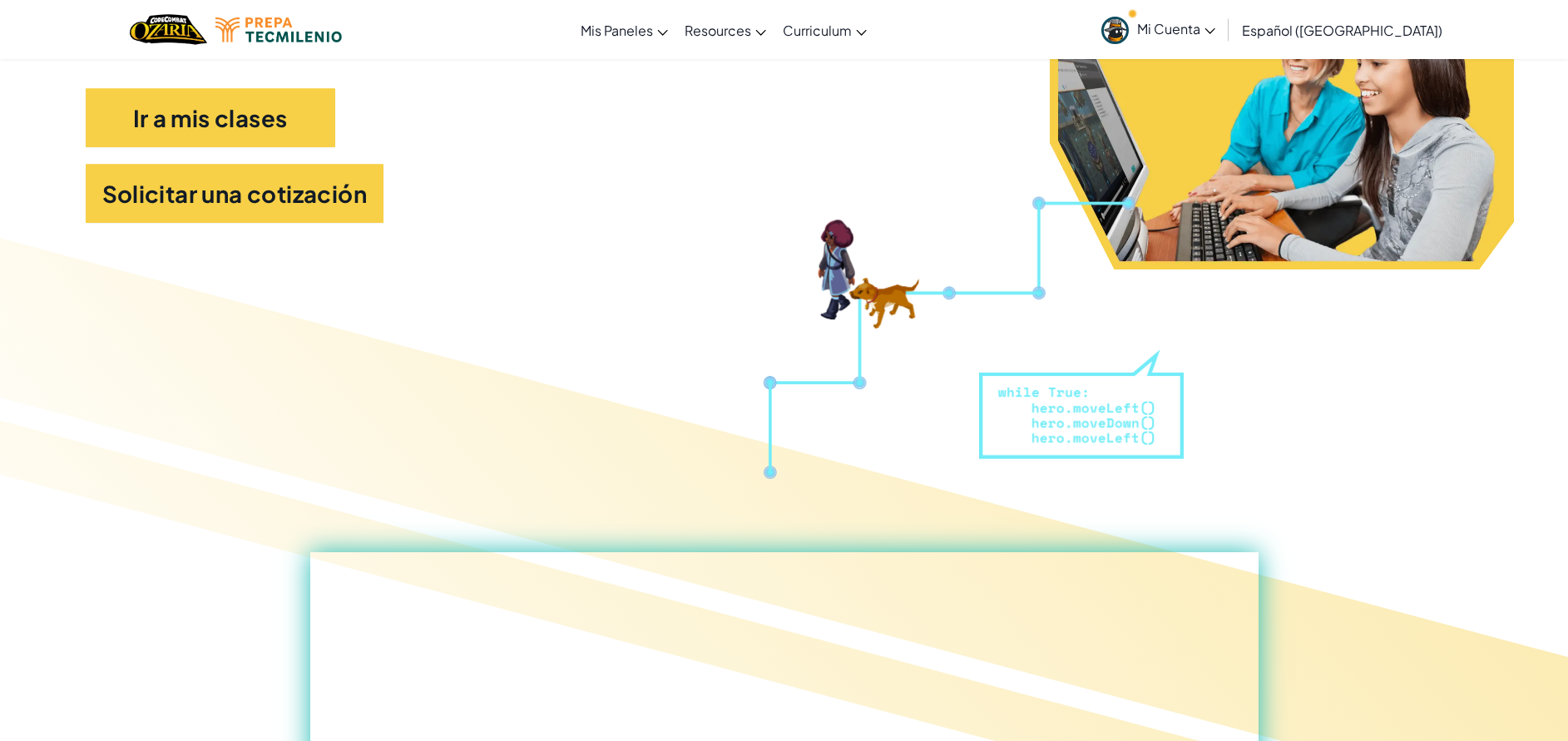
scroll to position [0, 0]
